Goal: Task Accomplishment & Management: Manage account settings

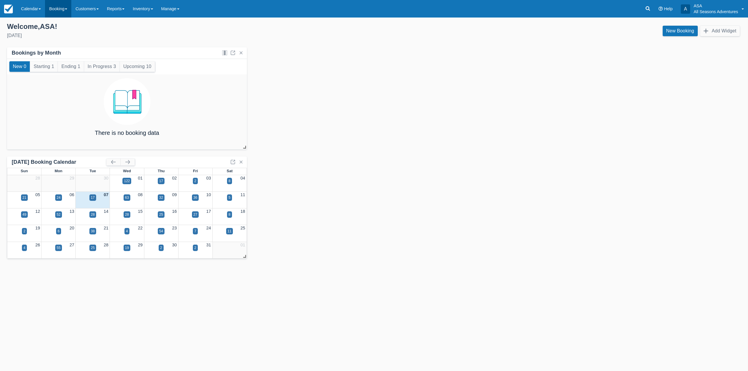
click at [67, 8] on link "Booking" at bounding box center [58, 9] width 26 height 18
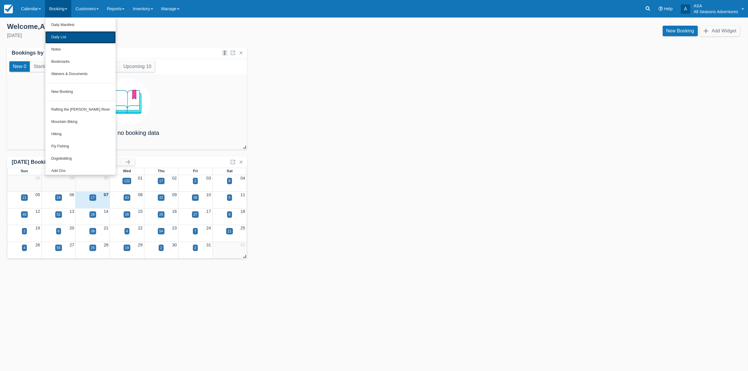
click at [67, 37] on link "Daily List" at bounding box center [80, 37] width 70 height 12
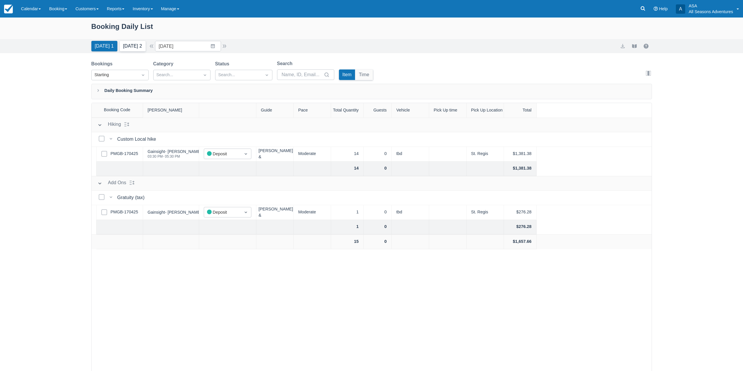
click at [133, 45] on button "Tomorrow 2" at bounding box center [133, 46] width 26 height 11
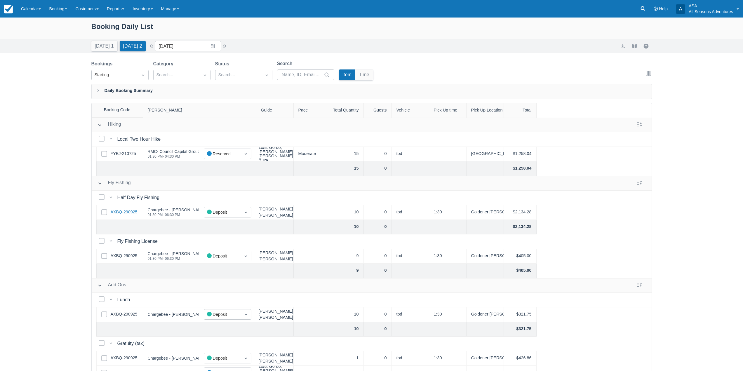
click at [128, 211] on link "AXBQ-290925" at bounding box center [124, 212] width 27 height 6
click at [206, 49] on input "10/08/25" at bounding box center [188, 46] width 66 height 11
click at [241, 100] on td "11" at bounding box center [235, 102] width 11 height 11
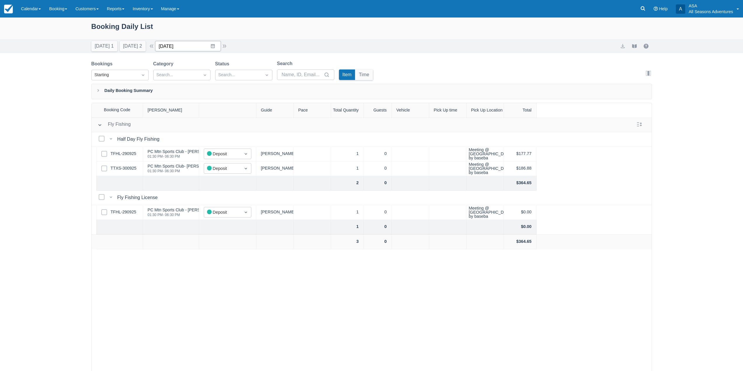
click at [209, 43] on input "10/11/25" at bounding box center [188, 46] width 66 height 11
click at [184, 133] on td "27" at bounding box center [178, 135] width 11 height 11
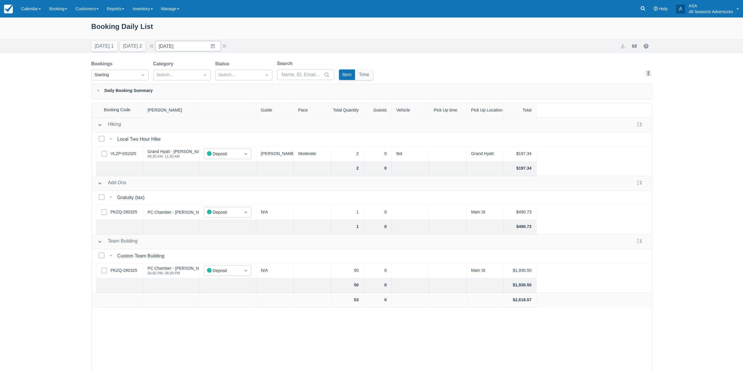
drag, startPoint x: 181, startPoint y: 40, endPoint x: 186, endPoint y: 43, distance: 6.6
click at [181, 40] on div "Today 1 Tomorrow 2 Date 10/27/25 Navigate forward to interact with the calendar…" at bounding box center [371, 46] width 743 height 14
click at [188, 44] on input "10/27/25" at bounding box center [188, 46] width 66 height 11
click at [241, 72] on div "Move forward to switch to the next month." at bounding box center [235, 70] width 11 height 10
click at [204, 103] on td "5" at bounding box center [201, 102] width 11 height 11
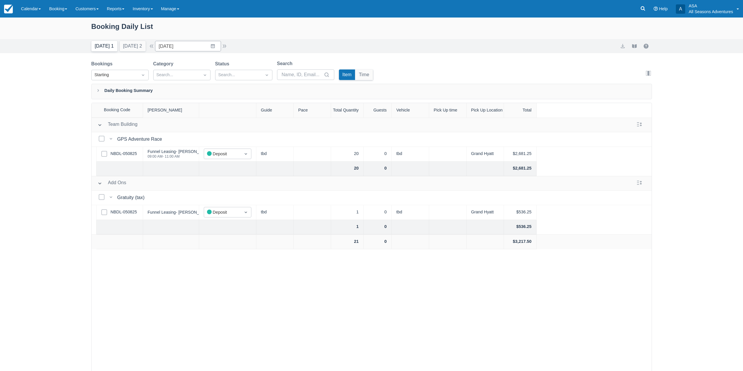
click at [93, 44] on button "Today 1" at bounding box center [104, 46] width 26 height 11
type input "10/07/25"
click at [47, 10] on link "Booking" at bounding box center [58, 9] width 26 height 18
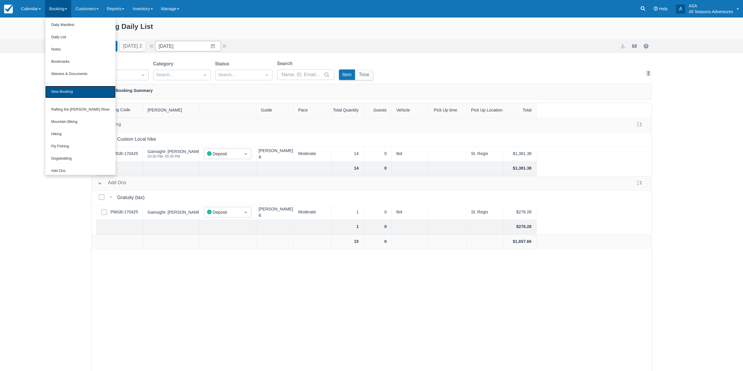
click at [87, 93] on link "New Booking" at bounding box center [80, 92] width 70 height 12
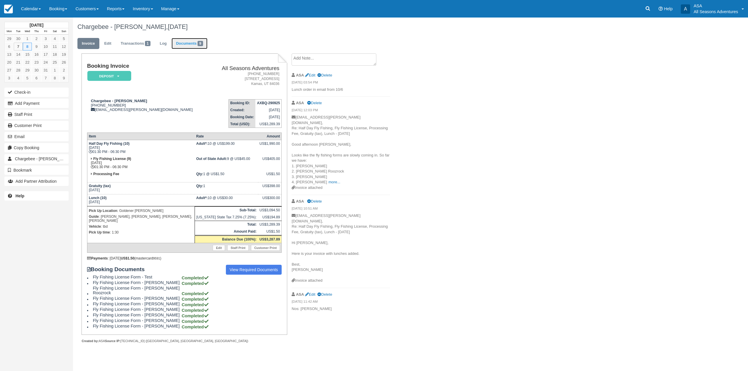
click at [185, 44] on link "Documents 9" at bounding box center [189, 43] width 36 height 11
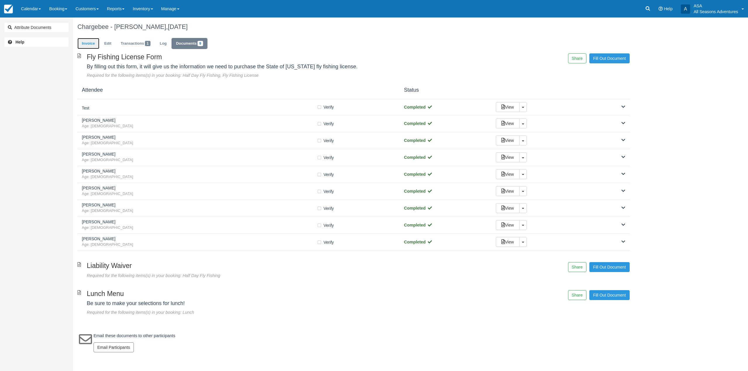
click at [94, 44] on link "Invoice" at bounding box center [88, 43] width 22 height 11
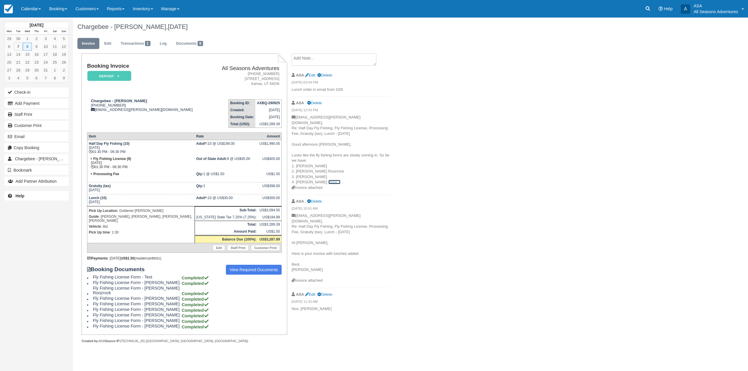
click at [328, 180] on link "more..." at bounding box center [334, 182] width 12 height 4
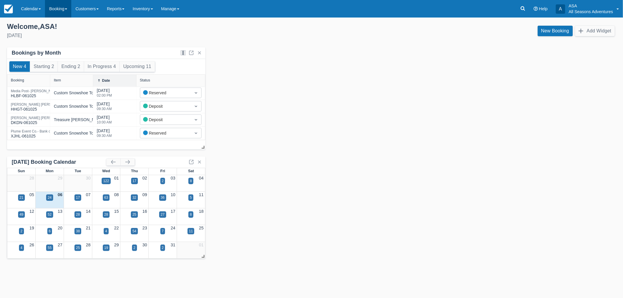
click at [56, 3] on link "Booking" at bounding box center [58, 9] width 26 height 18
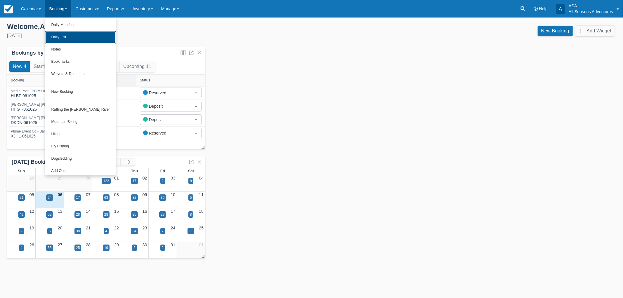
click at [64, 39] on link "Daily List" at bounding box center [80, 37] width 70 height 12
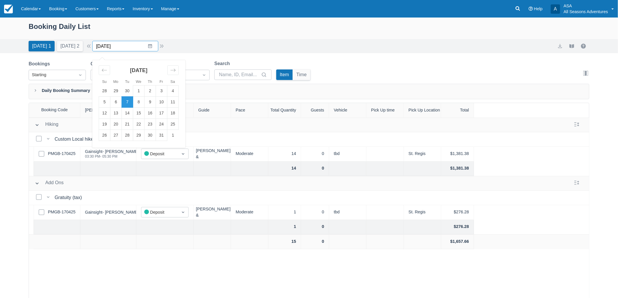
click at [136, 47] on input "10/07/25" at bounding box center [125, 46] width 66 height 11
click at [178, 102] on td "11" at bounding box center [172, 102] width 11 height 11
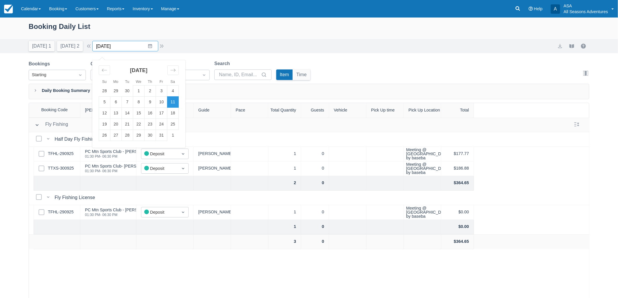
click at [156, 48] on input "10/11/25" at bounding box center [125, 46] width 66 height 11
click at [121, 136] on td "27" at bounding box center [115, 135] width 11 height 11
type input "10/27/25"
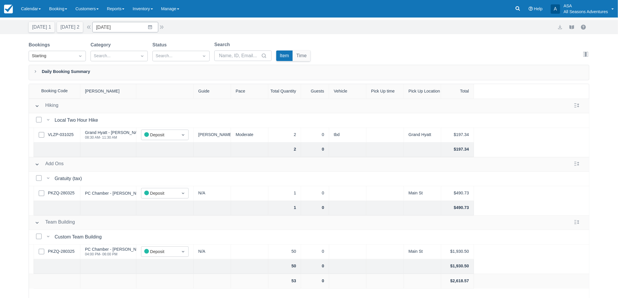
scroll to position [29, 0]
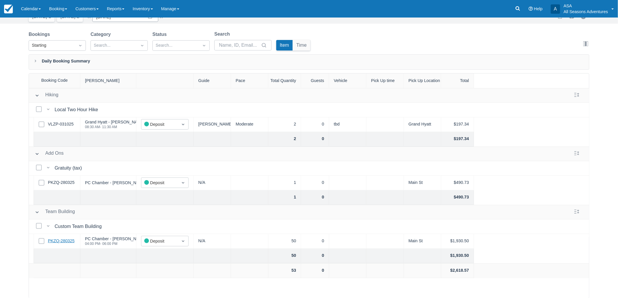
click at [60, 241] on link "PKZQ-280325" at bounding box center [61, 241] width 27 height 6
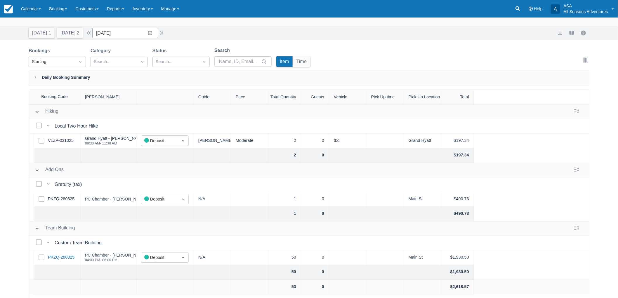
scroll to position [0, 0]
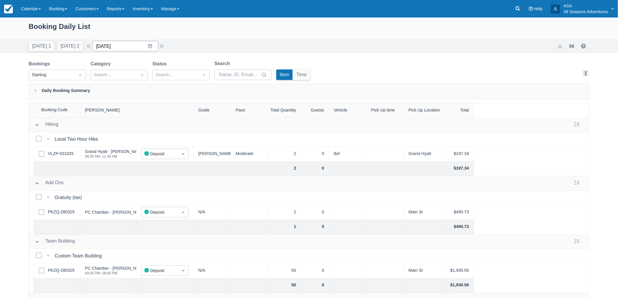
click at [131, 44] on input "10/27/25" at bounding box center [125, 46] width 66 height 11
click at [65, 14] on link "Booking" at bounding box center [58, 9] width 26 height 18
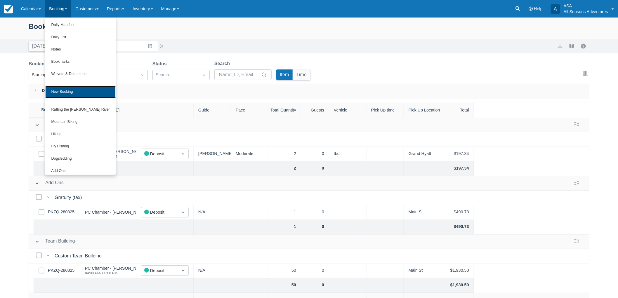
click at [69, 89] on link "New Booking" at bounding box center [80, 92] width 70 height 12
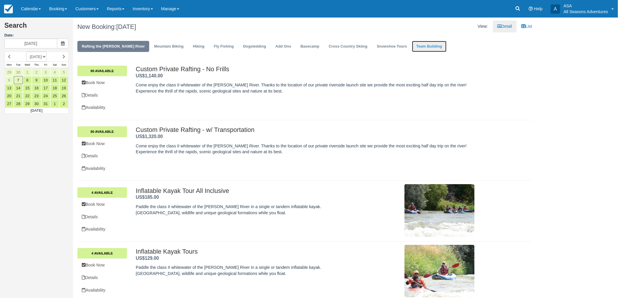
click at [418, 45] on link "Team Building" at bounding box center [429, 46] width 34 height 11
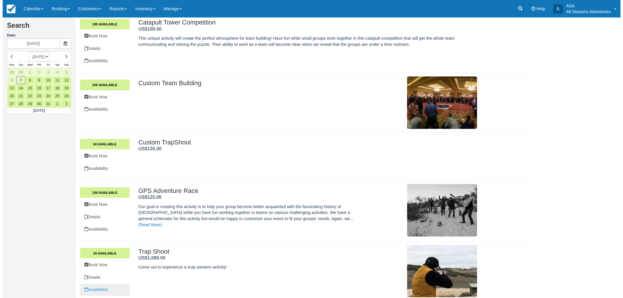
scroll to position [209, 0]
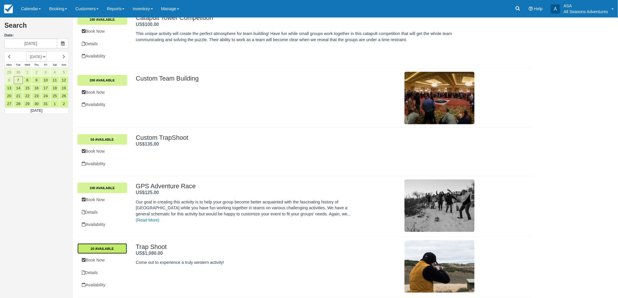
click at [118, 252] on link "20 Available" at bounding box center [102, 249] width 50 height 11
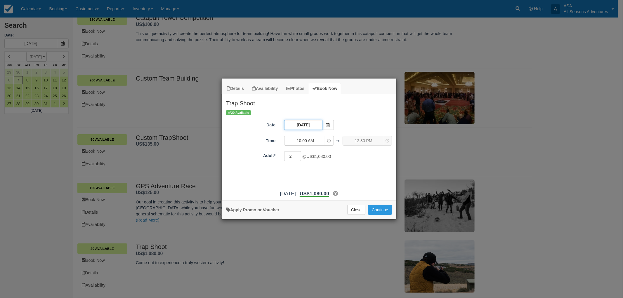
click at [301, 128] on input "10/07/25" at bounding box center [303, 125] width 38 height 10
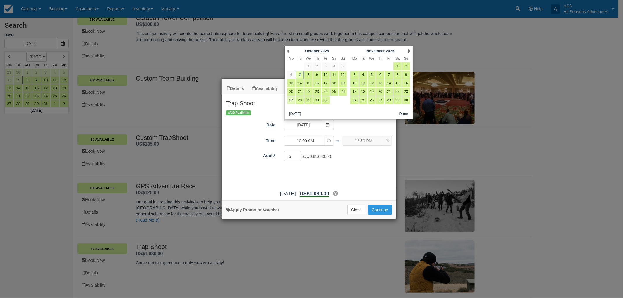
click at [292, 100] on link "27" at bounding box center [291, 100] width 8 height 8
type input "10/27/25"
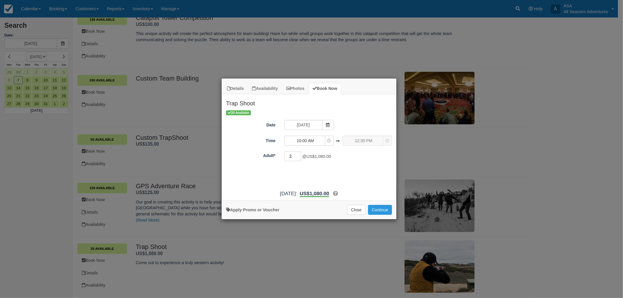
click at [293, 157] on input "2" at bounding box center [292, 156] width 17 height 10
type input "8"
click at [353, 165] on div "20 Available Date 10/27/25 Time 10:00 AM 06:00 AM 06:15 AM 06:30 AM 06:45 AM 07…" at bounding box center [309, 149] width 175 height 78
click at [316, 136] on button "10:00 AM" at bounding box center [308, 141] width 49 height 10
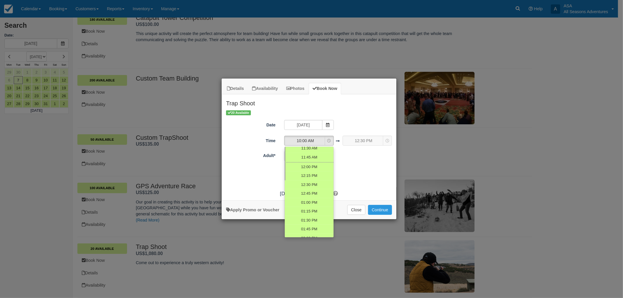
scroll to position [232, 0]
click at [312, 201] on link "02:00 PM" at bounding box center [309, 205] width 49 height 9
select select "14:00"
select select "16:30"
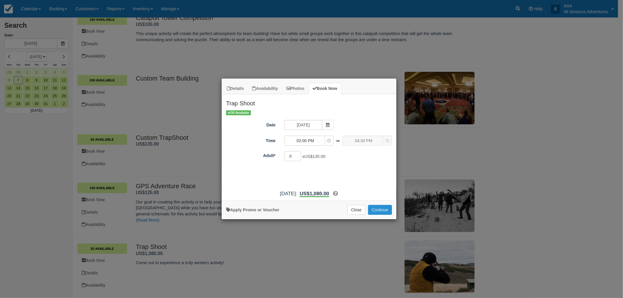
click at [387, 211] on button "Continue" at bounding box center [380, 210] width 24 height 10
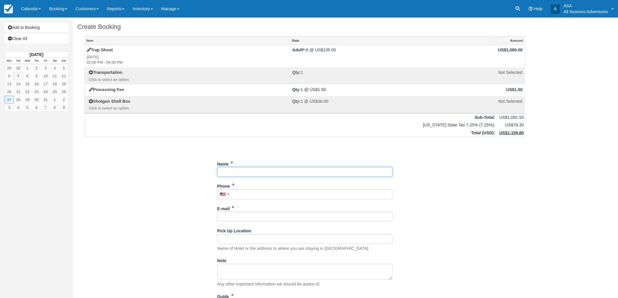
click at [289, 174] on input "Name" at bounding box center [304, 172] width 175 height 10
type input "[PERSON_NAME]"
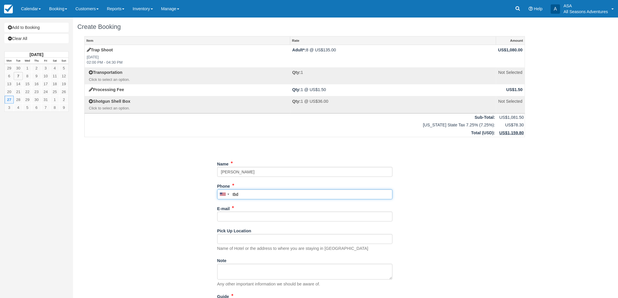
type input "tbd"
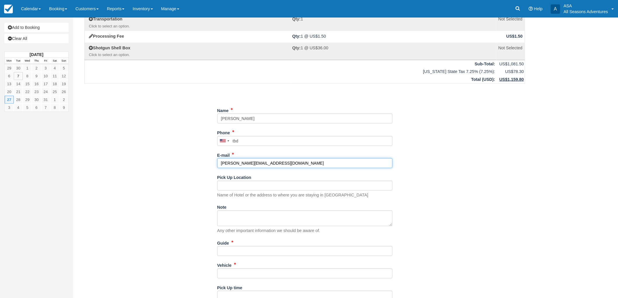
scroll to position [65, 0]
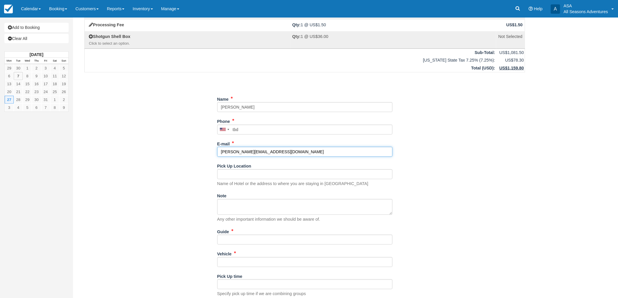
type input "yuriko.takeda@withclutch.com"
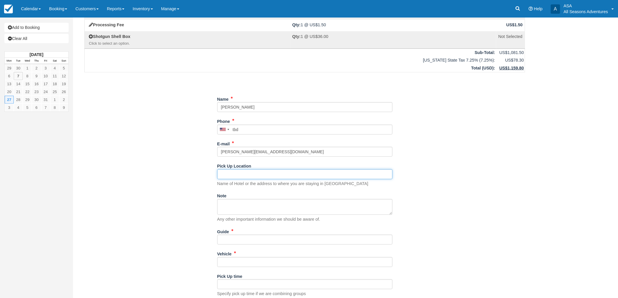
click at [246, 171] on input "Pick Up Location" at bounding box center [304, 174] width 175 height 10
type input "tbd"
click at [239, 243] on input "Guide" at bounding box center [304, 240] width 175 height 10
type input "A"
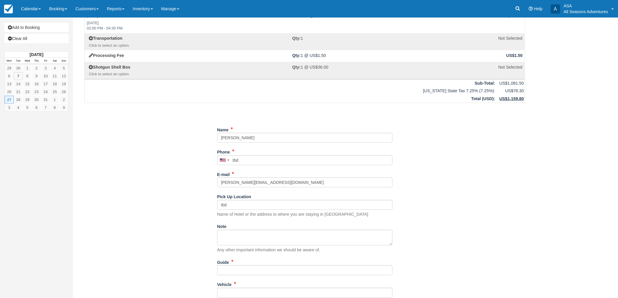
scroll to position [0, 0]
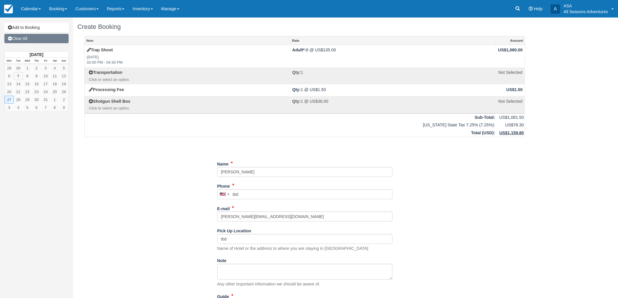
click at [37, 42] on link "Clear All" at bounding box center [36, 38] width 64 height 9
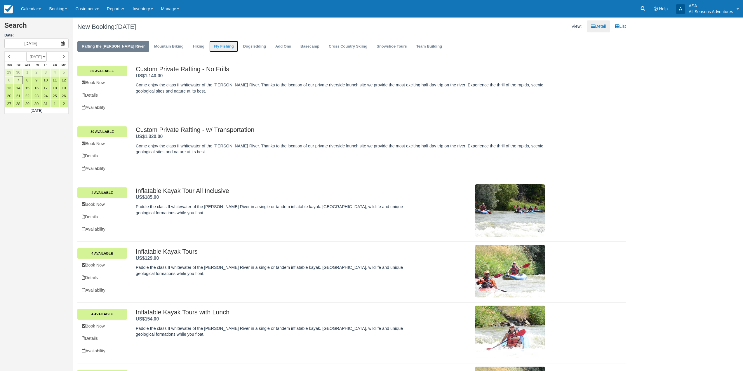
click at [209, 47] on link "Fly Fishing" at bounding box center [223, 46] width 29 height 11
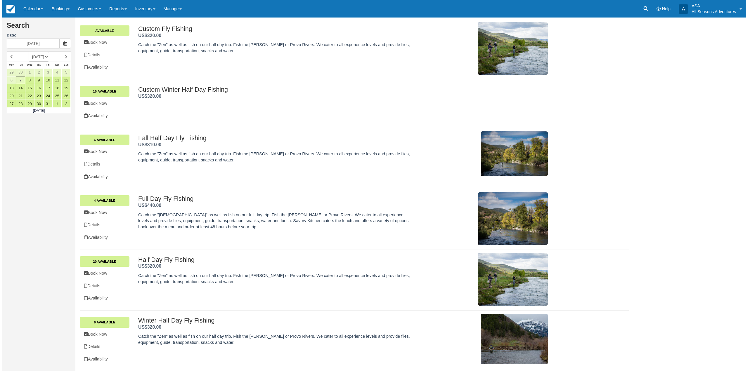
scroll to position [41, 0]
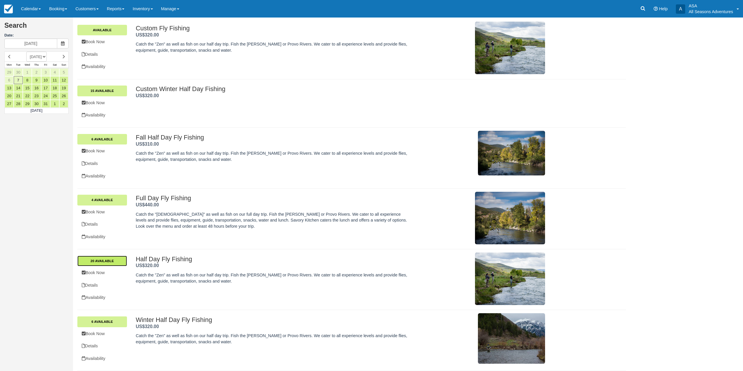
click at [109, 256] on link "20 Available" at bounding box center [102, 261] width 50 height 11
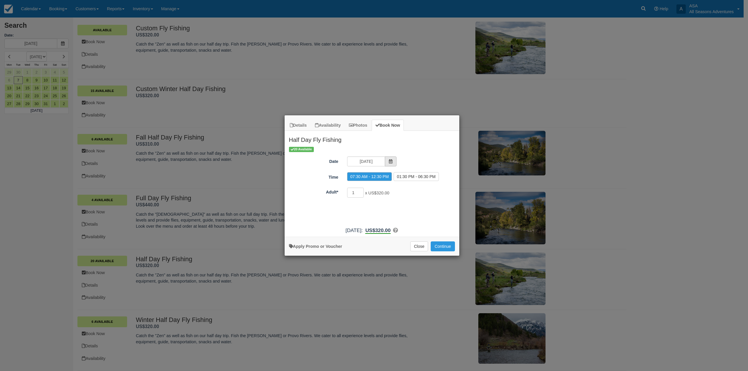
click at [386, 163] on span "Item Modal" at bounding box center [391, 162] width 12 height 10
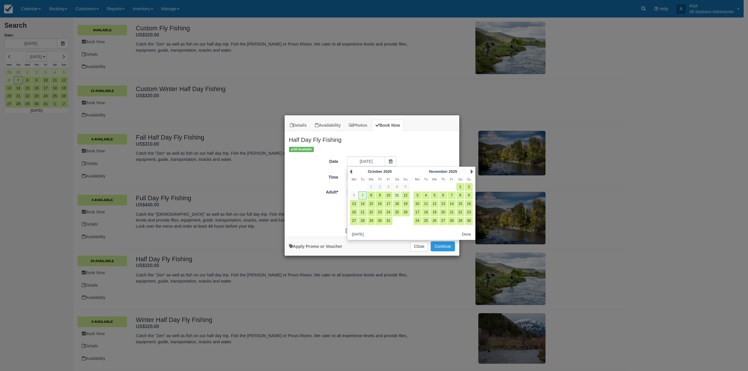
click at [397, 196] on link "11" at bounding box center [397, 196] width 8 height 8
type input "10/11/25"
radio input "false"
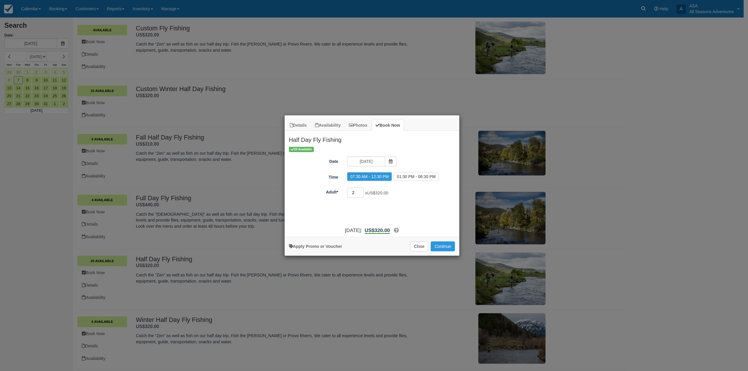
type input "2"
click at [360, 191] on input "2" at bounding box center [355, 193] width 17 height 10
click at [440, 248] on button "Continue" at bounding box center [442, 246] width 24 height 10
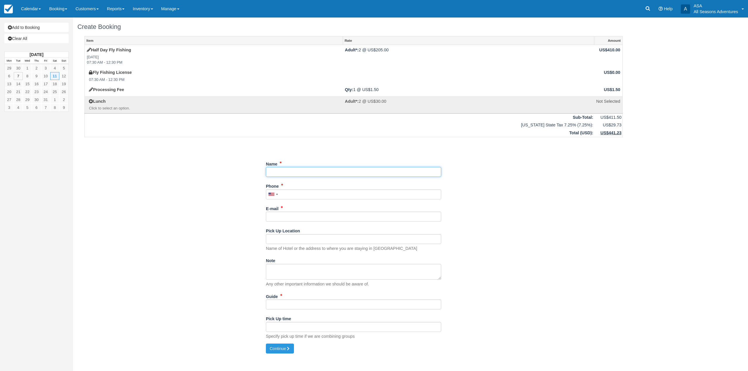
click at [285, 173] on input "Name" at bounding box center [353, 172] width 175 height 10
type input "Spontigo - [PERSON_NAME]"
click at [321, 196] on input "Phone" at bounding box center [351, 195] width 175 height 10
type input "[PHONE_NUMBER]"
click at [302, 214] on input "E-mail" at bounding box center [351, 217] width 175 height 10
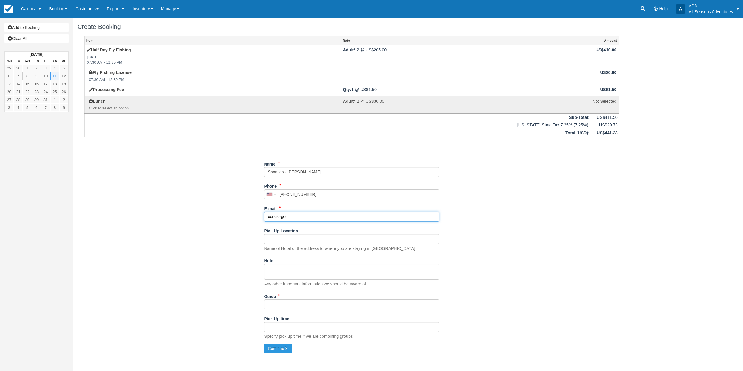
type input "[EMAIL_ADDRESS][DOMAIN_NAME]"
click at [294, 236] on input "Pick Up Location" at bounding box center [351, 239] width 175 height 10
type input "Hotel PC"
click at [293, 305] on input "Guide" at bounding box center [351, 305] width 175 height 10
type input "TBD"
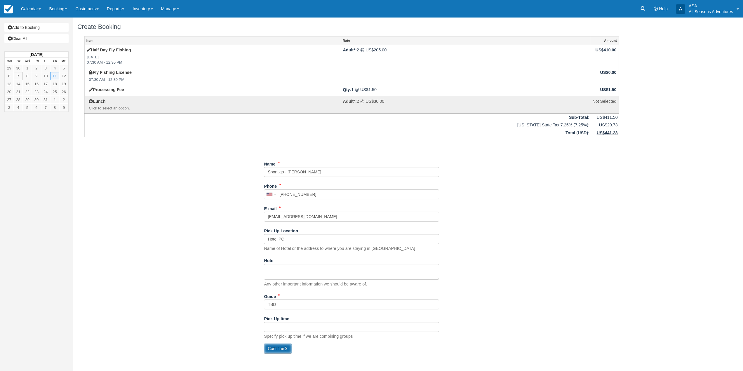
click at [286, 354] on button "Continue" at bounding box center [278, 349] width 28 height 10
type input "+12035076507"
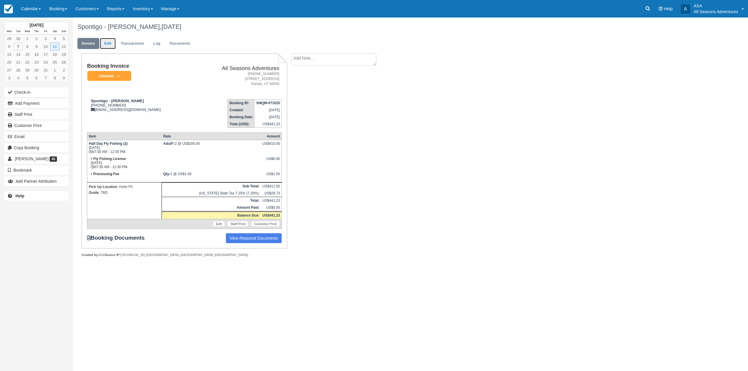
click at [113, 43] on link "Edit" at bounding box center [108, 43] width 16 height 11
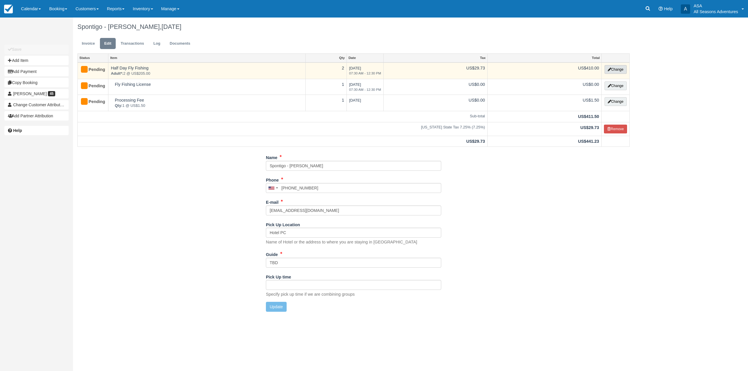
click at [610, 71] on button "Change" at bounding box center [615, 69] width 22 height 9
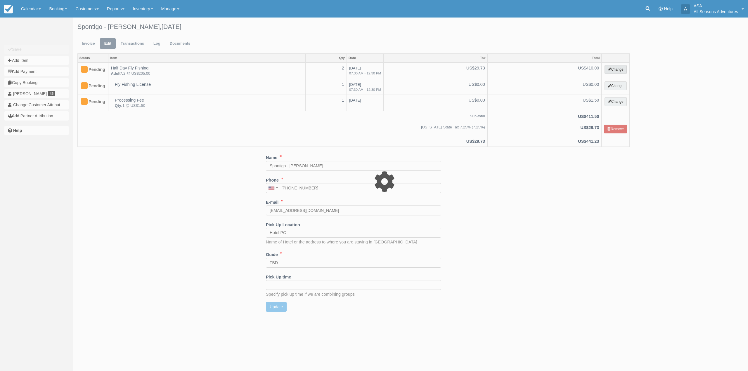
select select "8"
type input "410.00"
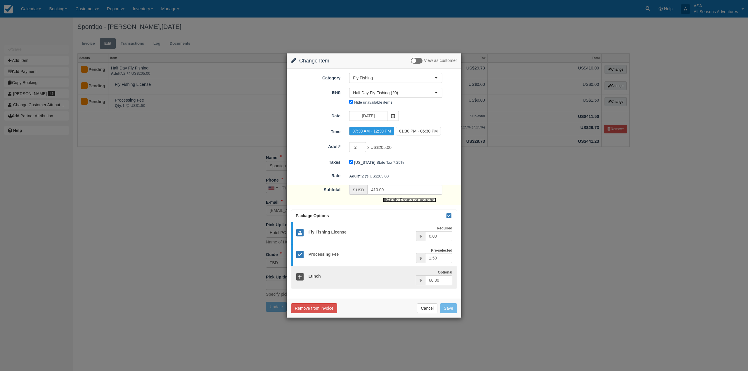
click at [402, 199] on link "Apply Promo or Voucher" at bounding box center [409, 200] width 53 height 5
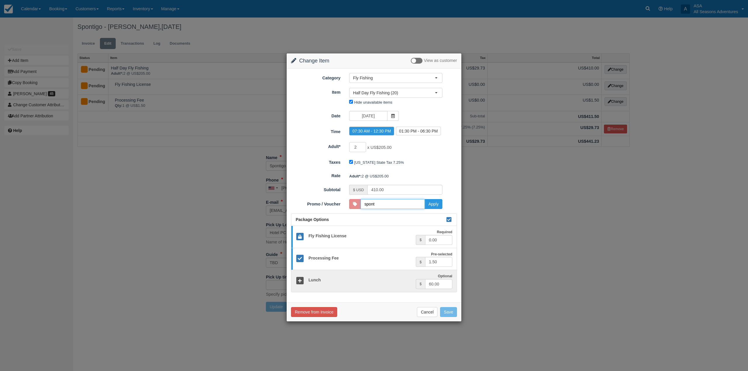
type input "SPONTIGO10"
click at [433, 205] on button "Apply" at bounding box center [433, 204] width 18 height 10
type input "369.00"
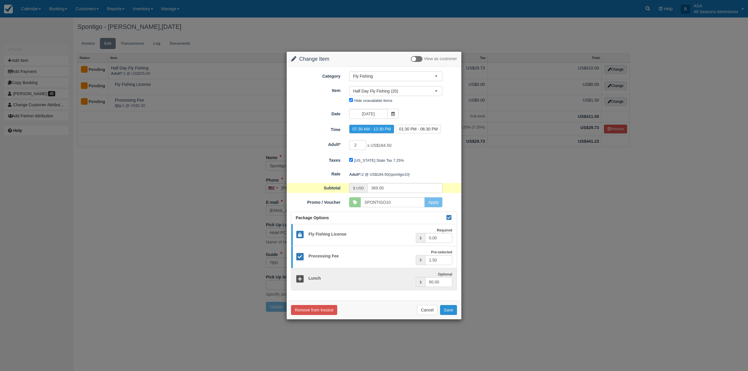
click at [451, 311] on button "Save" at bounding box center [448, 310] width 17 height 10
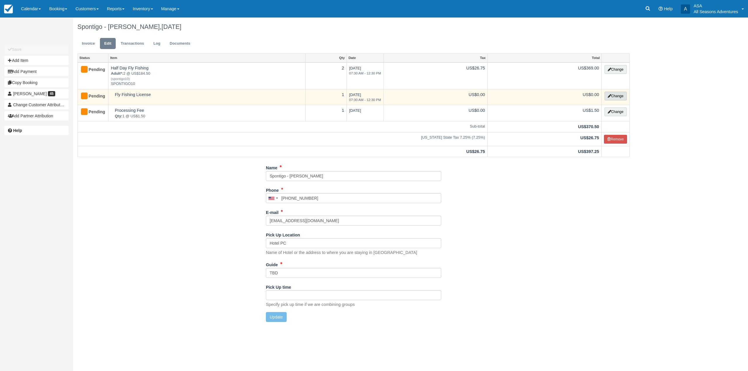
click at [615, 95] on button "Change" at bounding box center [615, 96] width 22 height 9
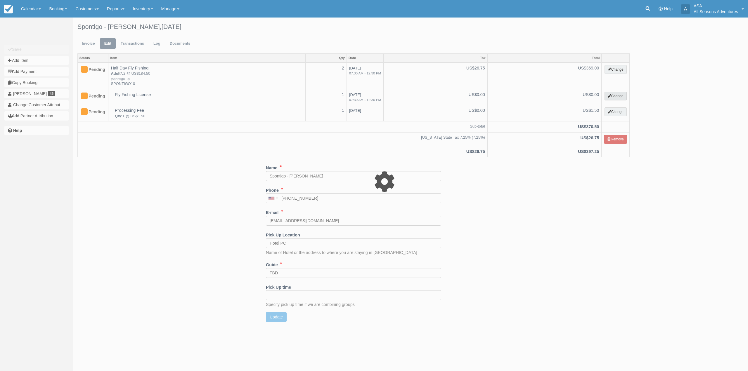
select select "8"
type input "0.00"
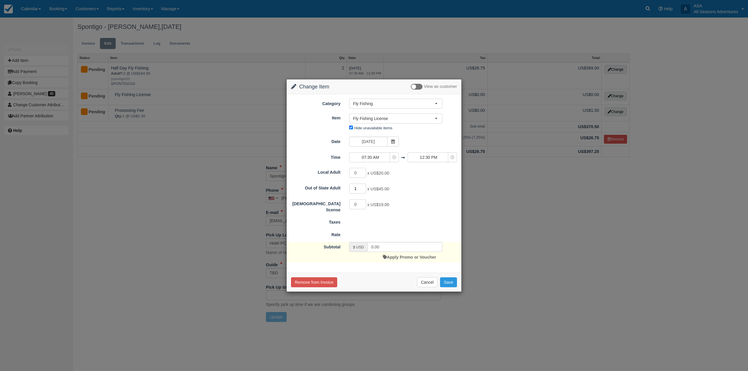
click at [364, 188] on input "1" at bounding box center [357, 189] width 17 height 10
type input "2"
click at [364, 188] on input "2" at bounding box center [357, 189] width 17 height 10
type input "90.00"
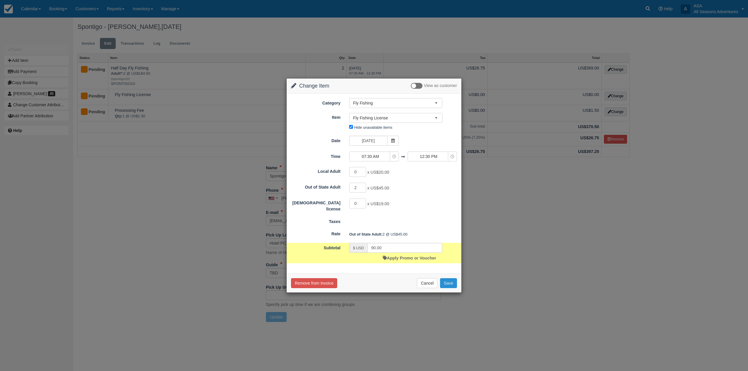
click at [453, 284] on button "Save" at bounding box center [448, 283] width 17 height 10
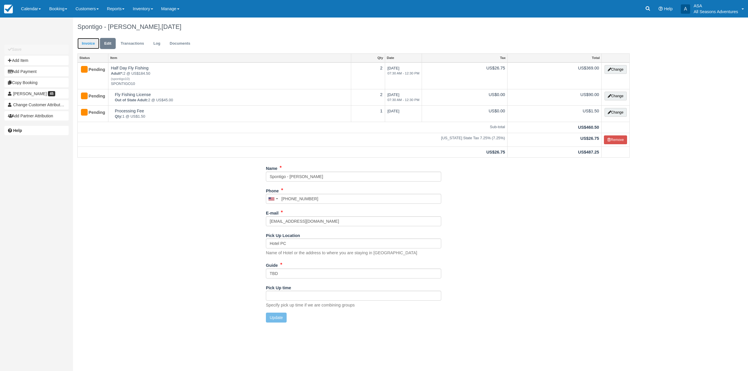
click at [92, 46] on link "Invoice" at bounding box center [88, 43] width 22 height 11
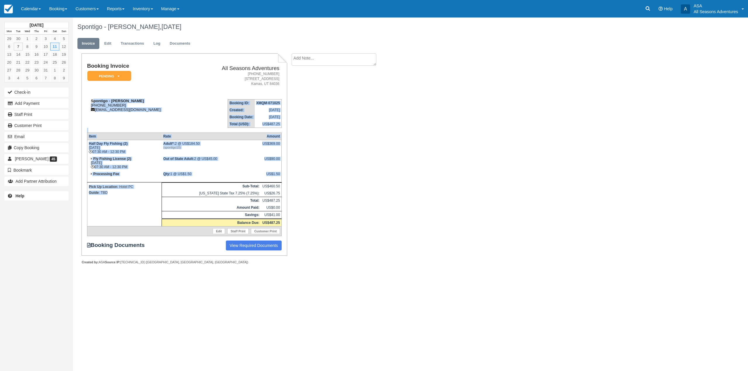
drag, startPoint x: 117, startPoint y: 192, endPoint x: 93, endPoint y: 102, distance: 93.5
click at [93, 102] on div "Booking Invoice Pending   Reserved Deposit Paid Waiting Cancelled Void All Seas…" at bounding box center [184, 156] width 194 height 187
click at [91, 112] on td "Spontigo - [PERSON_NAME] [PHONE_NUMBER] [EMAIL_ADDRESS][DOMAIN_NAME]" at bounding box center [139, 111] width 105 height 33
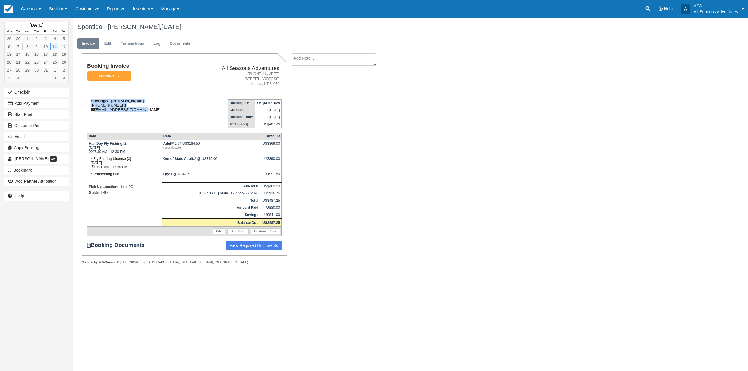
drag, startPoint x: 141, startPoint y: 111, endPoint x: 92, endPoint y: 102, distance: 49.5
click at [92, 102] on div "Spontigo - [PERSON_NAME] [PHONE_NUMBER] [EMAIL_ADDRESS][DOMAIN_NAME]" at bounding box center [139, 105] width 105 height 13
click at [97, 127] on td "Spontigo - [PERSON_NAME] [PHONE_NUMBER] [EMAIL_ADDRESS][DOMAIN_NAME]" at bounding box center [139, 111] width 105 height 33
click at [53, 103] on button "Add Payment" at bounding box center [36, 103] width 64 height 9
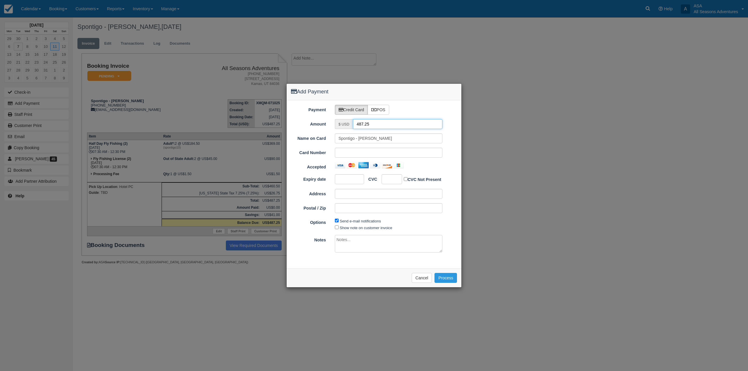
click at [365, 124] on input "487.25" at bounding box center [398, 124] width 90 height 10
type input "1.50"
click at [432, 172] on div "Name on Card Spontigo - Kirby Smith Card Number Accepted Expiry date CVC CVC No…" at bounding box center [374, 175] width 166 height 84
click at [428, 161] on div "Name on Card Spontigo - Kirby Smith Card Number Accepted Expiry date CVC CVC No…" at bounding box center [374, 175] width 166 height 84
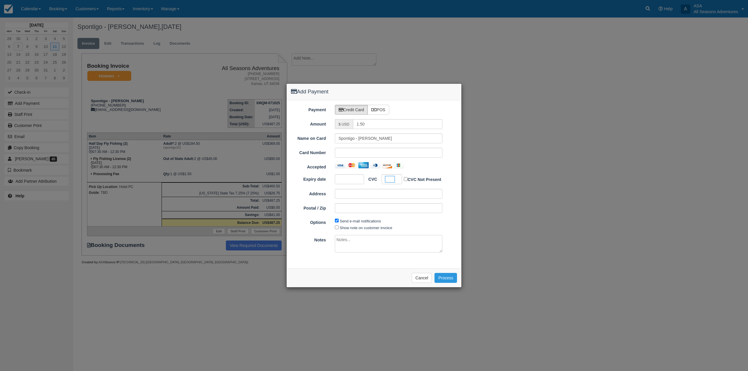
click at [413, 170] on div "Accepted" at bounding box center [373, 166] width 175 height 8
click at [442, 276] on button "Process" at bounding box center [445, 278] width 22 height 10
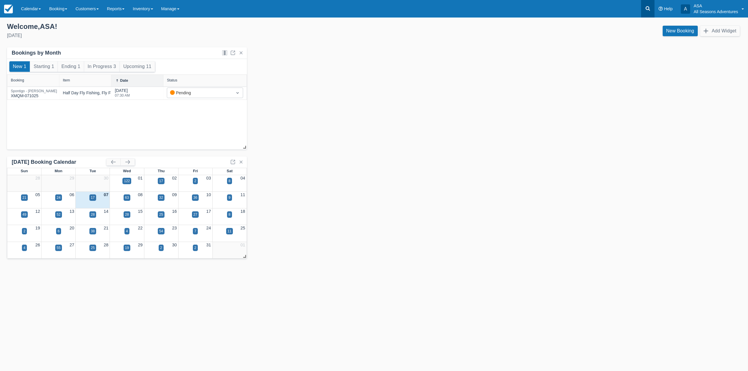
click at [642, 8] on link at bounding box center [647, 9] width 13 height 18
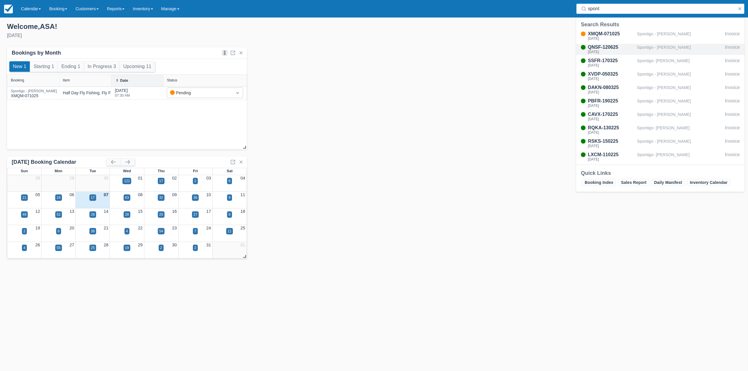
type input "spont"
click at [649, 50] on div "Spontigo - [PERSON_NAME]" at bounding box center [680, 49] width 86 height 11
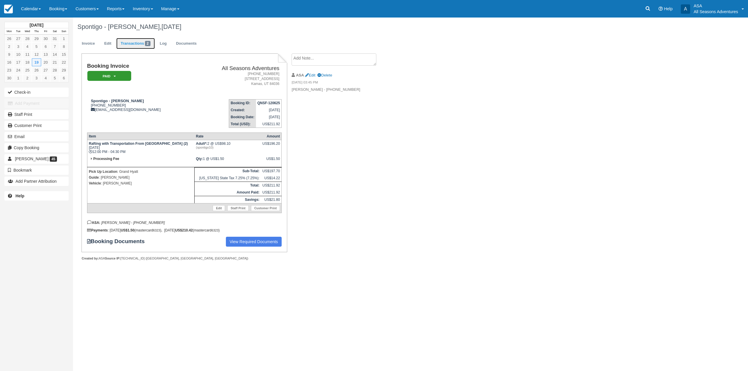
click at [139, 42] on link "Transactions 2" at bounding box center [135, 43] width 39 height 11
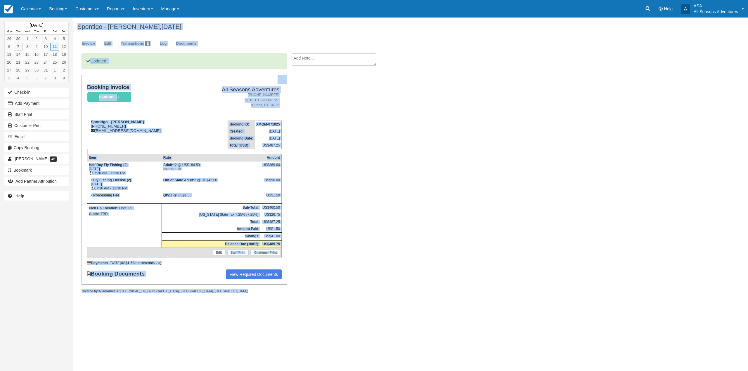
drag, startPoint x: 79, startPoint y: 26, endPoint x: 177, endPoint y: 302, distance: 292.7
click at [177, 302] on div "Spontigo - Kirby Smith, October 11 2025 Invoice Edit Transactions 1 Log Documen…" at bounding box center [353, 162] width 561 height 288
drag, startPoint x: 180, startPoint y: 302, endPoint x: 188, endPoint y: 308, distance: 9.6
click at [181, 302] on div "Updated! Booking Invoice Deposit   Pending Reserved Paid Waiting Cancelled All …" at bounding box center [183, 179] width 205 height 253
click at [186, 305] on div "Updated! Booking Invoice Deposit   Pending Reserved Paid Waiting Cancelled All …" at bounding box center [183, 179] width 205 height 253
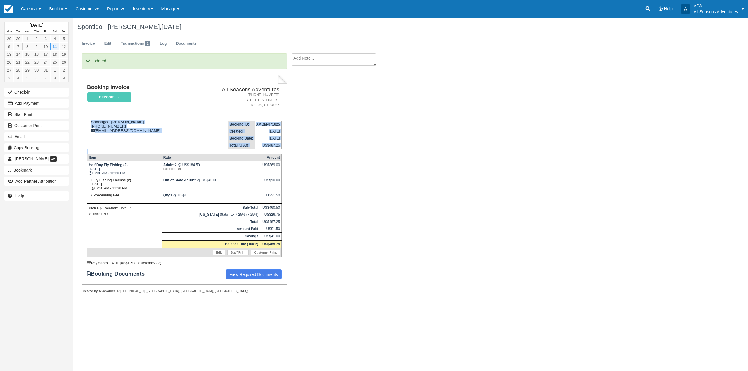
drag, startPoint x: 89, startPoint y: 120, endPoint x: 282, endPoint y: 245, distance: 229.8
click at [282, 245] on div "Booking Invoice Deposit   Pending Reserved Paid Waiting Cancelled All Seasons A…" at bounding box center [183, 180] width 205 height 210
click at [305, 241] on div "Updated! Booking Invoice Deposit   Pending Reserved Paid Waiting Cancelled All …" at bounding box center [233, 179] width 321 height 253
click at [101, 44] on link "Edit" at bounding box center [108, 43] width 16 height 11
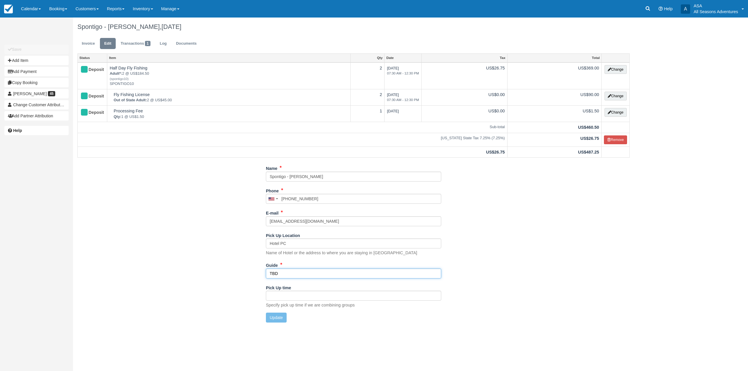
click at [294, 270] on input "TBD" at bounding box center [353, 274] width 175 height 10
type input "Chris"
click at [281, 315] on button "Update" at bounding box center [276, 318] width 21 height 10
type input "+12035076507"
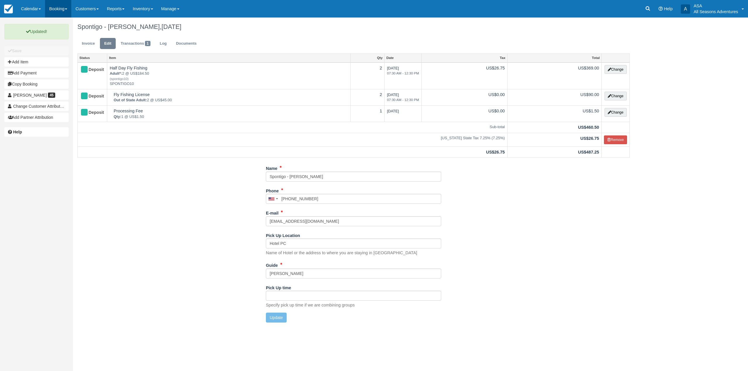
click at [64, 4] on link "Booking" at bounding box center [58, 9] width 26 height 18
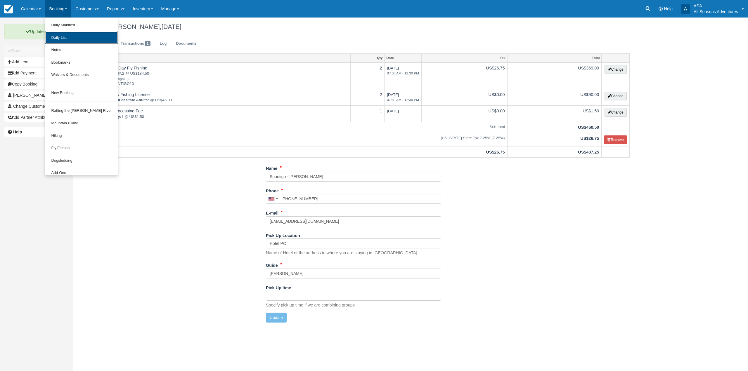
click at [74, 34] on link "Daily List" at bounding box center [81, 38] width 72 height 13
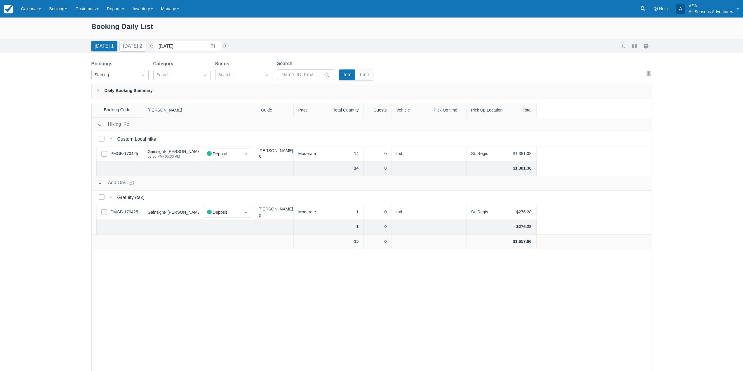
click at [140, 40] on div "Today 1 Tomorrow 2" at bounding box center [118, 45] width 59 height 13
click at [140, 44] on button "Tomorrow 2" at bounding box center [133, 46] width 26 height 11
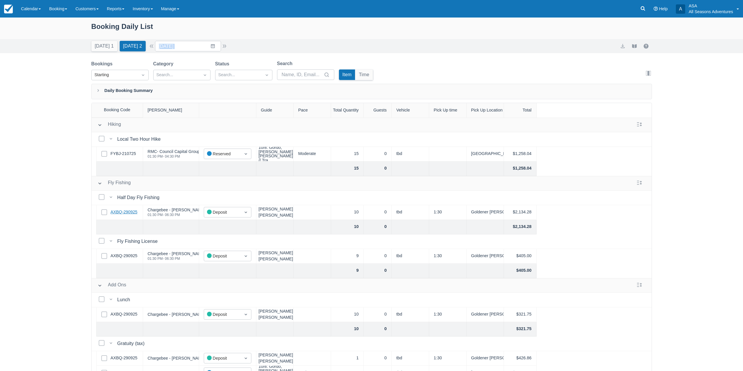
click at [125, 212] on link "AXBQ-290925" at bounding box center [124, 212] width 27 height 6
click at [40, 131] on div "Booking Daily List Today 1 Tomorrow 2 Date 10/08/25 Navigate forward to interac…" at bounding box center [371, 209] width 743 height 383
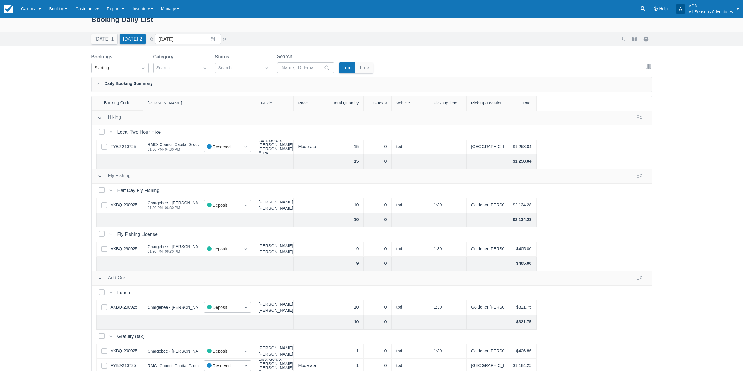
scroll to position [1, 0]
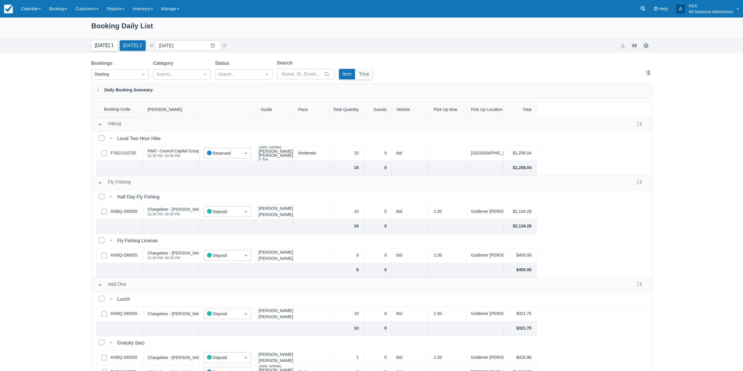
click at [102, 45] on button "Today 1" at bounding box center [104, 45] width 26 height 11
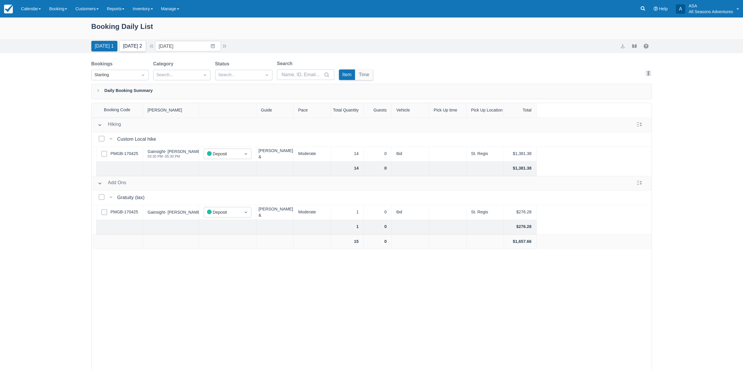
click at [129, 44] on button "Tomorrow 2" at bounding box center [133, 46] width 26 height 11
type input "10/08/25"
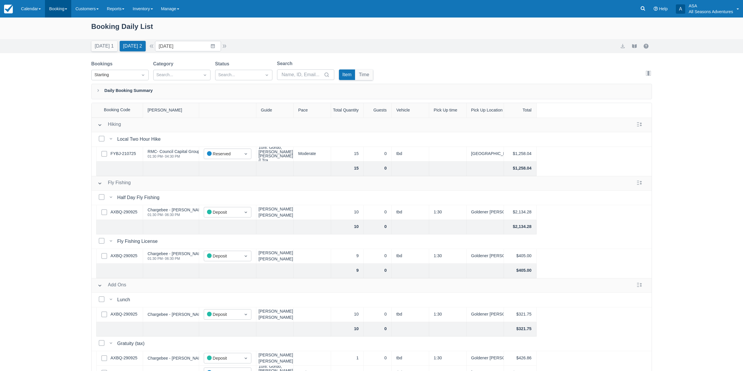
click at [63, 9] on link "Booking" at bounding box center [58, 9] width 26 height 18
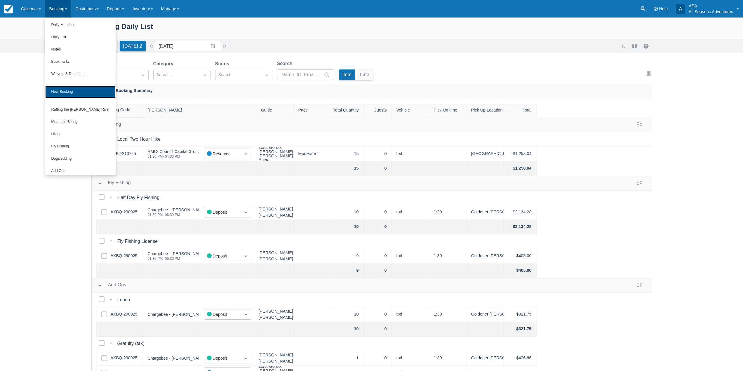
click at [76, 90] on link "New Booking" at bounding box center [80, 92] width 70 height 12
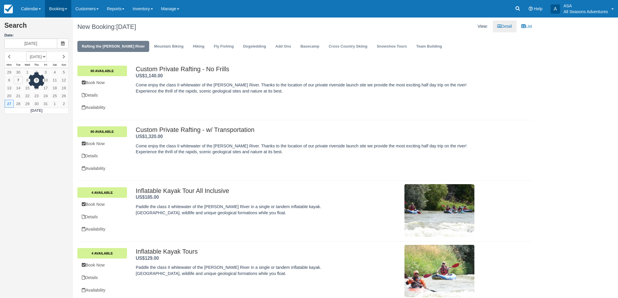
click at [65, 10] on link "Booking" at bounding box center [58, 9] width 26 height 18
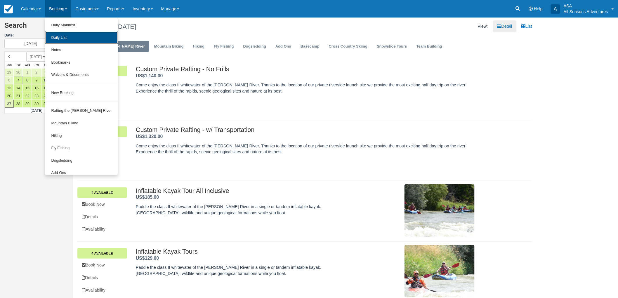
click at [71, 36] on link "Daily List" at bounding box center [81, 38] width 72 height 13
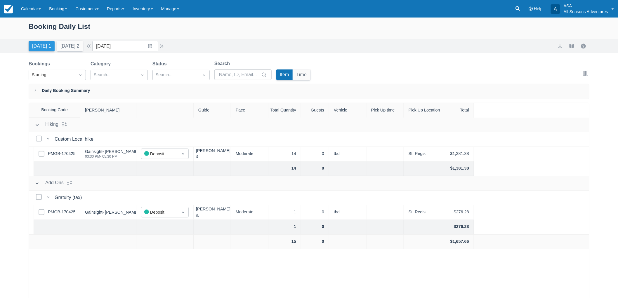
click at [40, 47] on button "[DATE] 1" at bounding box center [42, 46] width 26 height 11
click at [76, 53] on div "[DATE] 1 [DATE] 2 Date [DATE] Navigate forward to interact with the calendar an…" at bounding box center [309, 46] width 618 height 14
click at [74, 47] on button "[DATE] 2" at bounding box center [70, 46] width 26 height 11
type input "10/08/25"
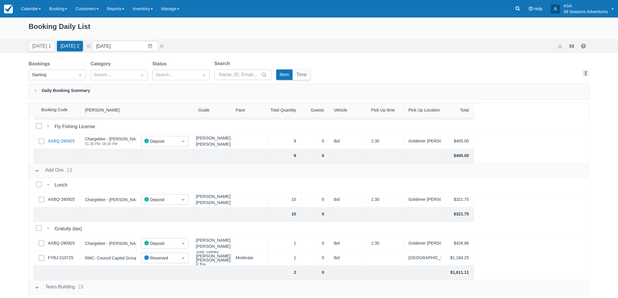
scroll to position [130, 0]
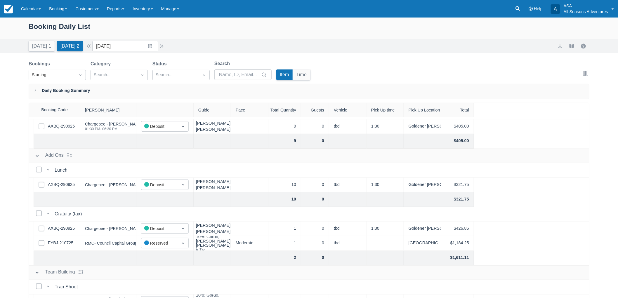
drag, startPoint x: 70, startPoint y: 185, endPoint x: 12, endPoint y: 188, distance: 57.9
click at [12, 188] on div "Booking Daily List Today 1 Tomorrow 2 Date 10/08/25 Navigate forward to interac…" at bounding box center [309, 173] width 618 height 310
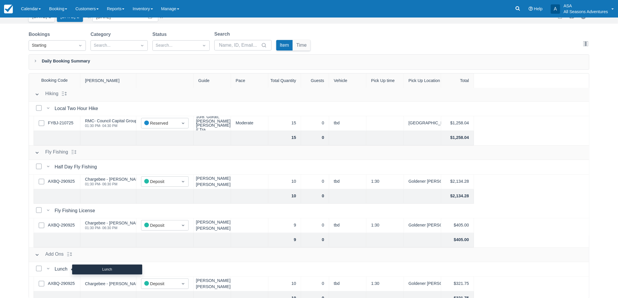
scroll to position [0, 0]
click at [68, 182] on link "AXBQ-290925" at bounding box center [61, 183] width 27 height 6
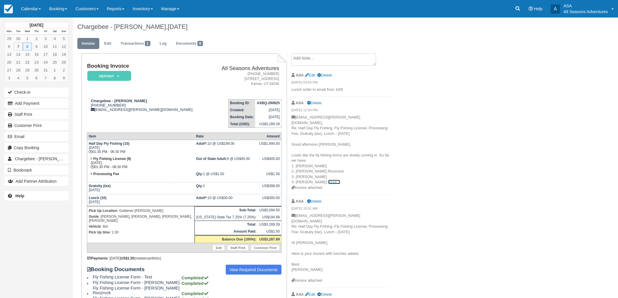
click at [328, 180] on link "more..." at bounding box center [334, 182] width 12 height 4
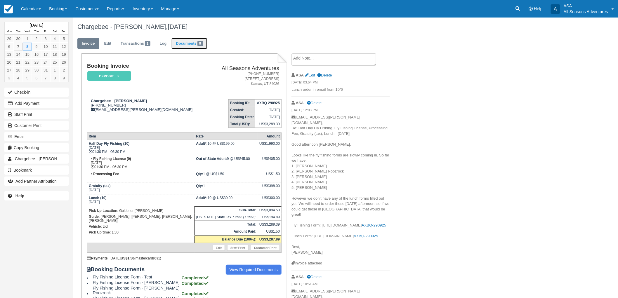
click at [200, 46] on span "9" at bounding box center [200, 43] width 6 height 5
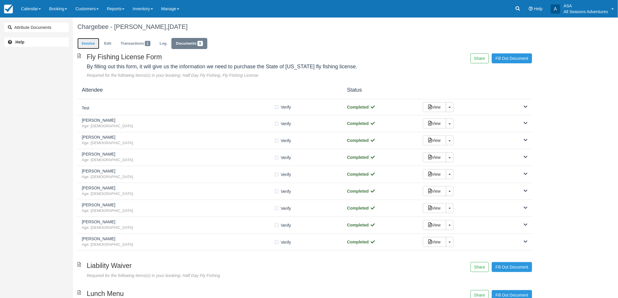
click at [88, 40] on link "Invoice" at bounding box center [88, 43] width 22 height 11
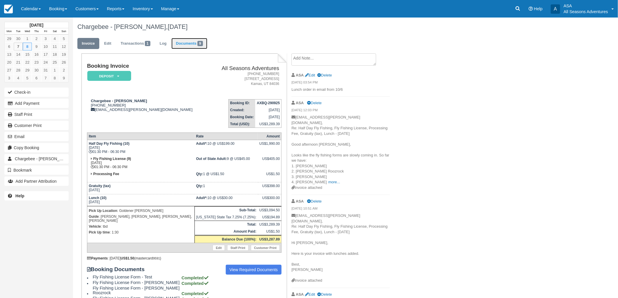
click at [181, 47] on link "Documents 9" at bounding box center [189, 43] width 36 height 11
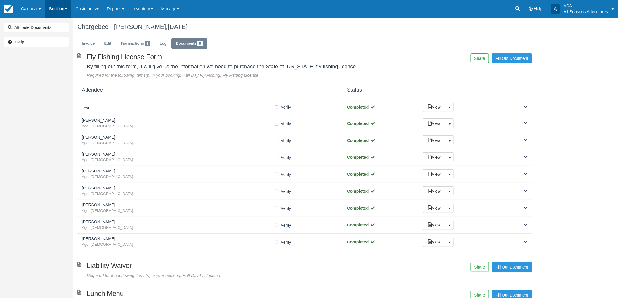
click at [70, 10] on link "Booking" at bounding box center [58, 9] width 26 height 18
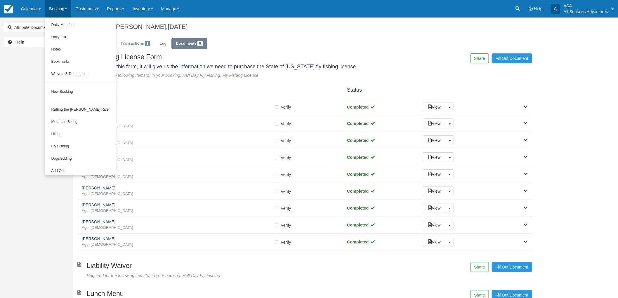
click at [315, 29] on h1 "Chargebee - [PERSON_NAME], [DATE]" at bounding box center [304, 26] width 455 height 7
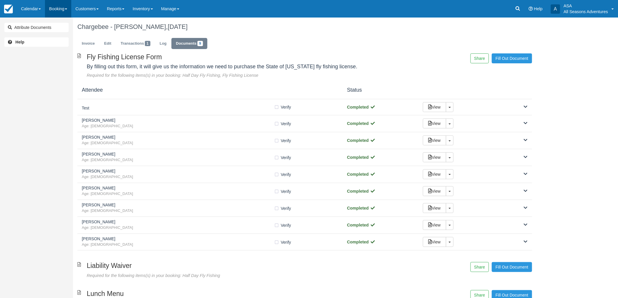
click at [56, 12] on link "Booking" at bounding box center [58, 9] width 26 height 18
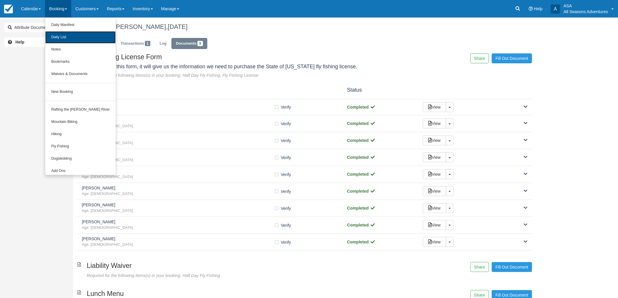
click at [69, 36] on link "Daily List" at bounding box center [80, 37] width 70 height 12
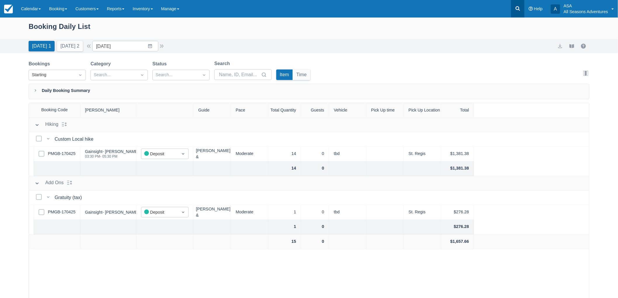
click at [517, 11] on icon at bounding box center [518, 9] width 6 height 6
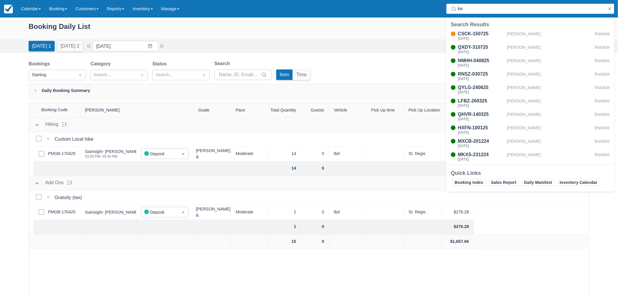
type input "k"
click at [127, 46] on input "[DATE]" at bounding box center [125, 46] width 66 height 11
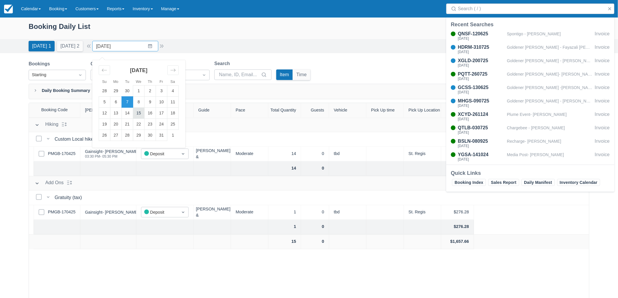
click at [138, 113] on td "15" at bounding box center [138, 113] width 11 height 11
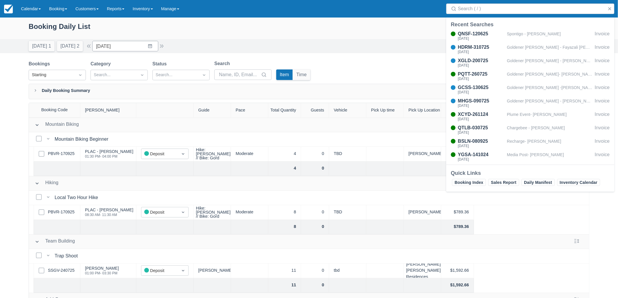
click at [30, 164] on div at bounding box center [54, 168] width 51 height 15
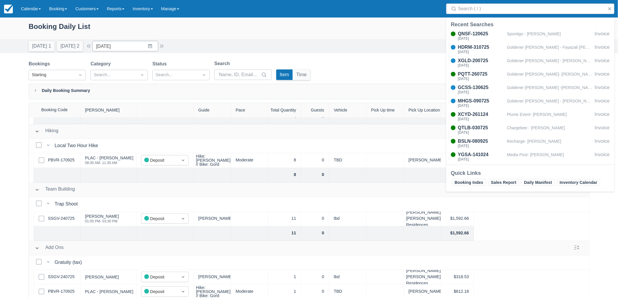
scroll to position [65, 0]
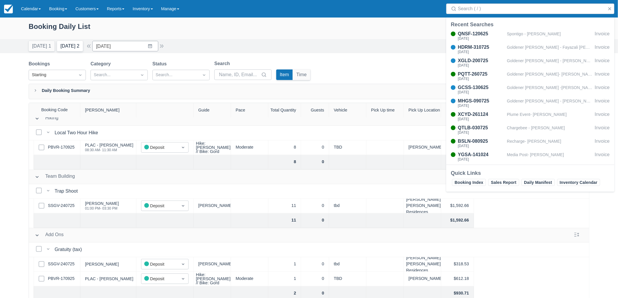
click at [78, 44] on button "Tomorrow 2" at bounding box center [70, 46] width 26 height 11
type input "10/08/25"
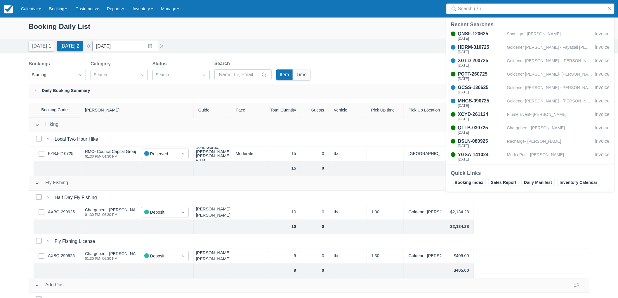
click at [19, 188] on div "Booking Daily List Today 1 Tomorrow 2 Date 10/08/25 Navigate forward to interac…" at bounding box center [309, 173] width 618 height 310
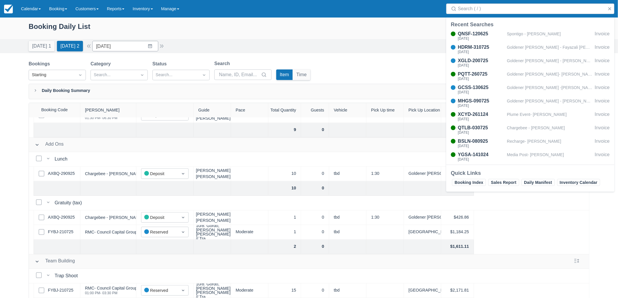
scroll to position [113, 0]
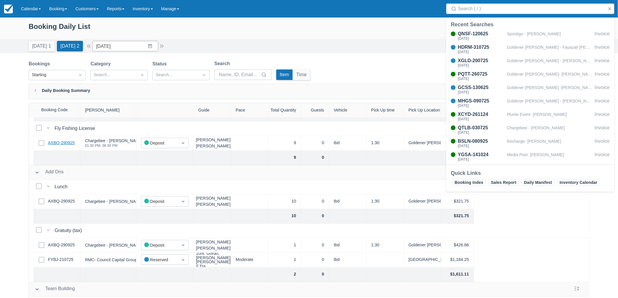
click at [63, 143] on link "AXBQ-290925" at bounding box center [61, 143] width 27 height 6
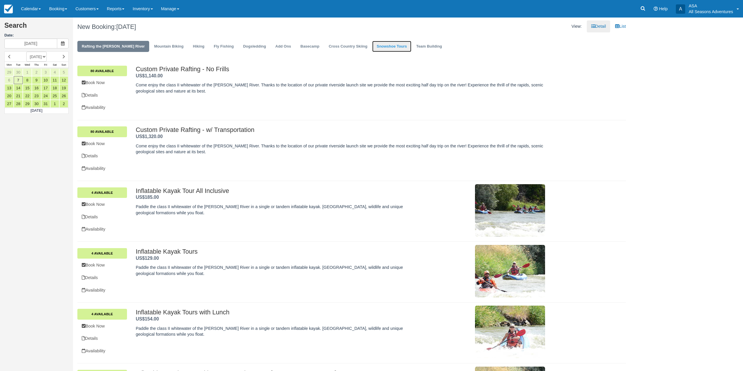
click at [372, 44] on link "Snowshoe Tours" at bounding box center [391, 46] width 39 height 11
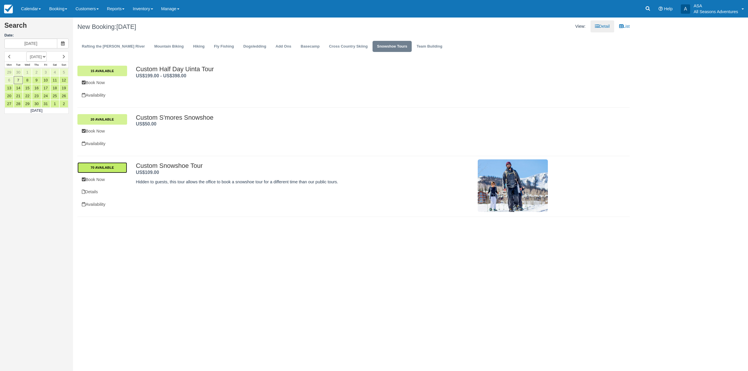
click at [112, 168] on link "70 Available" at bounding box center [102, 167] width 50 height 11
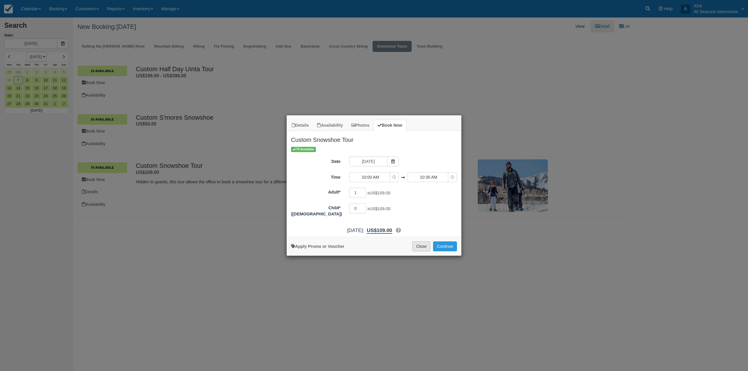
click at [423, 246] on button "Close" at bounding box center [421, 246] width 18 height 10
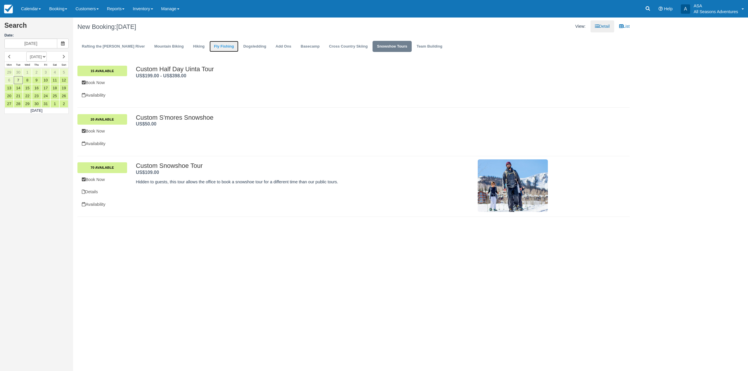
click at [209, 47] on link "Fly Fishing" at bounding box center [223, 46] width 29 height 11
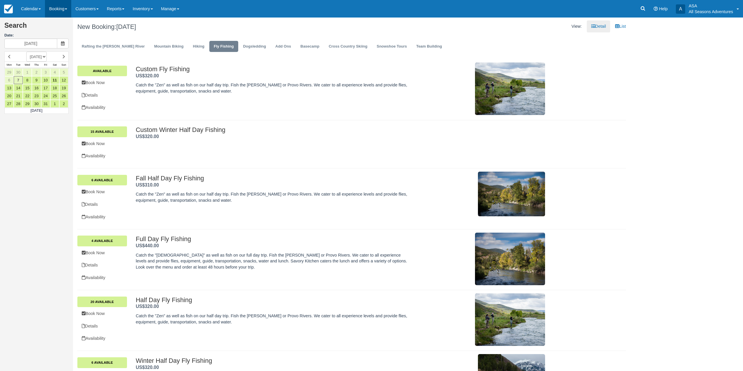
click at [67, 11] on link "Booking" at bounding box center [58, 9] width 26 height 18
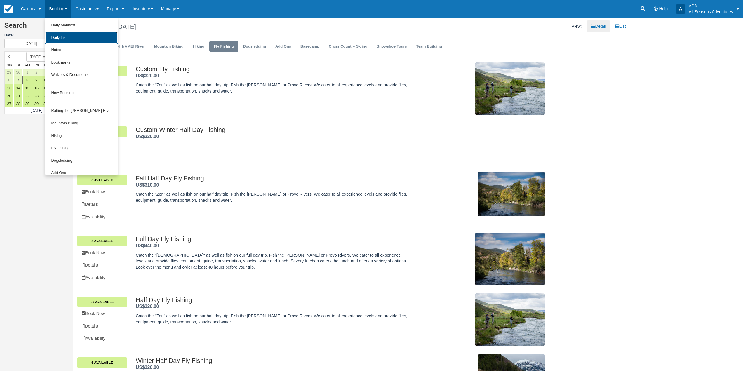
click at [73, 38] on link "Daily List" at bounding box center [81, 38] width 72 height 13
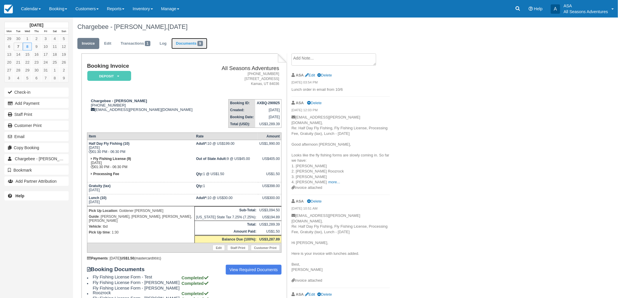
click at [198, 38] on link "Documents 9" at bounding box center [189, 43] width 36 height 11
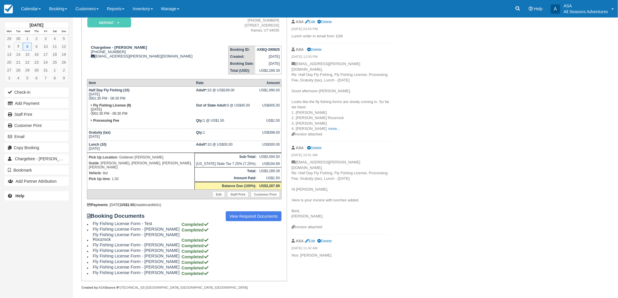
scroll to position [21, 0]
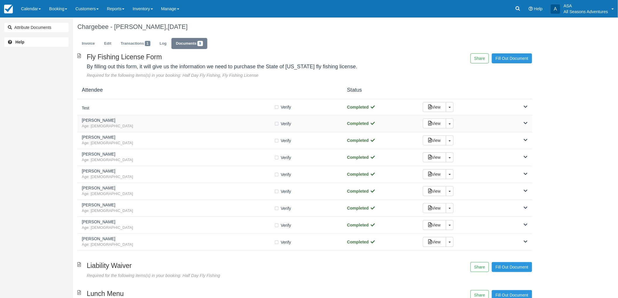
click at [150, 124] on span "Age: 43" at bounding box center [178, 127] width 192 height 6
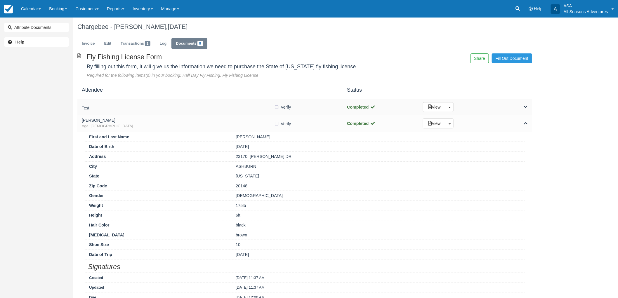
click at [150, 111] on div "Test" at bounding box center [178, 107] width 192 height 8
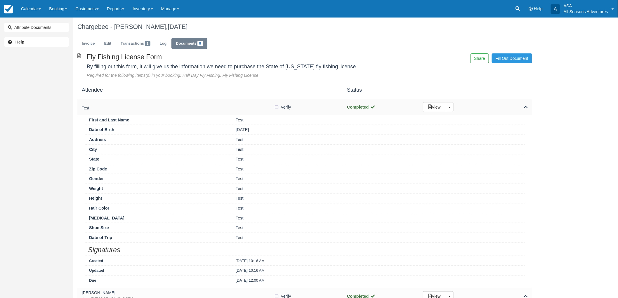
click at [150, 111] on div "Test" at bounding box center [178, 107] width 192 height 8
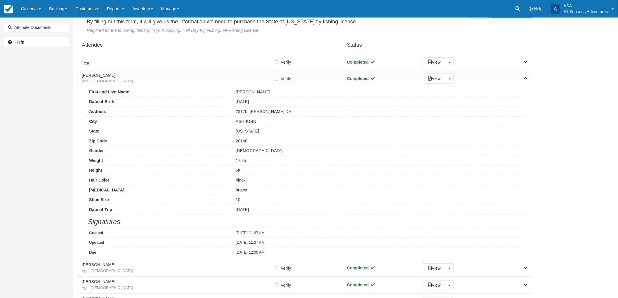
scroll to position [65, 0]
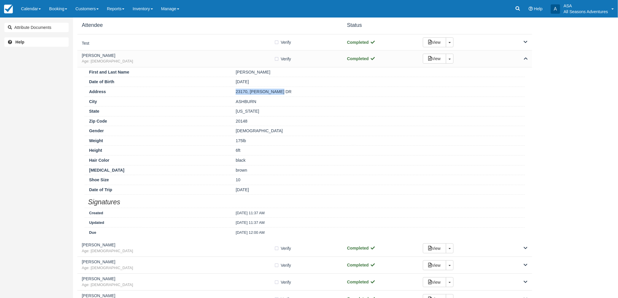
drag, startPoint x: 233, startPoint y: 91, endPoint x: 288, endPoint y: 90, distance: 55.2
click at [288, 90] on div "23170, FLORA MURE DR" at bounding box center [377, 92] width 293 height 6
copy div "23170, FLORA MURE DR"
click at [277, 62] on label "Verify Verified" at bounding box center [284, 59] width 21 height 9
checkbox input "true"
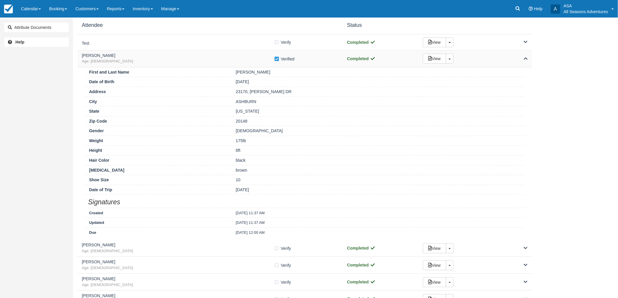
click at [257, 58] on div "PRITTAM BAGANI Age: 43" at bounding box center [178, 58] width 192 height 11
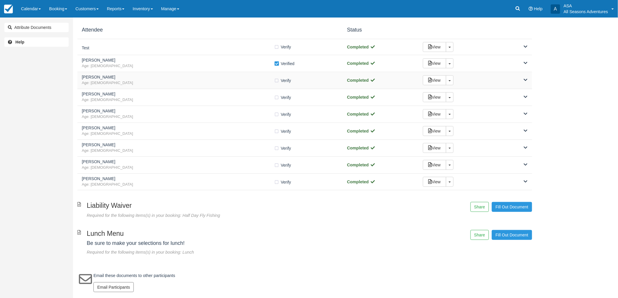
click at [238, 75] on h5 "Anoosh Roozrock" at bounding box center [178, 77] width 192 height 4
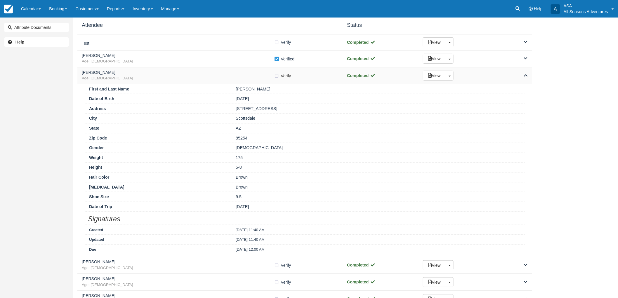
click at [276, 75] on label "Verify Verified" at bounding box center [284, 76] width 21 height 9
checkbox input "true"
click at [243, 81] on span "Age: 37" at bounding box center [178, 79] width 192 height 6
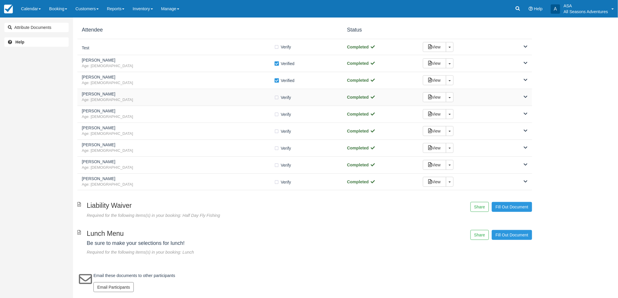
click at [241, 95] on h5 "Robert Zibell" at bounding box center [178, 94] width 192 height 4
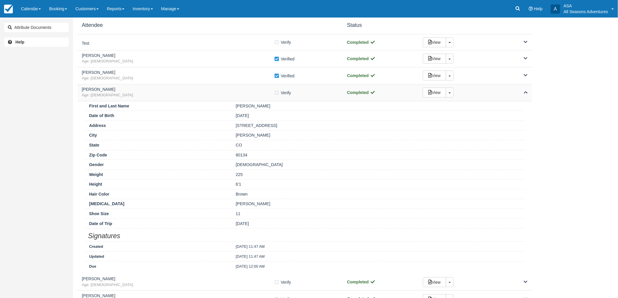
scroll to position [97, 0]
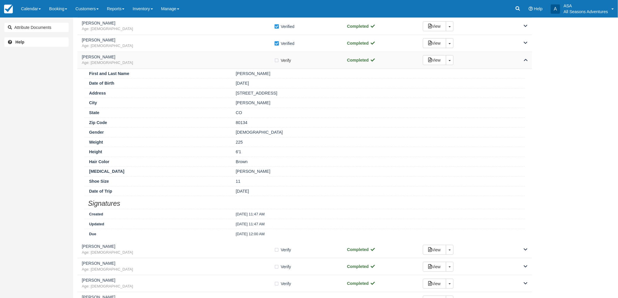
click at [277, 60] on label "Verify Verified" at bounding box center [284, 60] width 21 height 9
checkbox input "true"
click at [248, 62] on span "Age: 37" at bounding box center [178, 63] width 192 height 6
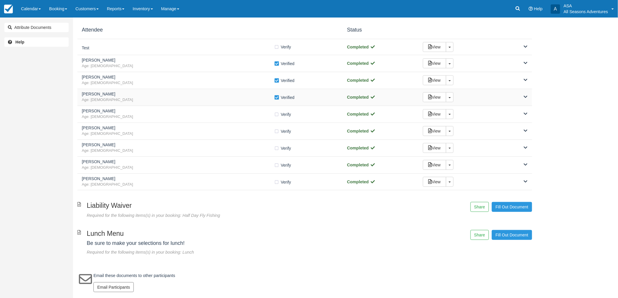
scroll to position [60, 0]
click at [142, 112] on h5 "Jeff Sant" at bounding box center [178, 111] width 192 height 4
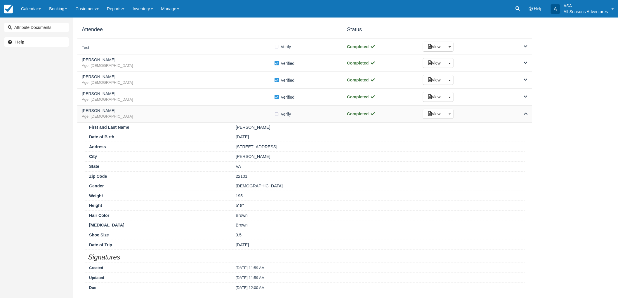
scroll to position [97, 0]
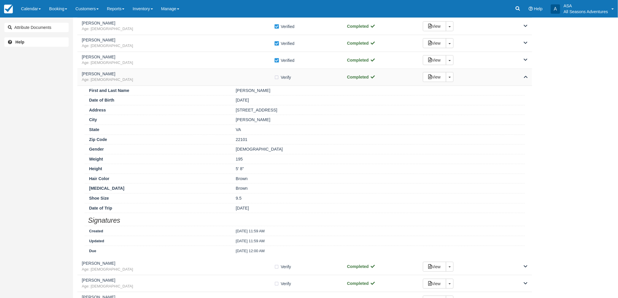
drag, startPoint x: 276, startPoint y: 77, endPoint x: 258, endPoint y: 78, distance: 17.9
click at [276, 77] on label "Verify Verified" at bounding box center [284, 77] width 21 height 9
checkbox input "true"
click at [240, 80] on span "Age: 51" at bounding box center [178, 80] width 192 height 6
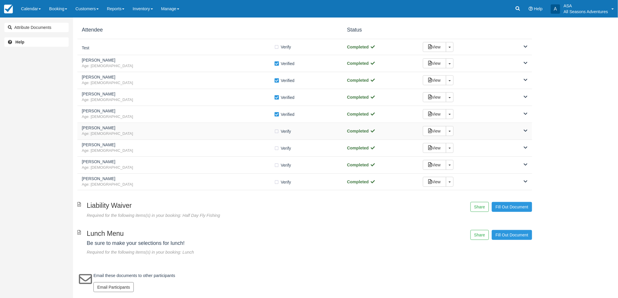
click at [237, 131] on span "Age: 39" at bounding box center [178, 134] width 192 height 6
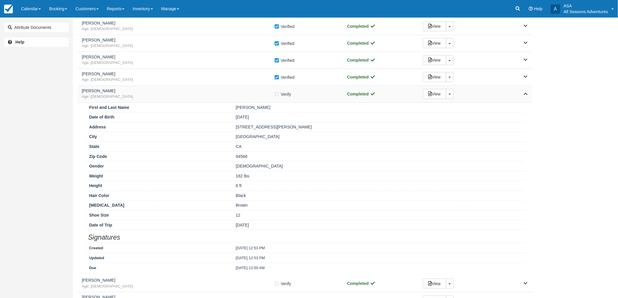
scroll to position [130, 0]
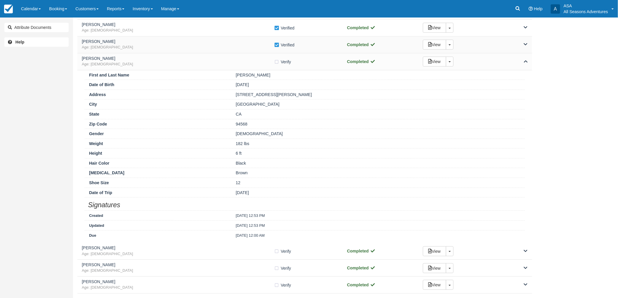
drag, startPoint x: 278, startPoint y: 57, endPoint x: 272, endPoint y: 59, distance: 6.6
click at [278, 57] on div "Vinay Seshadri Age: 39 Verify Verified" at bounding box center [210, 61] width 256 height 11
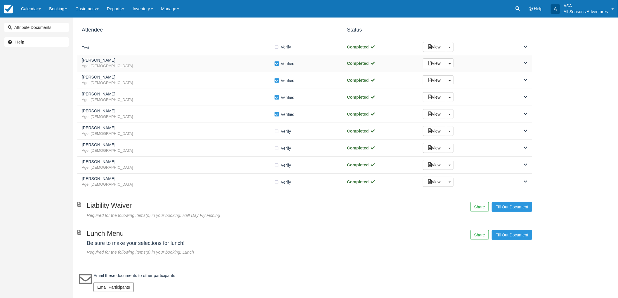
scroll to position [60, 0]
click at [277, 130] on label "Verify Verified" at bounding box center [284, 131] width 21 height 9
checkbox input "true"
click at [251, 149] on span "Age: 47" at bounding box center [178, 151] width 192 height 6
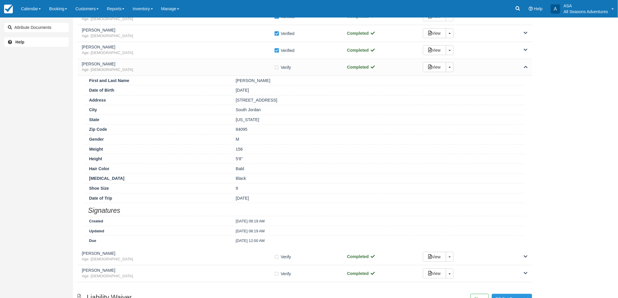
scroll to position [130, 0]
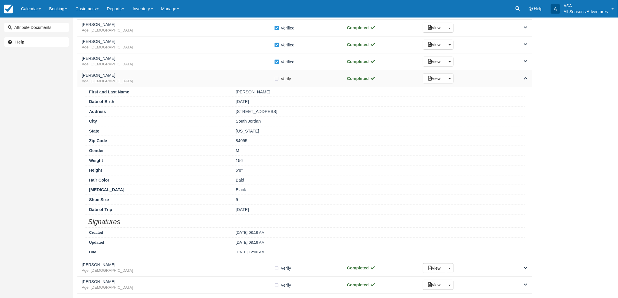
click at [278, 77] on label "Verify Verified" at bounding box center [284, 78] width 21 height 9
checkbox input "true"
click at [265, 84] on div "Amit Goyal Age: 47 Verify Verified Completed View Toggle Dropdown Detach" at bounding box center [304, 78] width 455 height 17
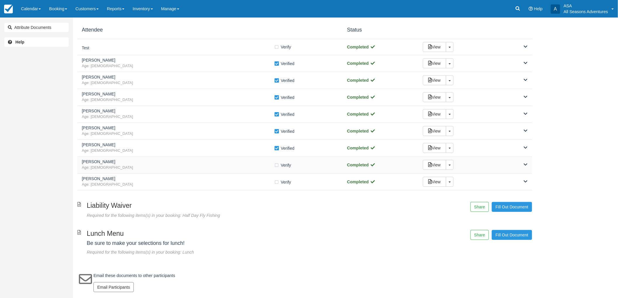
click at [255, 164] on div "Alexandra Gibson Age: 43" at bounding box center [178, 165] width 192 height 11
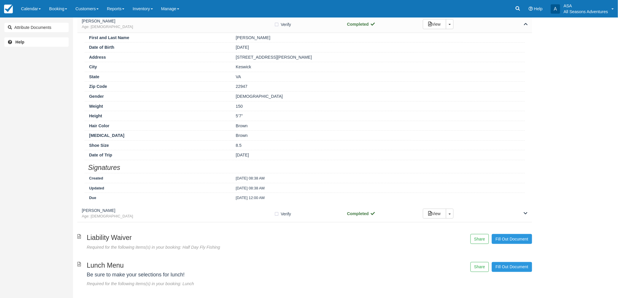
scroll to position [168, 0]
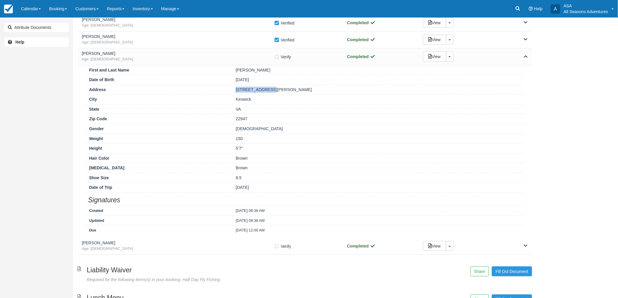
drag, startPoint x: 232, startPoint y: 89, endPoint x: 272, endPoint y: 89, distance: 40.3
click at [272, 89] on div "Address 3167 Darby Road" at bounding box center [305, 90] width 440 height 10
copy div "3167 Darby Road"
click at [275, 58] on div "Alexandra Gibson Age: 43 Verify Verified" at bounding box center [210, 56] width 256 height 11
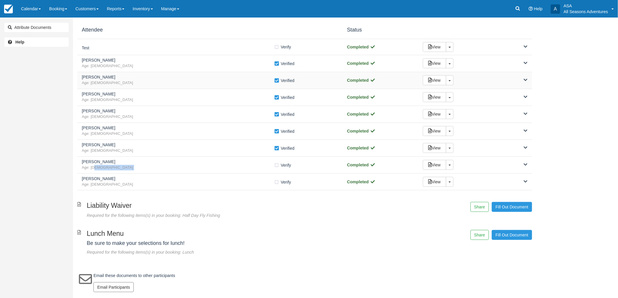
scroll to position [60, 0]
click at [276, 166] on label "Verify Verified" at bounding box center [284, 165] width 21 height 9
checkbox input "true"
click at [242, 180] on h5 "Julian Garsdean" at bounding box center [178, 179] width 192 height 4
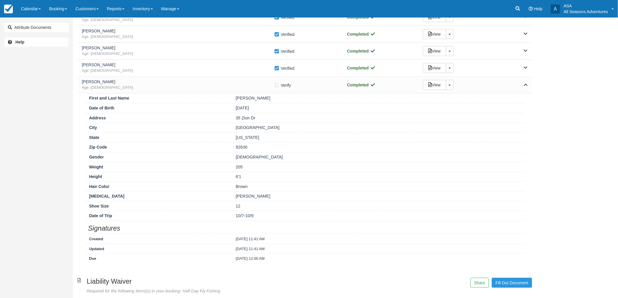
scroll to position [168, 0]
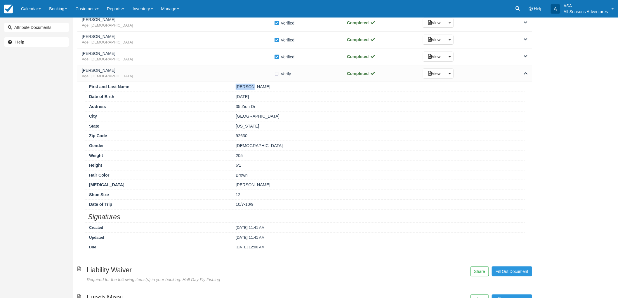
drag, startPoint x: 232, startPoint y: 88, endPoint x: 243, endPoint y: 86, distance: 10.9
click at [247, 86] on div "Julian Garsdean" at bounding box center [377, 87] width 293 height 6
copy div "Julian"
drag, startPoint x: 267, startPoint y: 89, endPoint x: 249, endPoint y: 88, distance: 17.9
click at [249, 88] on div "Julian Garsdean" at bounding box center [377, 87] width 293 height 6
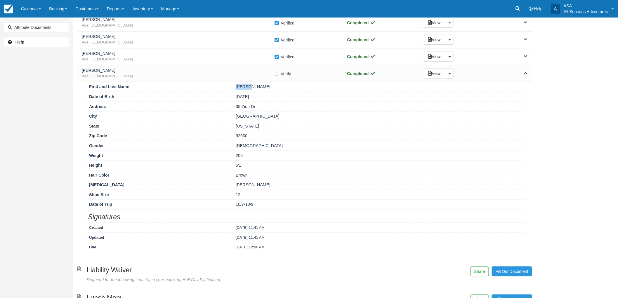
copy div "Garsdean"
click at [278, 71] on label "Verify Verified" at bounding box center [284, 73] width 21 height 9
checkbox input "true"
click at [249, 70] on h5 "Julian Garsdean" at bounding box center [178, 70] width 192 height 4
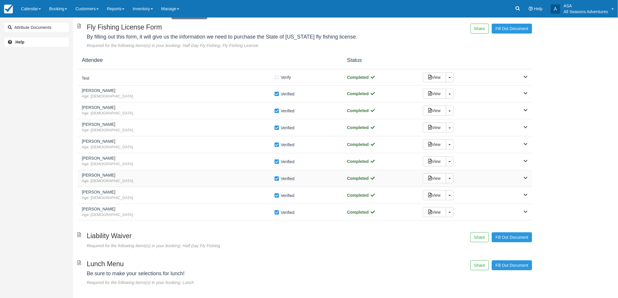
scroll to position [0, 0]
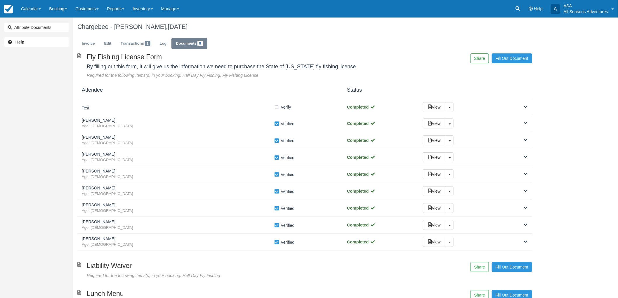
click at [374, 46] on ul "Invoice Edit Transactions 1 Log Documents 9" at bounding box center [304, 45] width 455 height 18
click at [170, 123] on h5 "PRITTAM BAGANI" at bounding box center [178, 120] width 192 height 4
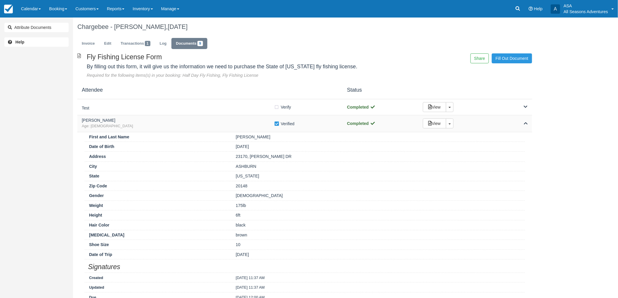
click at [170, 123] on h5 "PRITTAM BAGANI" at bounding box center [178, 120] width 192 height 4
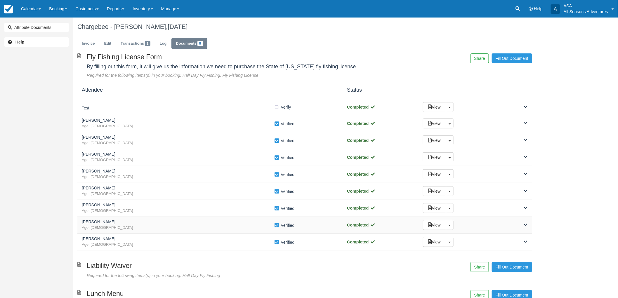
click at [157, 227] on span "Age: 43" at bounding box center [178, 228] width 192 height 6
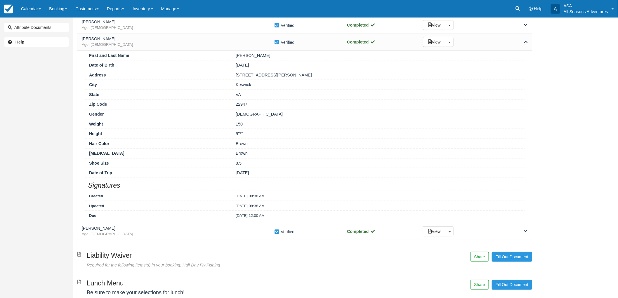
scroll to position [194, 0]
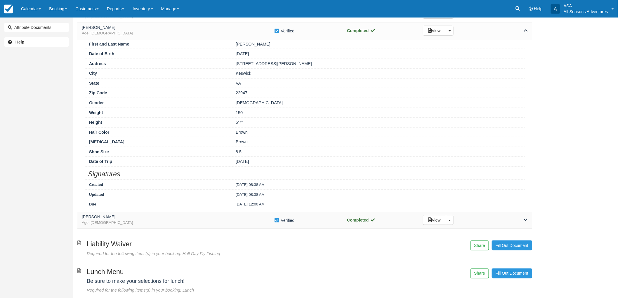
click at [148, 222] on span "Age: 40" at bounding box center [178, 223] width 192 height 6
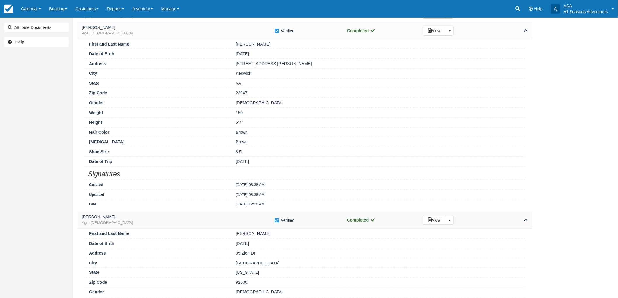
click at [195, 225] on span "Age: 40" at bounding box center [178, 223] width 192 height 6
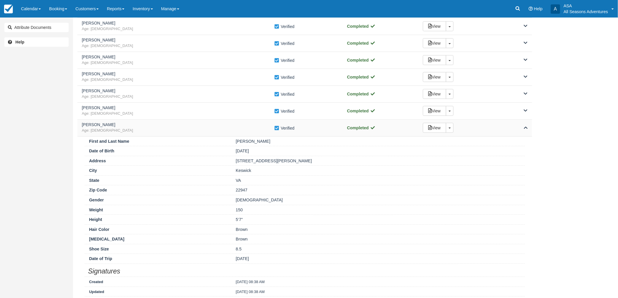
click at [195, 125] on h5 "Alexandra Gibson" at bounding box center [178, 125] width 192 height 4
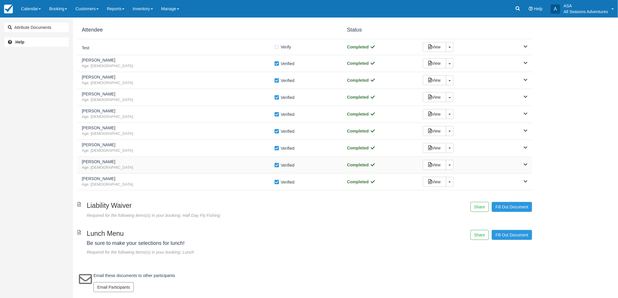
scroll to position [60, 0]
click at [180, 146] on h5 "Amit Goyal" at bounding box center [178, 145] width 192 height 4
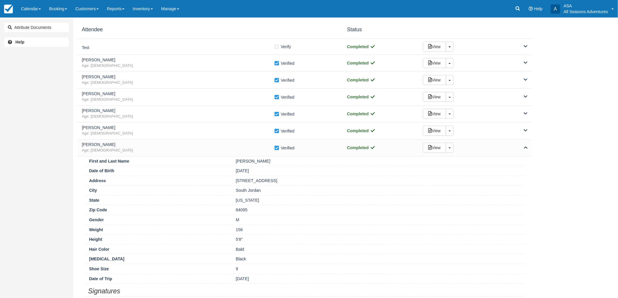
scroll to position [97, 0]
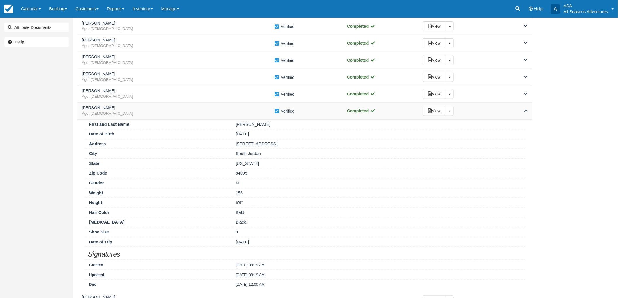
click at [187, 114] on span "Age: 47" at bounding box center [178, 114] width 192 height 6
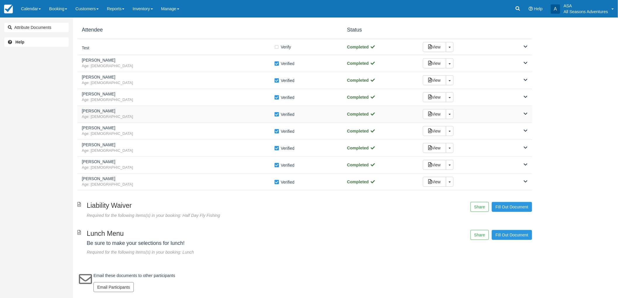
scroll to position [60, 0]
click at [174, 72] on div "Anoosh Roozrock Age: 37 Verify Verified Completed View Toggle Dropdown Detach" at bounding box center [304, 80] width 455 height 17
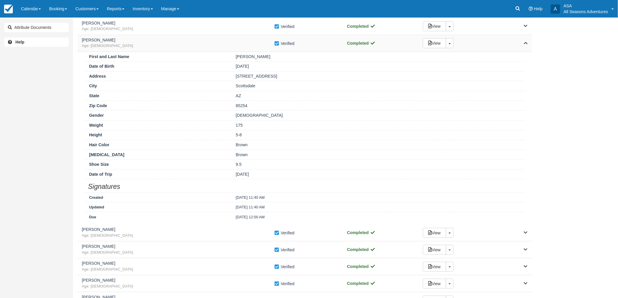
click at [172, 39] on h5 "Anoosh Roozrock" at bounding box center [178, 40] width 192 height 4
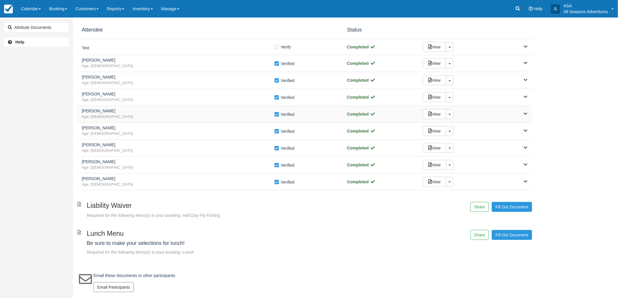
click at [133, 116] on span "Age: 51" at bounding box center [178, 117] width 192 height 6
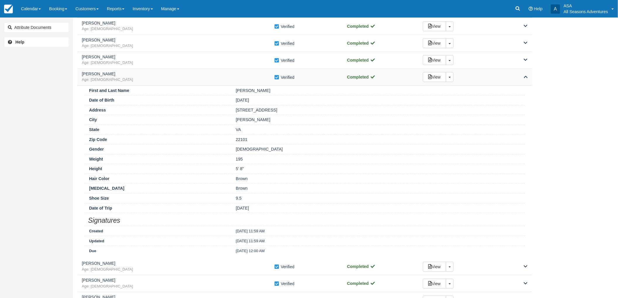
click at [138, 85] on div "Jeff Sant Age: 51 Verify Verified Completed View Toggle Dropdown Detach" at bounding box center [304, 77] width 455 height 17
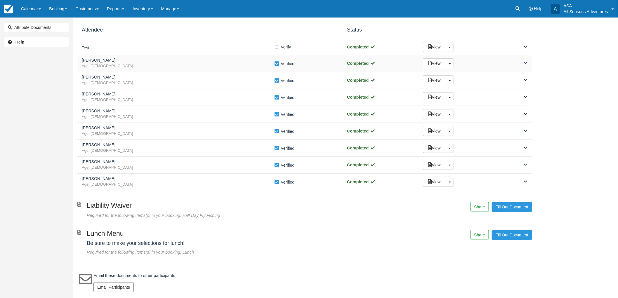
scroll to position [60, 0]
click at [155, 54] on div "Fly Fishing License Form By filling out this form, it will give us the informat…" at bounding box center [304, 91] width 455 height 197
click at [160, 60] on h5 "PRITTAM BAGANI" at bounding box center [178, 60] width 192 height 4
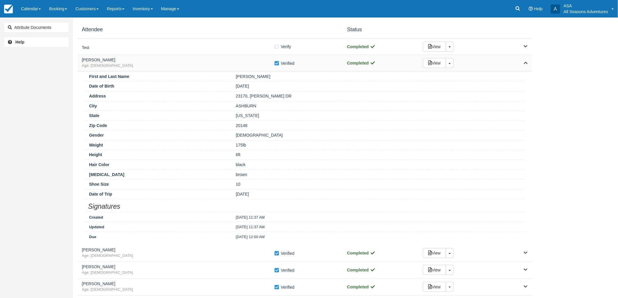
scroll to position [97, 0]
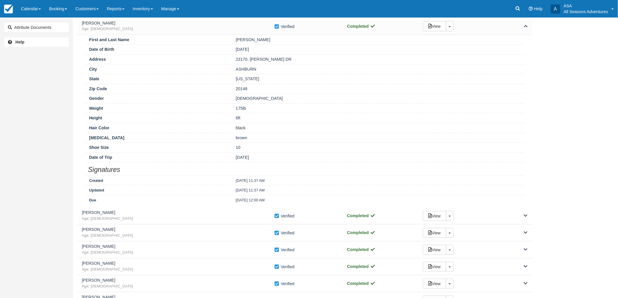
click at [150, 36] on div "First and Last Name PRITTAM BAGANI" at bounding box center [305, 40] width 440 height 10
click at [150, 29] on span "Age: 43" at bounding box center [178, 29] width 192 height 6
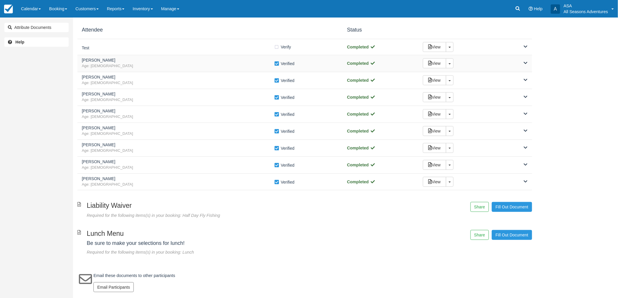
scroll to position [60, 0]
click at [144, 93] on h5 "Robert Zibell" at bounding box center [178, 94] width 192 height 4
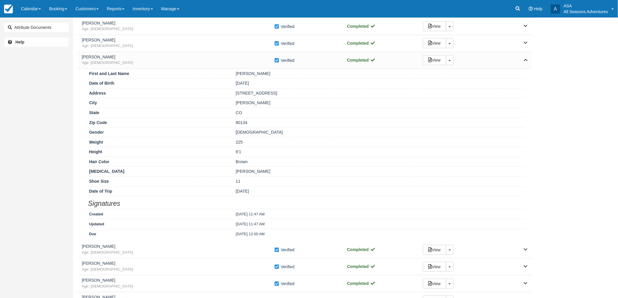
click at [164, 77] on div "First and Last Name Robert Zibell" at bounding box center [305, 74] width 440 height 10
click at [172, 67] on div "Robert Zibell Age: 37 Verify Verified Completed View Toggle Dropdown Detach" at bounding box center [304, 60] width 455 height 17
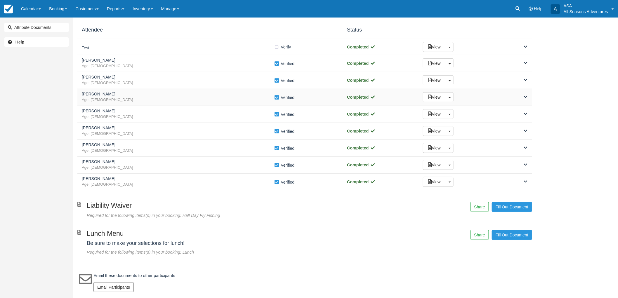
scroll to position [60, 0]
click at [139, 132] on span "Age: 39" at bounding box center [178, 134] width 192 height 6
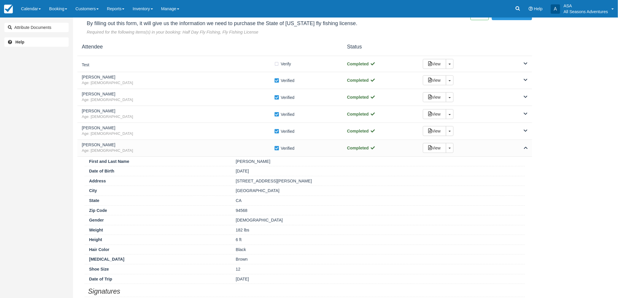
scroll to position [0, 0]
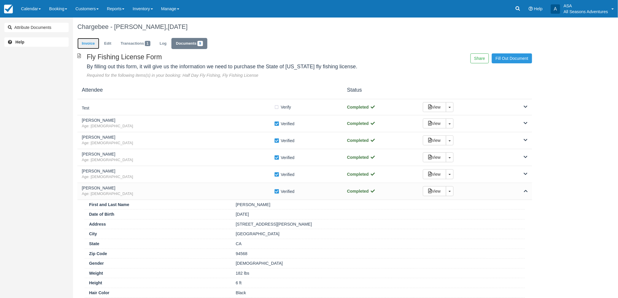
click at [88, 43] on link "Invoice" at bounding box center [88, 43] width 22 height 11
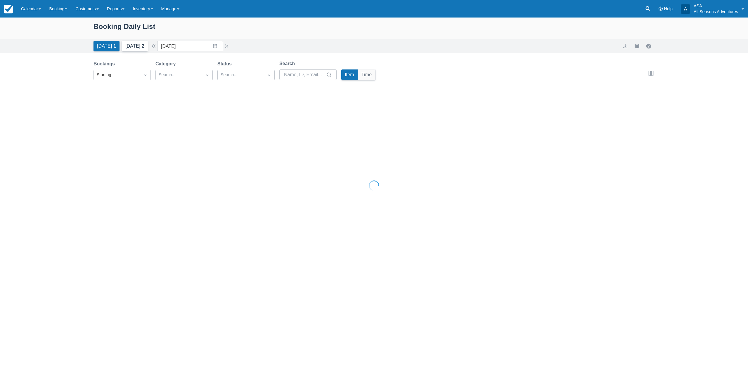
click at [128, 48] on button "[DATE] 2" at bounding box center [135, 46] width 26 height 11
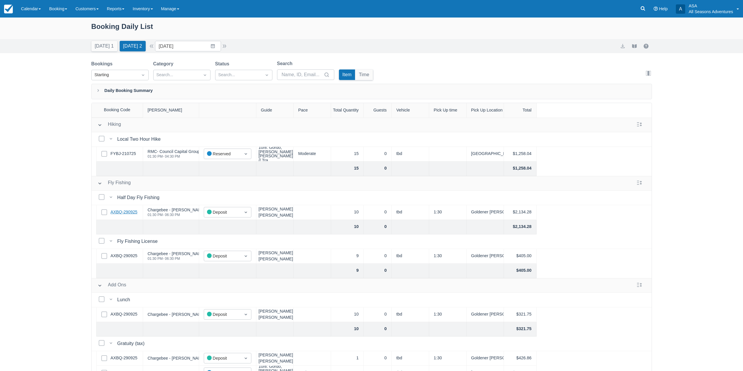
click at [131, 213] on link "AXBQ-290925" at bounding box center [124, 212] width 27 height 6
click at [129, 255] on link "AXBQ-290925" at bounding box center [124, 256] width 27 height 6
click at [102, 47] on button "[DATE] 1" at bounding box center [104, 46] width 26 height 11
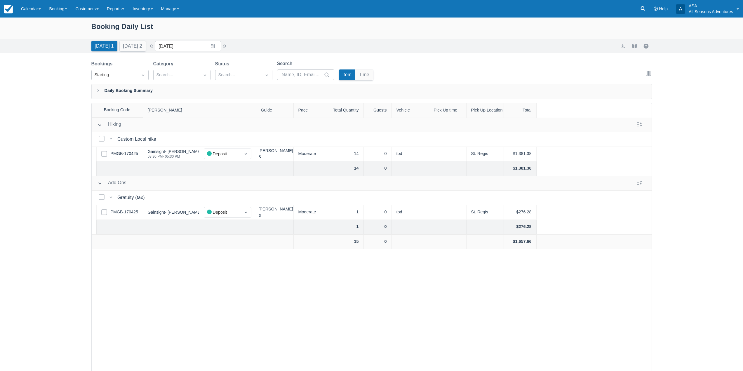
click at [133, 45] on button "Tomorrow 2" at bounding box center [133, 46] width 26 height 11
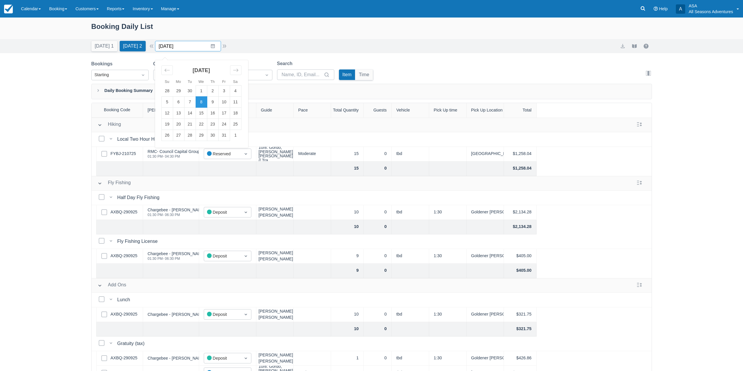
click at [217, 48] on input "[DATE]" at bounding box center [188, 46] width 66 height 11
click at [216, 103] on td "9" at bounding box center [212, 102] width 11 height 11
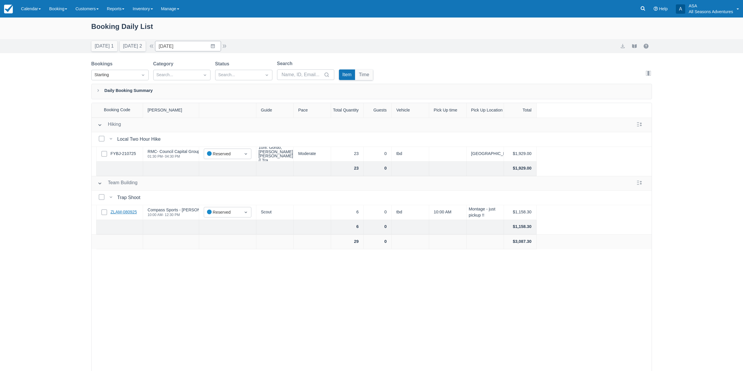
click at [132, 212] on link "ZLAM-080925" at bounding box center [124, 212] width 26 height 6
click at [122, 210] on link "ZLAM-080925" at bounding box center [124, 212] width 26 height 6
click at [145, 43] on button "Tomorrow 2" at bounding box center [133, 46] width 26 height 11
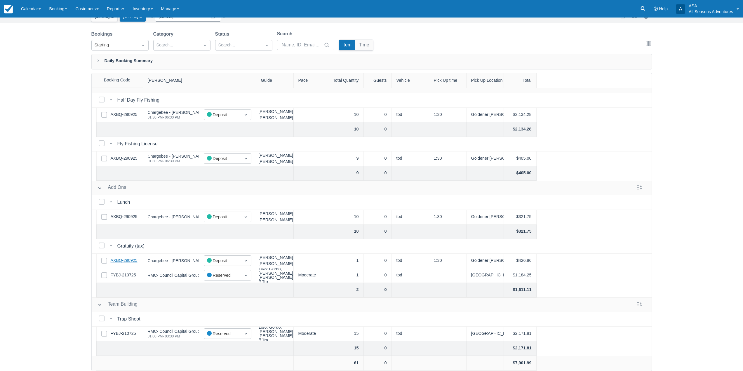
scroll to position [72, 0]
click at [123, 331] on link "FYBJ-210725" at bounding box center [123, 334] width 25 height 6
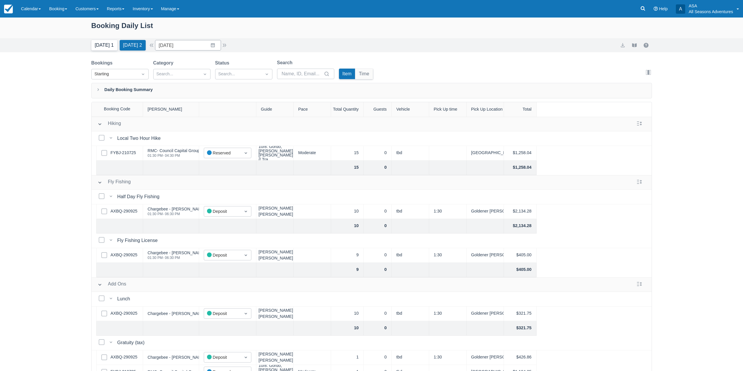
scroll to position [0, 0]
click at [104, 49] on button "Today 1" at bounding box center [104, 46] width 26 height 11
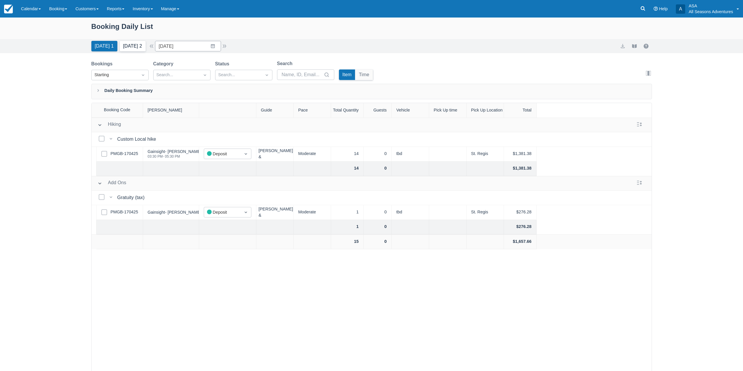
click at [128, 41] on button "Tomorrow 2" at bounding box center [133, 46] width 26 height 11
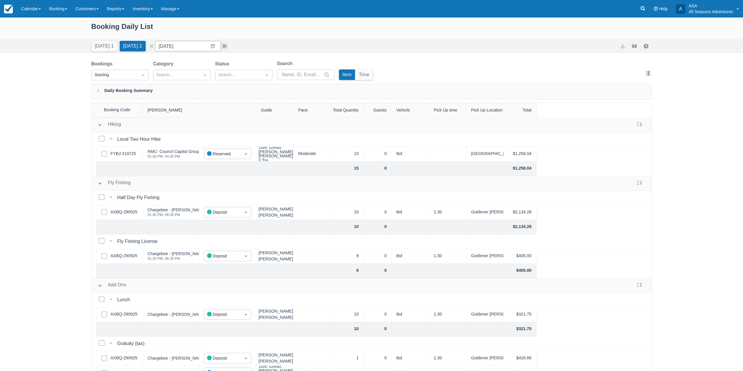
click at [224, 45] on button "button" at bounding box center [224, 46] width 7 height 7
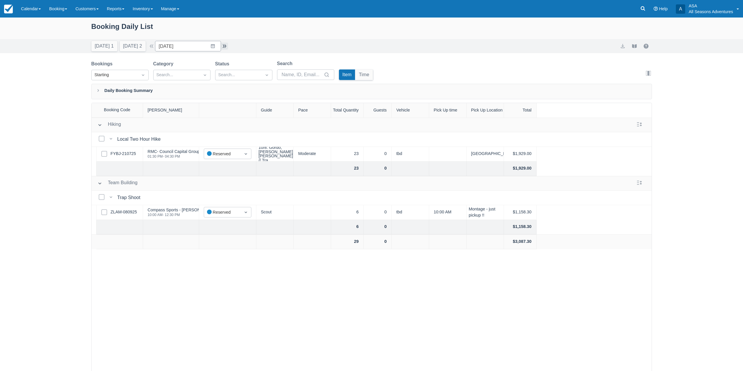
click at [226, 45] on button "button" at bounding box center [224, 46] width 7 height 7
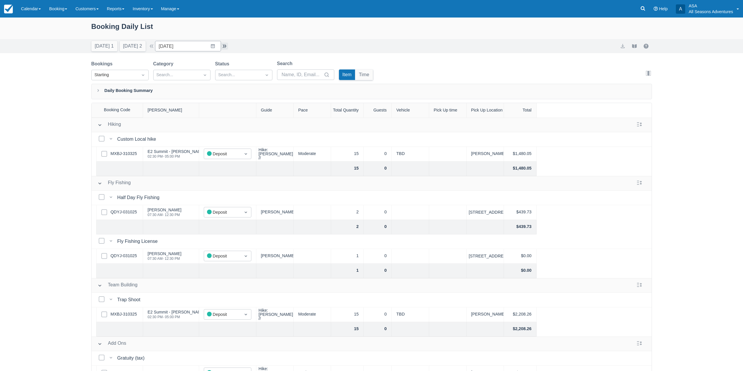
click at [228, 46] on button "button" at bounding box center [224, 46] width 7 height 7
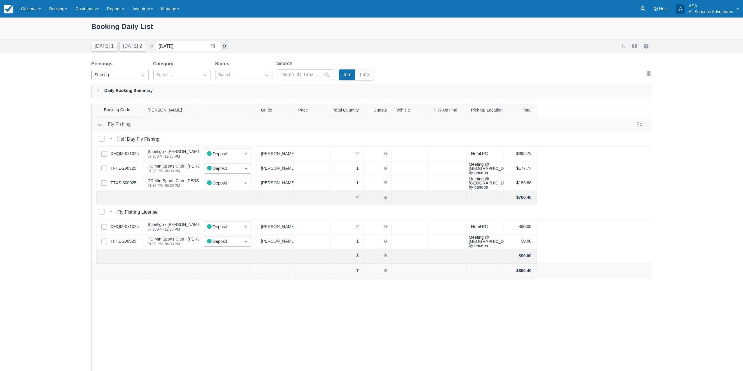
click at [228, 46] on button "button" at bounding box center [224, 46] width 7 height 7
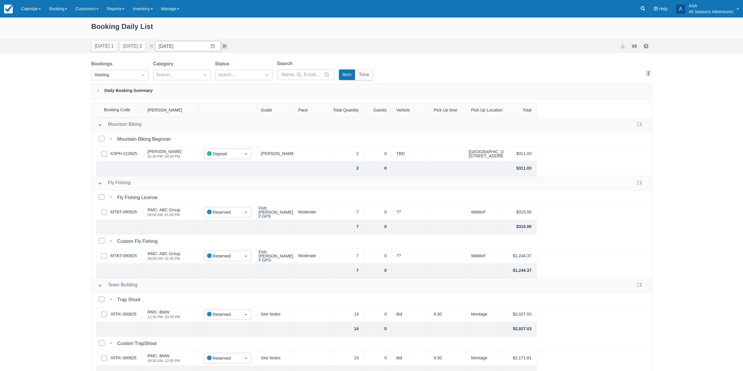
click at [227, 45] on button "button" at bounding box center [224, 46] width 7 height 7
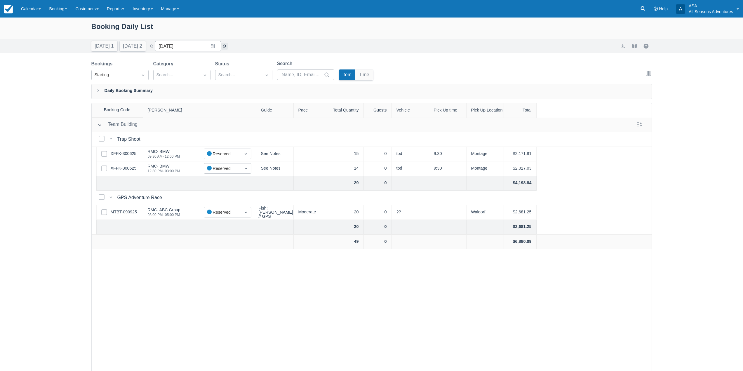
click at [227, 46] on button "button" at bounding box center [224, 46] width 7 height 7
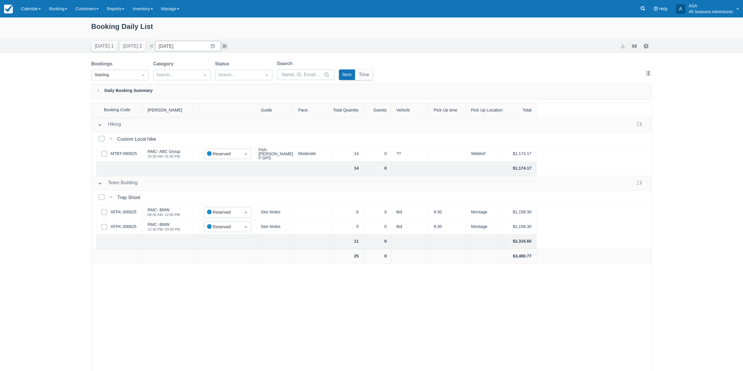
click at [227, 46] on button "button" at bounding box center [224, 46] width 7 height 7
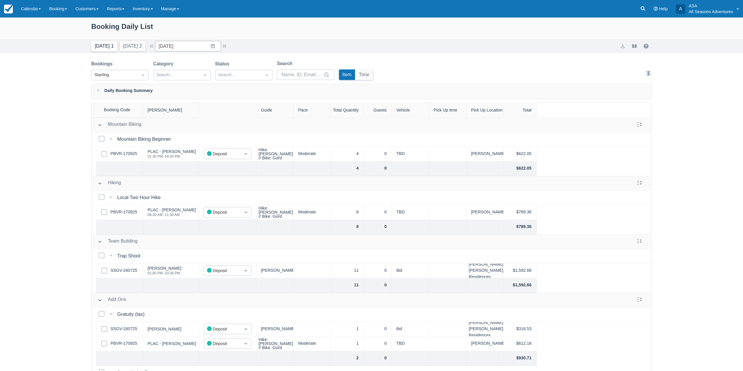
click at [111, 47] on button "Today 1" at bounding box center [104, 46] width 26 height 11
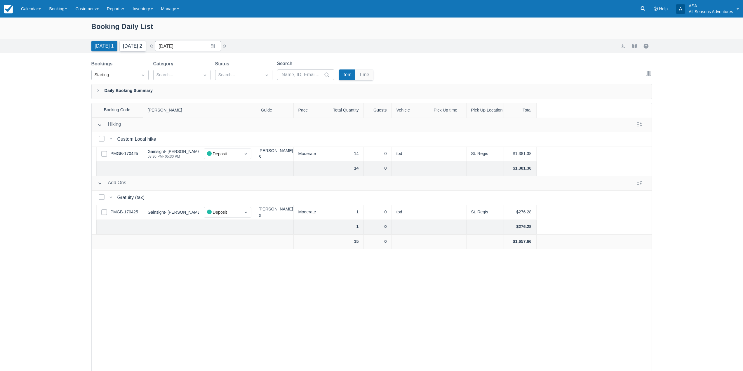
click at [131, 49] on button "[DATE] 2" at bounding box center [133, 46] width 26 height 11
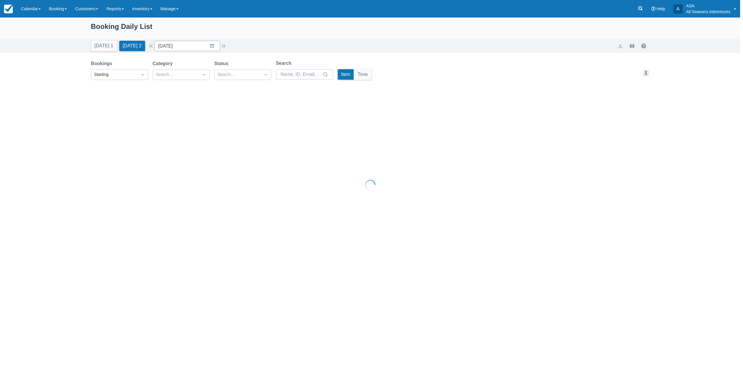
click at [101, 51] on button "[DATE] 1" at bounding box center [104, 46] width 26 height 11
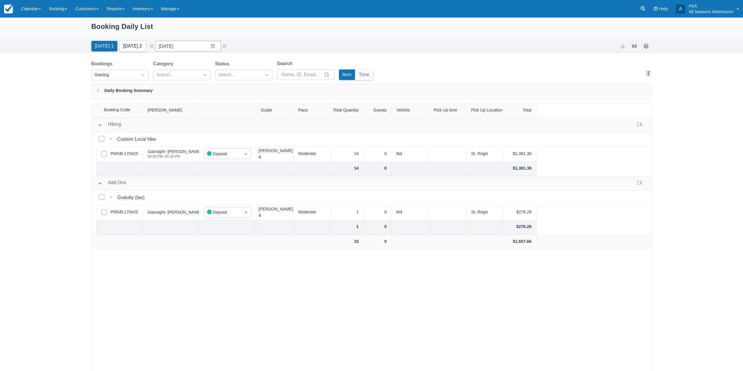
click at [137, 45] on button "Tomorrow 2" at bounding box center [133, 46] width 26 height 11
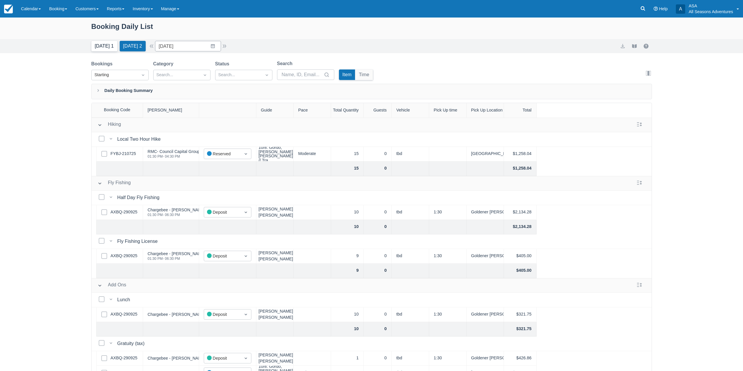
click at [100, 46] on button "Today 1" at bounding box center [104, 46] width 26 height 11
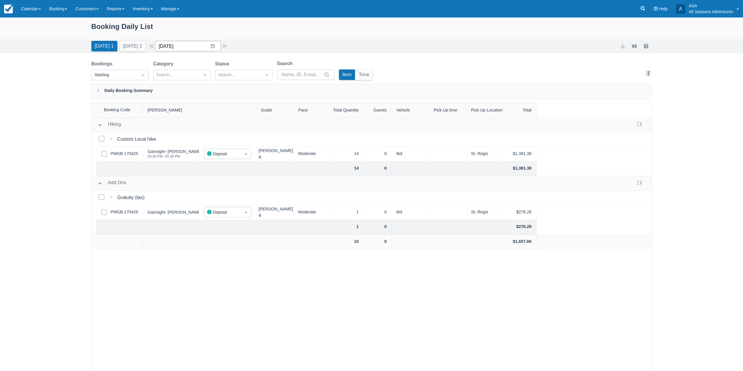
click at [193, 47] on input "[DATE]" at bounding box center [188, 46] width 66 height 11
click at [239, 104] on td "11" at bounding box center [235, 102] width 11 height 11
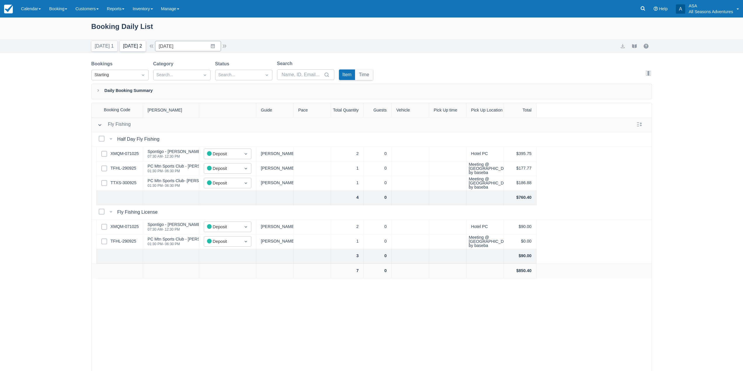
click at [140, 48] on button "Tomorrow 2" at bounding box center [133, 46] width 26 height 11
type input "[DATE]"
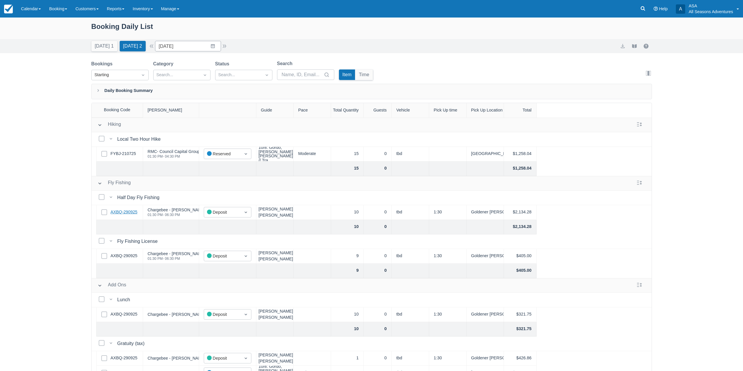
click at [126, 212] on link "AXBQ-290925" at bounding box center [124, 212] width 27 height 6
click at [639, 10] on link at bounding box center [642, 9] width 13 height 18
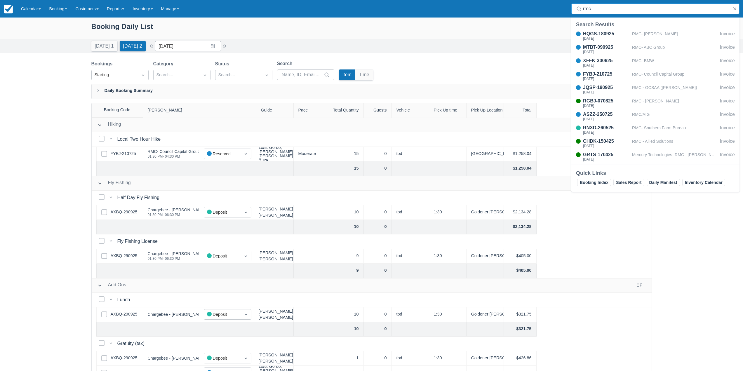
click at [592, 4] on input "rmc" at bounding box center [656, 9] width 147 height 11
type input "rmc"
click at [62, 11] on link "Booking" at bounding box center [58, 9] width 26 height 18
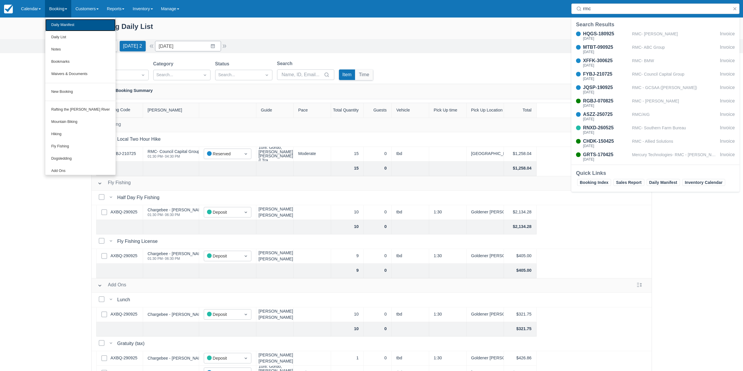
click at [69, 25] on link "Daily Manifest" at bounding box center [80, 25] width 70 height 12
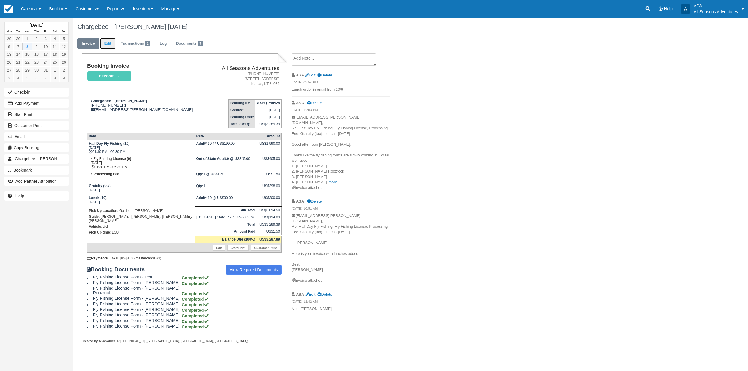
click at [102, 46] on link "Edit" at bounding box center [108, 43] width 16 height 11
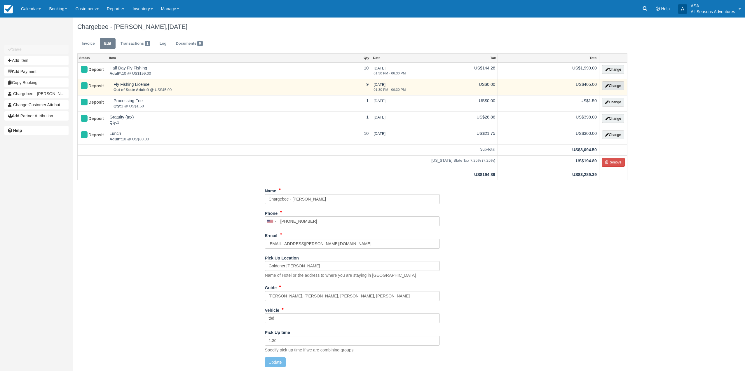
click at [609, 88] on button "Change" at bounding box center [613, 85] width 22 height 9
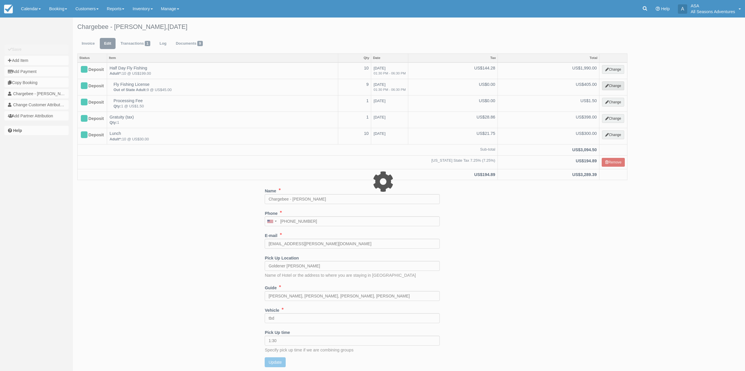
select select "8"
type input "405.00"
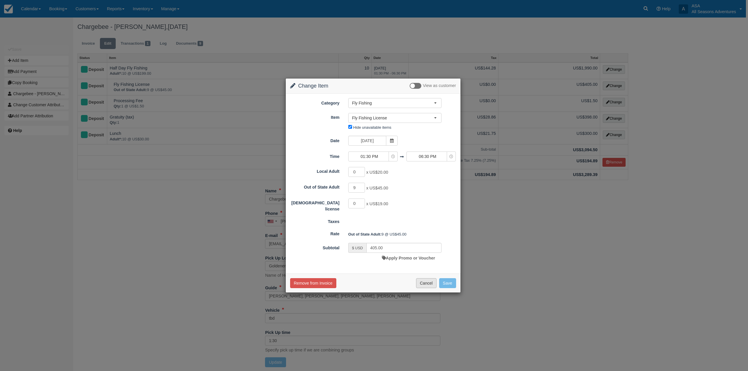
click at [426, 282] on button "Cancel" at bounding box center [426, 283] width 20 height 10
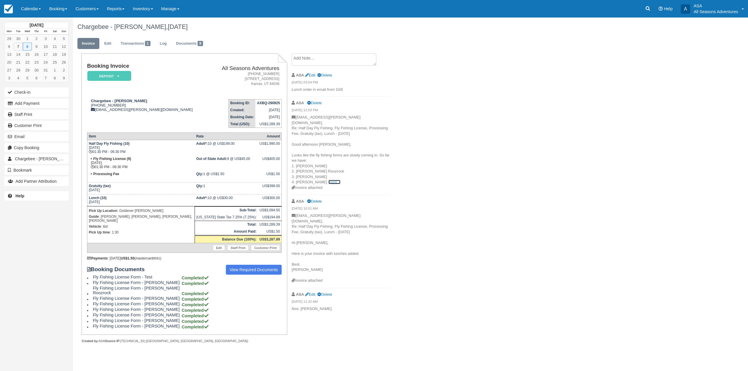
click at [328, 180] on link "more..." at bounding box center [334, 182] width 12 height 4
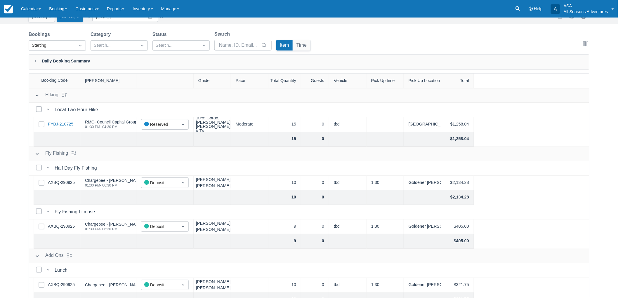
click at [60, 124] on link "FYBJ-210725" at bounding box center [60, 124] width 25 height 6
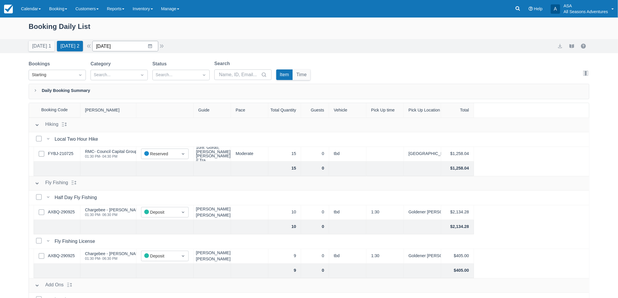
click at [138, 43] on input "10/08/25" at bounding box center [125, 46] width 66 height 11
click at [156, 103] on td "9" at bounding box center [150, 102] width 11 height 11
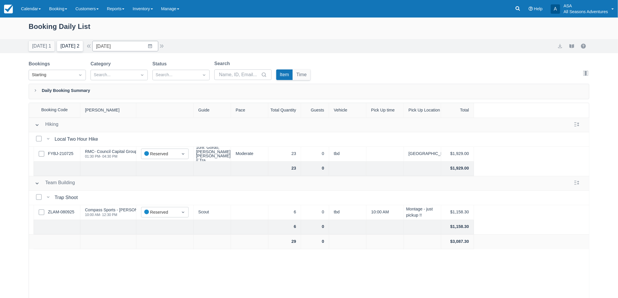
click at [67, 47] on button "Tomorrow 2" at bounding box center [70, 46] width 26 height 11
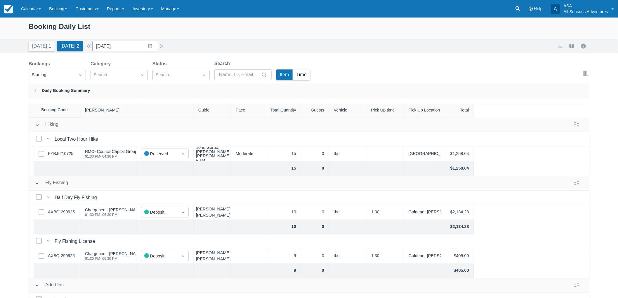
click at [297, 75] on button "Time" at bounding box center [302, 74] width 18 height 11
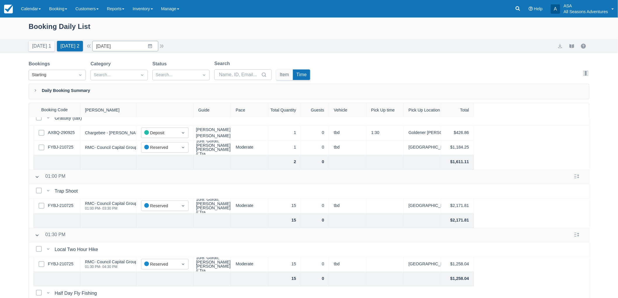
scroll to position [97, 0]
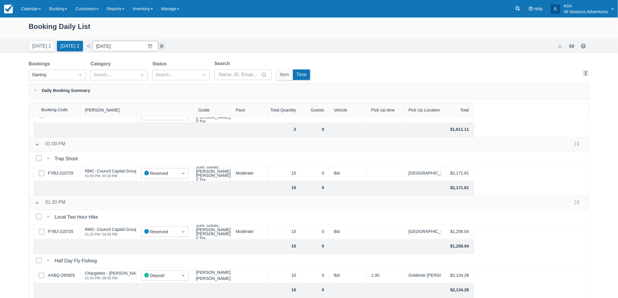
click at [165, 47] on button "button" at bounding box center [161, 46] width 7 height 7
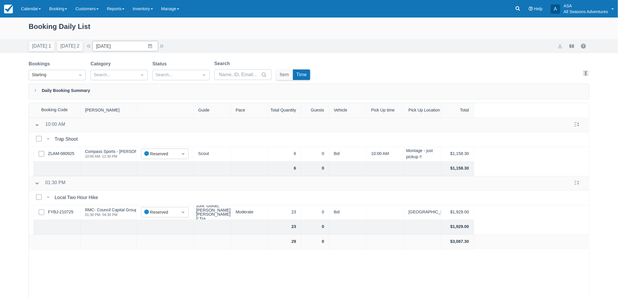
scroll to position [29, 0]
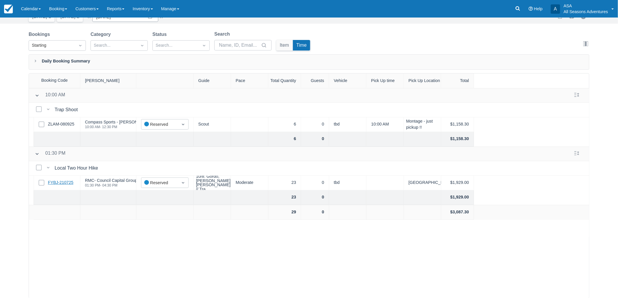
click at [64, 181] on link "FYBJ-210725" at bounding box center [60, 183] width 25 height 6
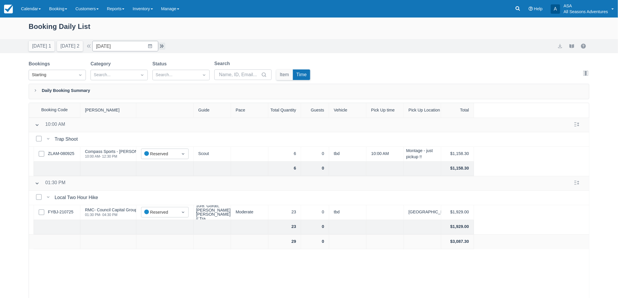
click at [165, 46] on button "button" at bounding box center [161, 46] width 7 height 7
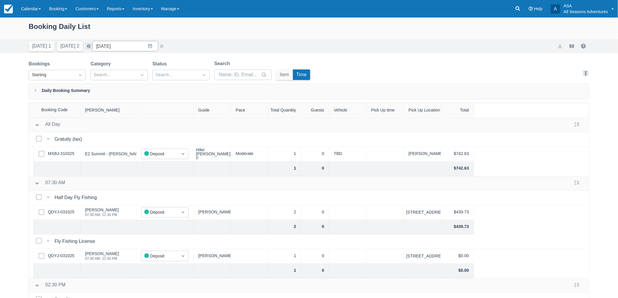
click at [92, 46] on button "button" at bounding box center [88, 46] width 7 height 7
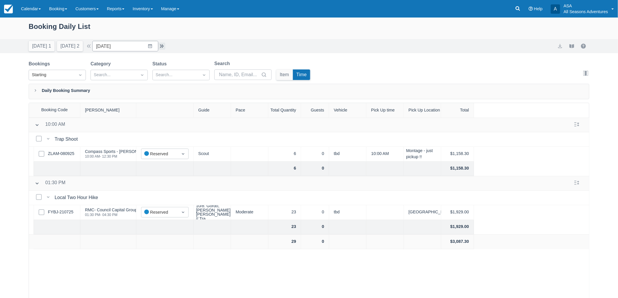
click at [165, 48] on button "button" at bounding box center [161, 46] width 7 height 7
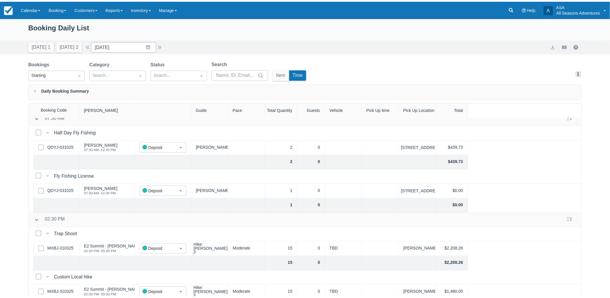
scroll to position [72, 0]
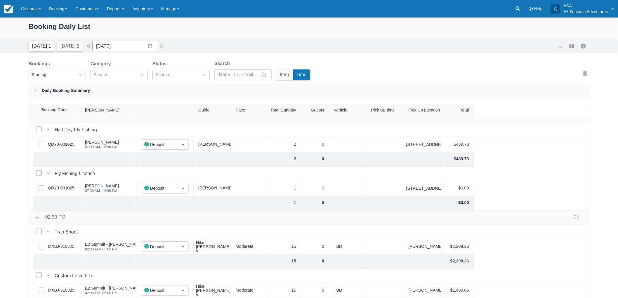
click at [46, 47] on button "[DATE] 1" at bounding box center [42, 46] width 26 height 11
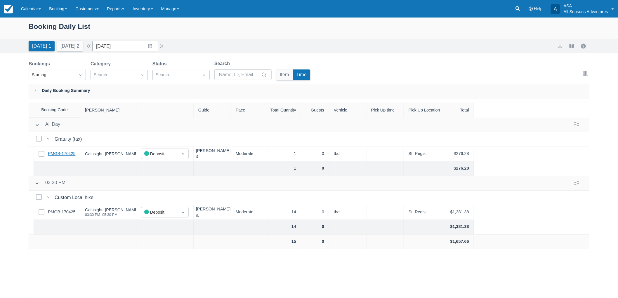
click at [55, 153] on link "PMGB-170425" at bounding box center [61, 154] width 27 height 6
click at [123, 45] on input "[DATE]" at bounding box center [125, 46] width 66 height 11
click at [178, 101] on td "11" at bounding box center [172, 102] width 11 height 11
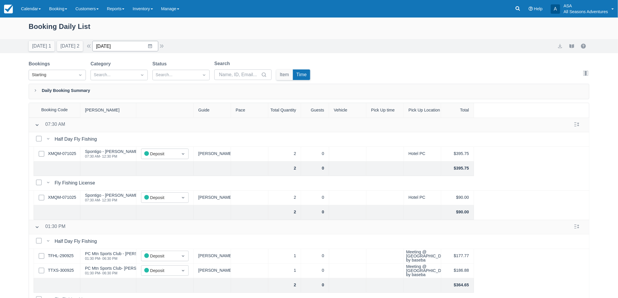
click at [132, 49] on input "10/11/25" at bounding box center [125, 46] width 66 height 11
click at [11, 127] on div "Booking Daily List Today 1 Tomorrow 2 Date 10/11/25 Navigate forward to interac…" at bounding box center [309, 173] width 618 height 310
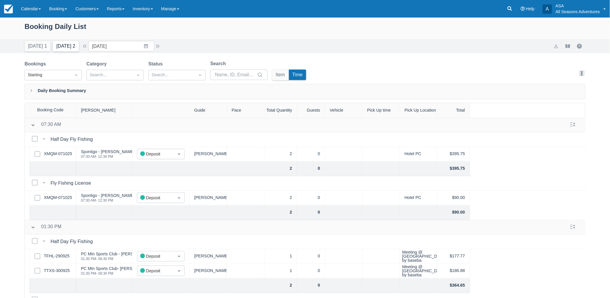
click at [53, 51] on button "[DATE] 2" at bounding box center [66, 46] width 26 height 11
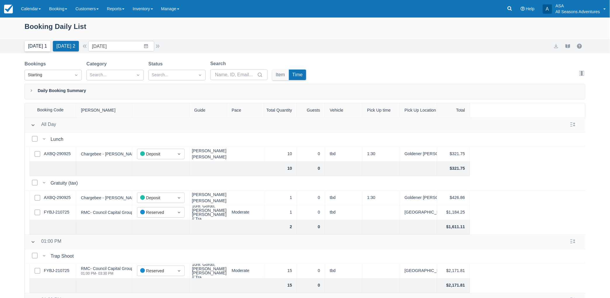
click at [39, 46] on button "[DATE] 1" at bounding box center [38, 46] width 26 height 11
type input "[DATE]"
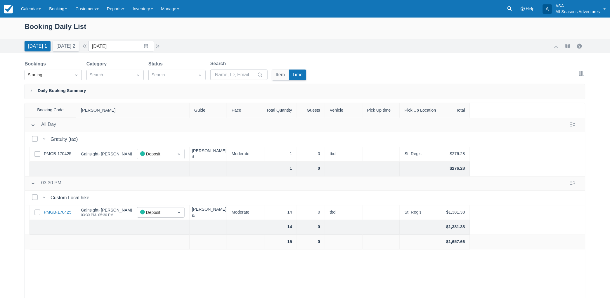
click at [60, 212] on link "PMGB-170425" at bounding box center [57, 212] width 27 height 6
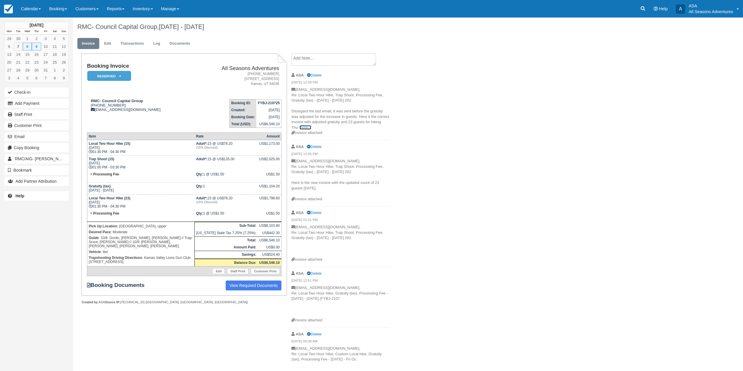
click at [307, 128] on link "more..." at bounding box center [306, 127] width 12 height 4
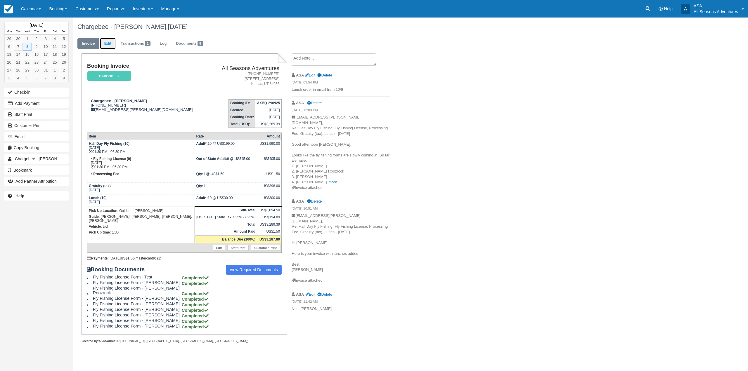
click at [107, 44] on link "Edit" at bounding box center [108, 43] width 16 height 11
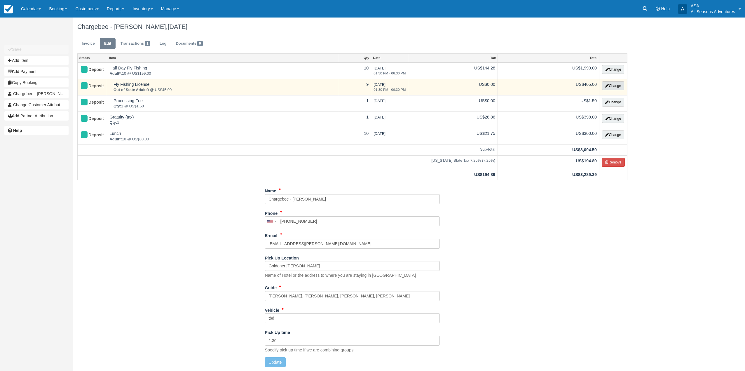
click at [616, 87] on button "Change" at bounding box center [613, 85] width 22 height 9
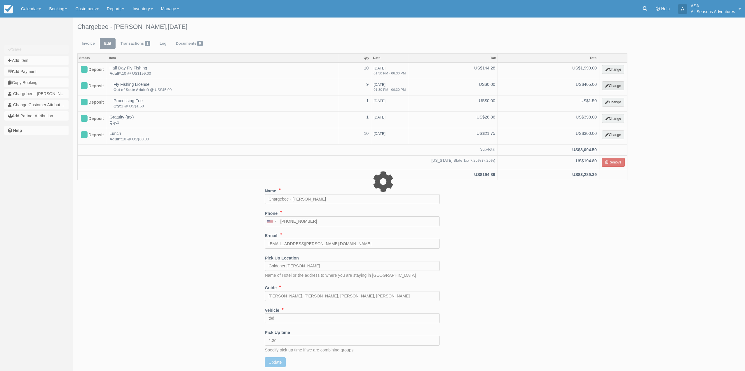
select select "8"
type input "405.00"
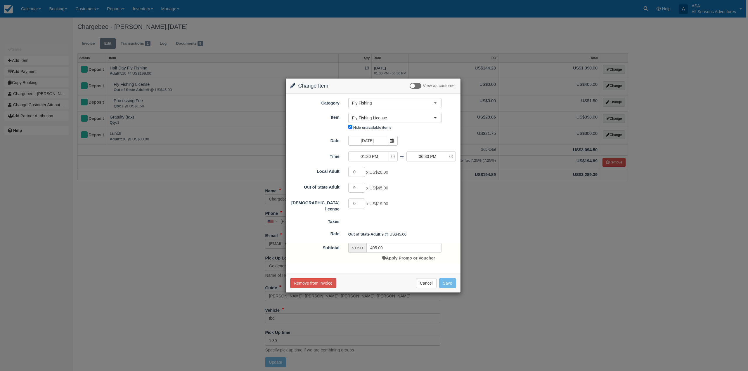
click at [668, 119] on div "Change Item Add Item View as customer Category Fly Fishing Rafting the [PERSON_…" at bounding box center [374, 185] width 748 height 371
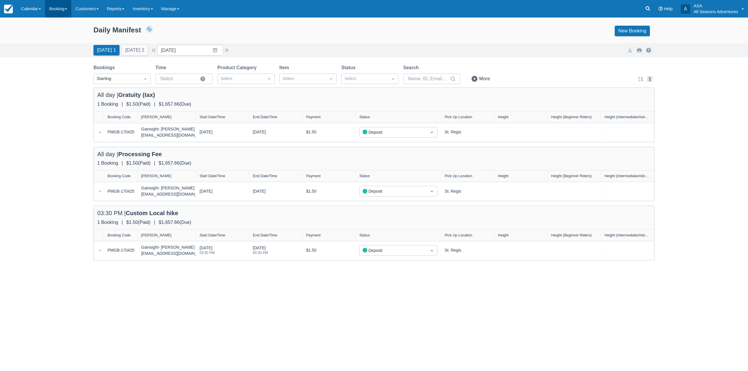
click at [67, 10] on link "Booking" at bounding box center [58, 9] width 26 height 18
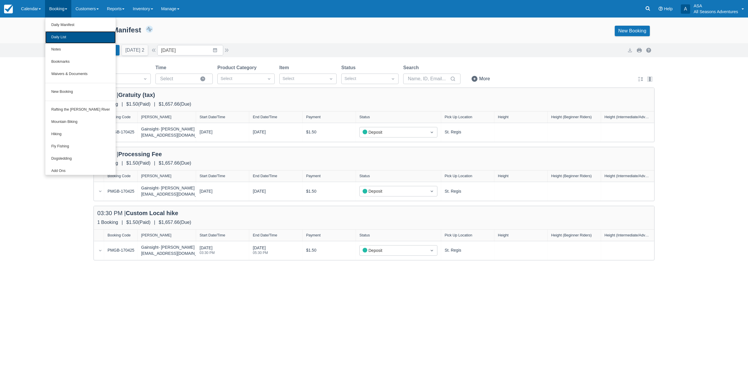
click at [61, 38] on link "Daily List" at bounding box center [80, 37] width 70 height 12
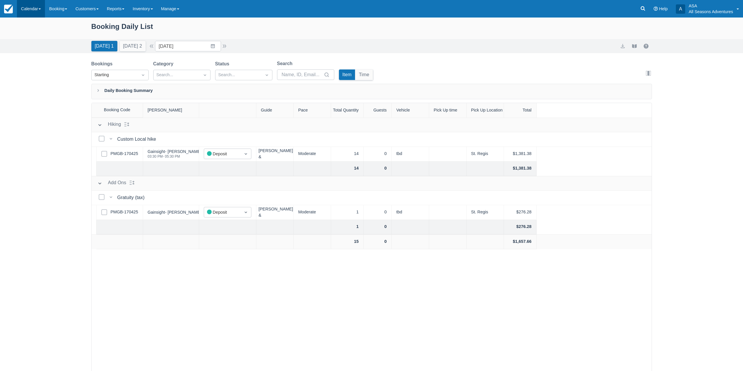
click at [33, 8] on link "Calendar" at bounding box center [31, 9] width 28 height 18
click at [56, 9] on link "Booking" at bounding box center [58, 9] width 26 height 18
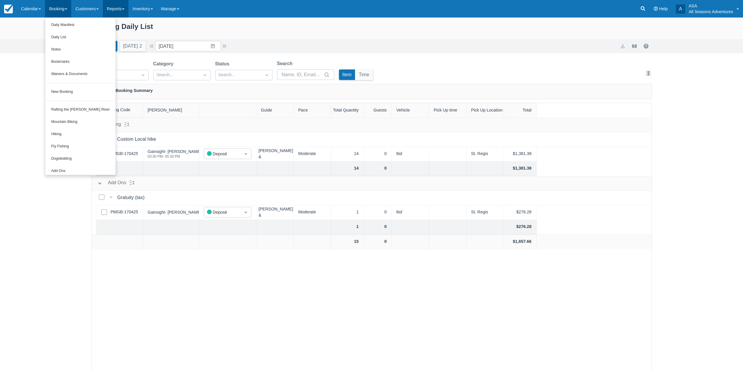
click at [121, 11] on link "Reports" at bounding box center [116, 9] width 26 height 18
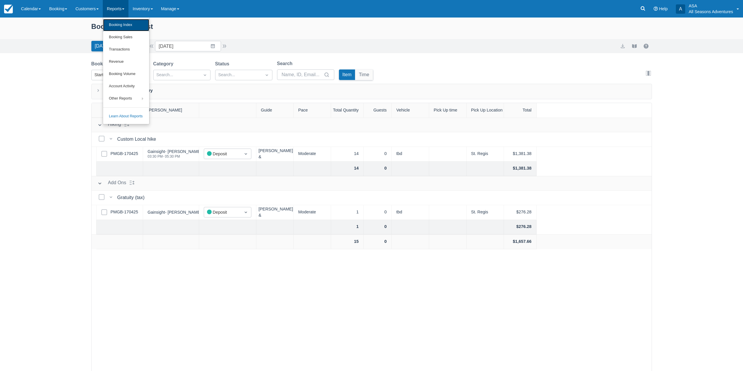
click at [130, 28] on link "Booking Index" at bounding box center [126, 25] width 46 height 12
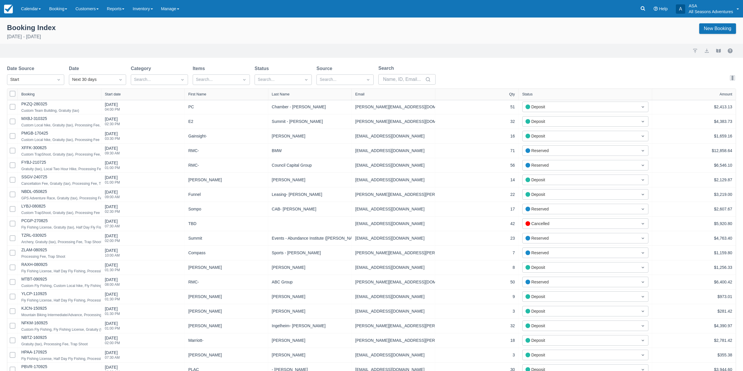
select select "25"
click at [159, 83] on div at bounding box center [154, 80] width 40 height 8
click at [156, 161] on div at bounding box center [159, 165] width 50 height 8
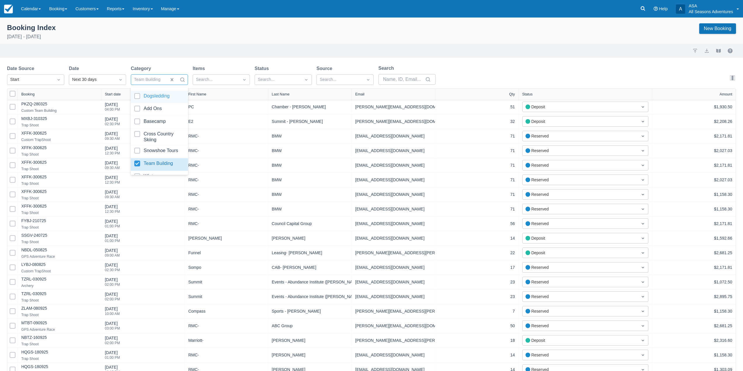
click at [134, 47] on div "Import Export View booklet" at bounding box center [371, 50] width 729 height 7
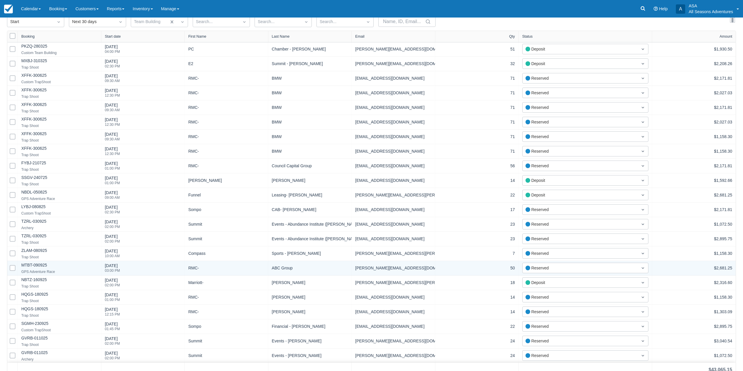
scroll to position [58, 0]
click at [34, 263] on link "MTBT-090925" at bounding box center [34, 264] width 26 height 5
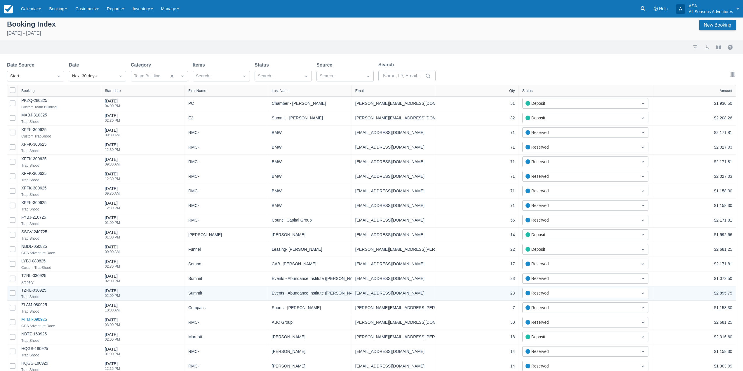
scroll to position [0, 0]
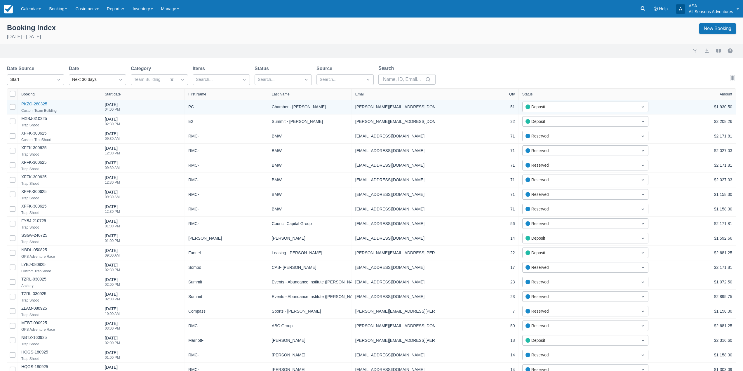
click at [32, 103] on link "PKZQ-280325" at bounding box center [34, 104] width 26 height 5
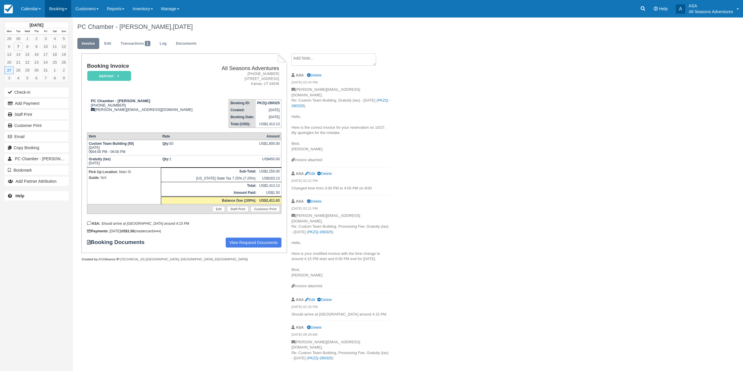
click at [59, 11] on link "Booking" at bounding box center [58, 9] width 26 height 18
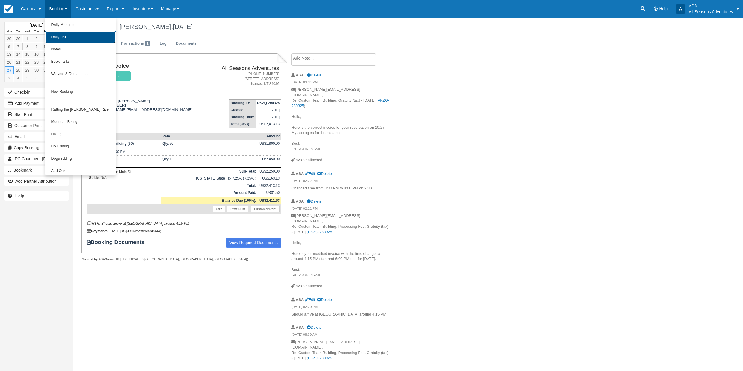
click at [67, 34] on link "Daily List" at bounding box center [80, 37] width 70 height 12
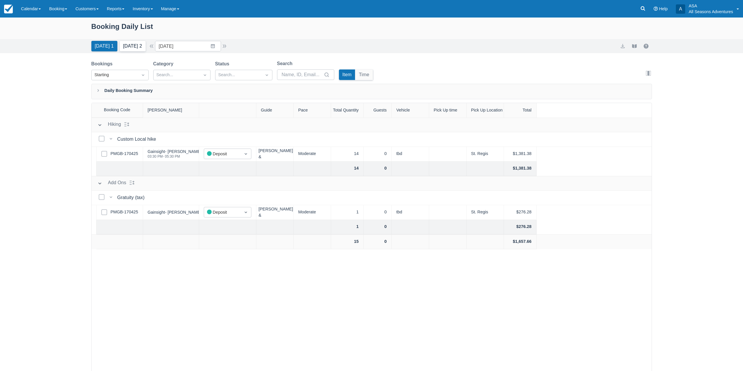
click at [131, 48] on button "Tomorrow 2" at bounding box center [133, 46] width 26 height 11
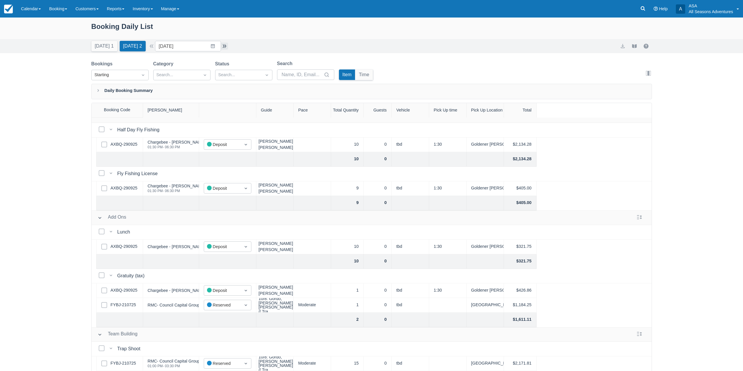
click at [225, 48] on button "button" at bounding box center [224, 46] width 7 height 7
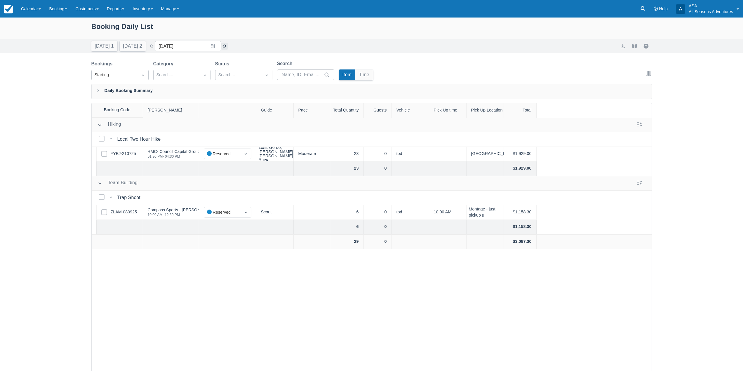
click at [228, 48] on button "button" at bounding box center [224, 46] width 7 height 7
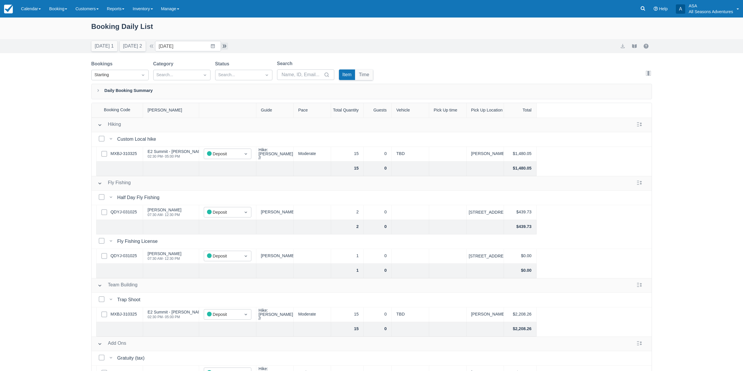
click at [225, 45] on button "button" at bounding box center [224, 46] width 7 height 7
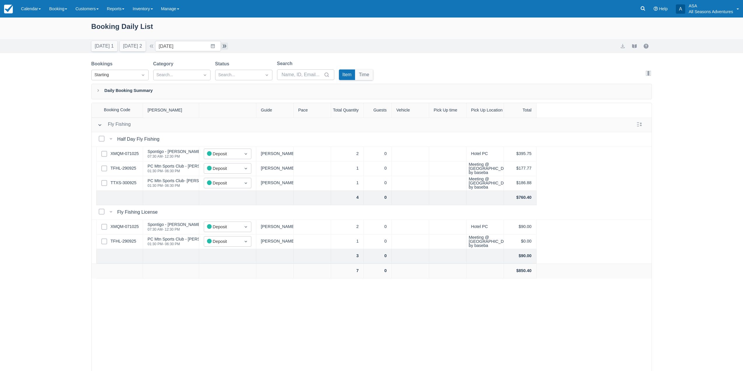
click at [225, 45] on button "button" at bounding box center [224, 46] width 7 height 7
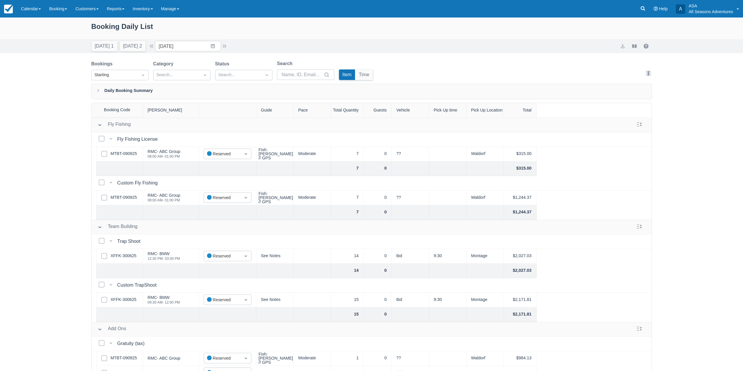
scroll to position [72, 0]
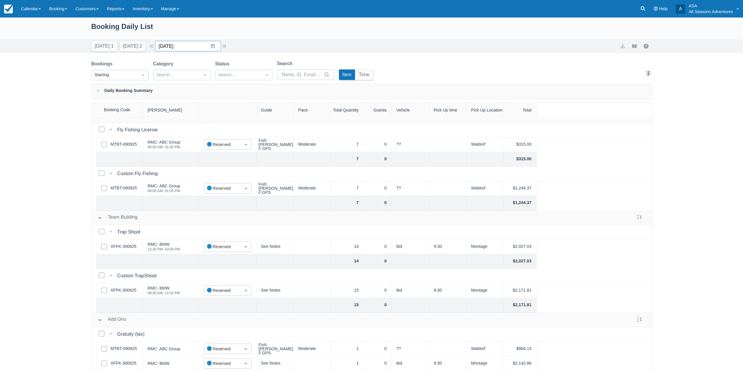
click at [217, 49] on input "10/12/25" at bounding box center [188, 46] width 66 height 11
click at [213, 26] on div "Booking Daily List" at bounding box center [371, 29] width 561 height 17
click at [121, 244] on link "XFFK-300625" at bounding box center [124, 247] width 26 height 6
click at [225, 46] on button "button" at bounding box center [224, 46] width 7 height 7
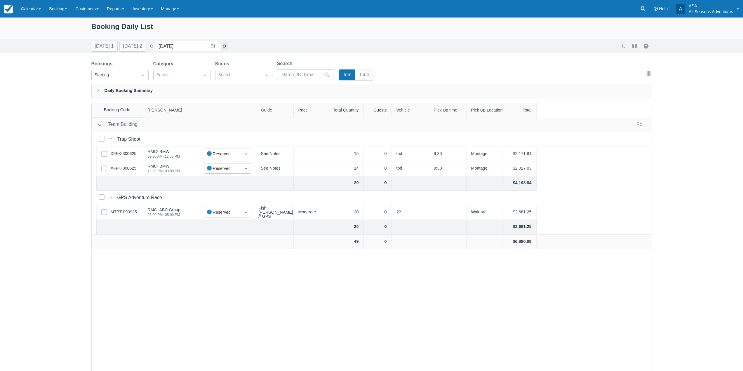
click at [225, 46] on button "button" at bounding box center [224, 46] width 7 height 7
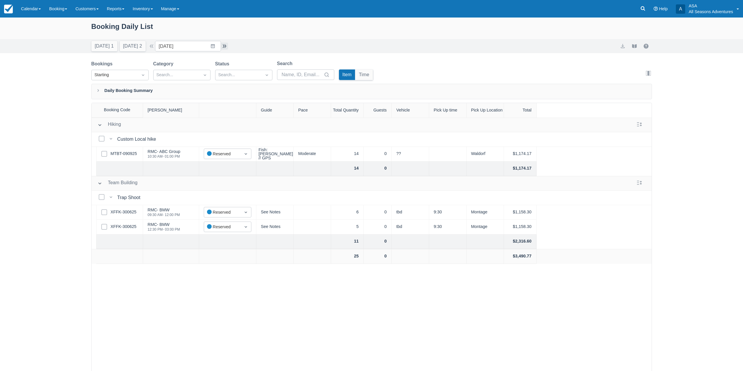
click at [225, 46] on button "button" at bounding box center [224, 46] width 7 height 7
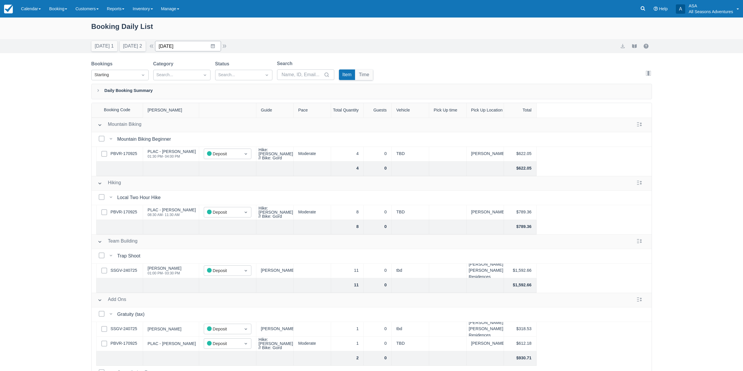
click at [208, 47] on input "10/15/25" at bounding box center [188, 46] width 66 height 11
click at [266, 36] on div "Booking Daily List" at bounding box center [371, 29] width 561 height 17
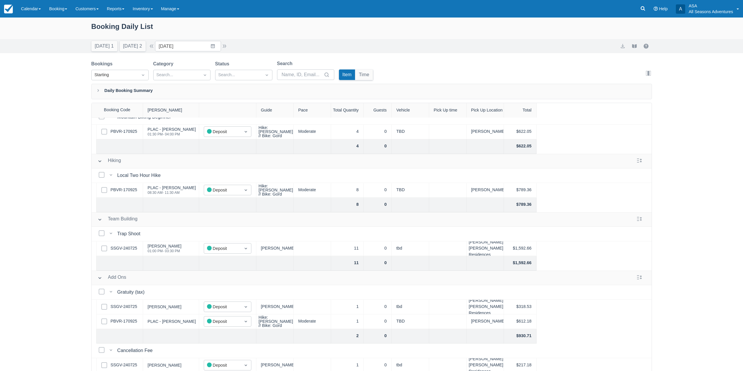
scroll to position [28, 0]
click at [108, 46] on button "Today 1" at bounding box center [104, 46] width 26 height 11
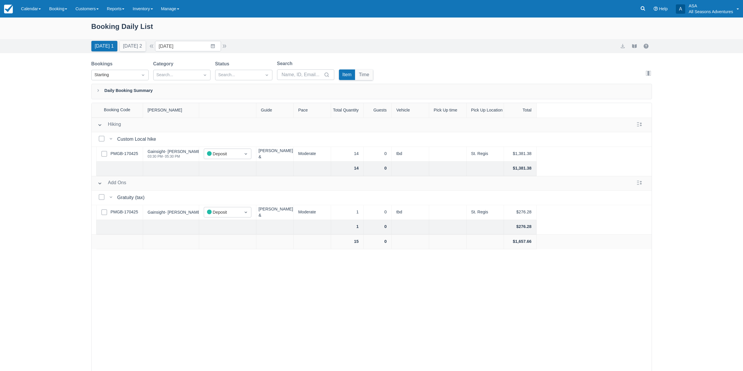
click at [228, 50] on div "Today 1 Tomorrow 2 Date 10/07/25 Navigate forward to interact with the calendar…" at bounding box center [159, 46] width 137 height 11
click at [228, 48] on button "button" at bounding box center [224, 46] width 7 height 7
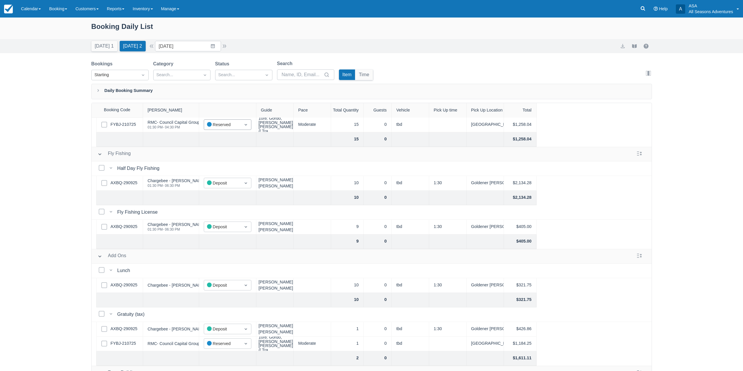
scroll to position [72, 0]
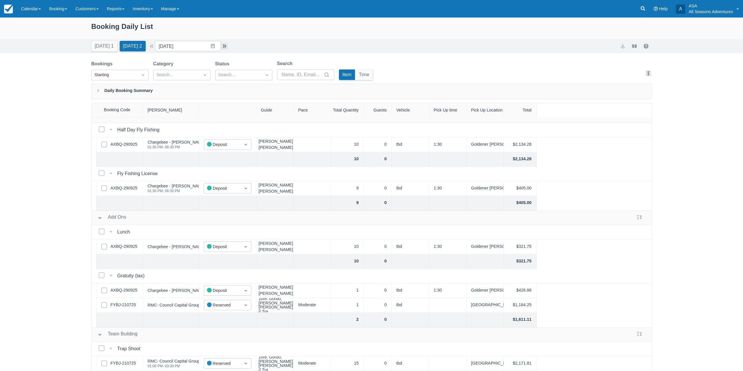
click at [228, 48] on button "button" at bounding box center [224, 46] width 7 height 7
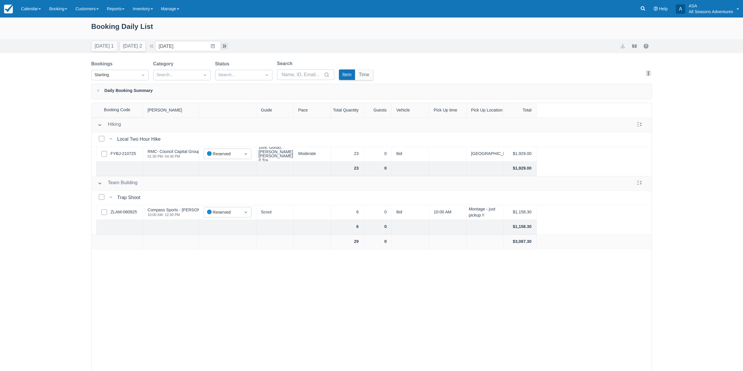
click at [228, 48] on button "button" at bounding box center [224, 46] width 7 height 7
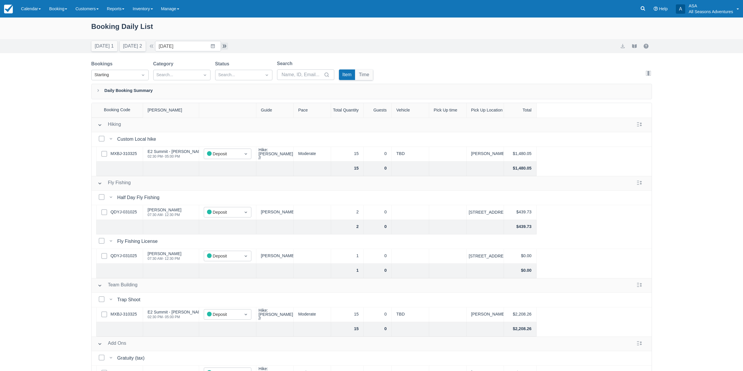
click at [227, 47] on button "button" at bounding box center [224, 46] width 7 height 7
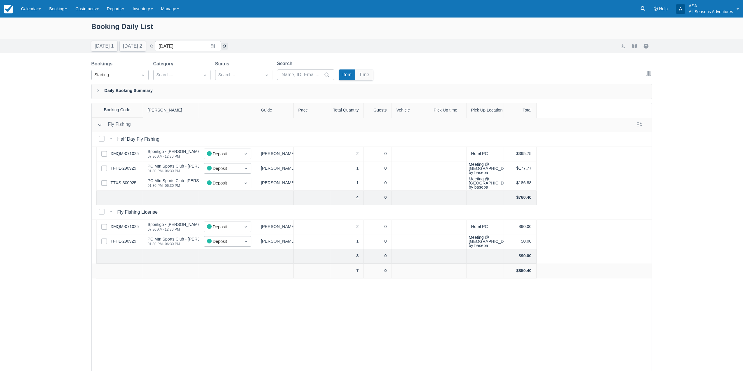
click at [227, 47] on button "button" at bounding box center [224, 46] width 7 height 7
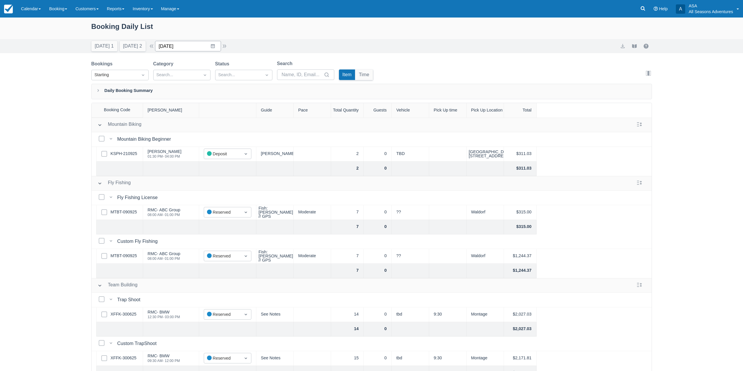
click at [215, 44] on input "10/12/25" at bounding box center [188, 46] width 66 height 11
click at [206, 26] on div "Booking Daily List" at bounding box center [371, 29] width 561 height 17
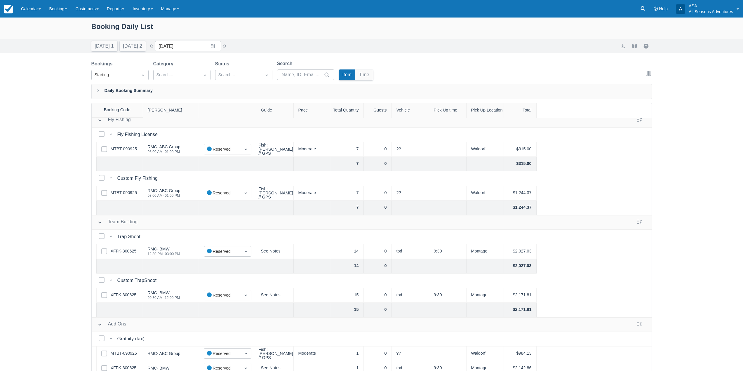
scroll to position [72, 0]
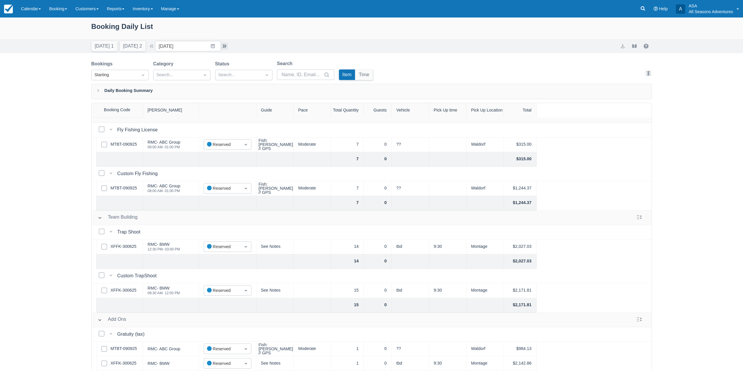
click at [228, 45] on button "button" at bounding box center [224, 46] width 7 height 7
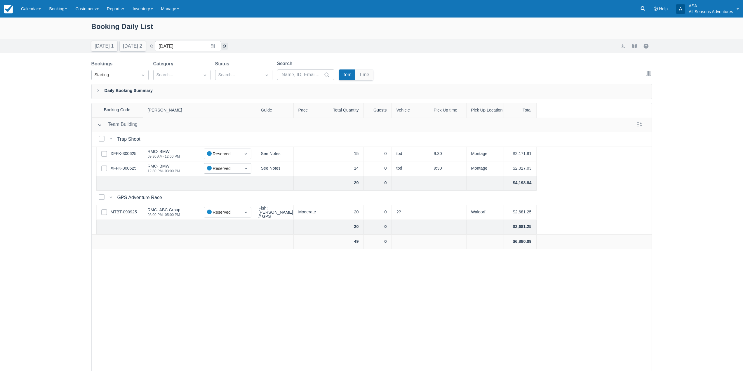
click at [228, 45] on button "button" at bounding box center [224, 46] width 7 height 7
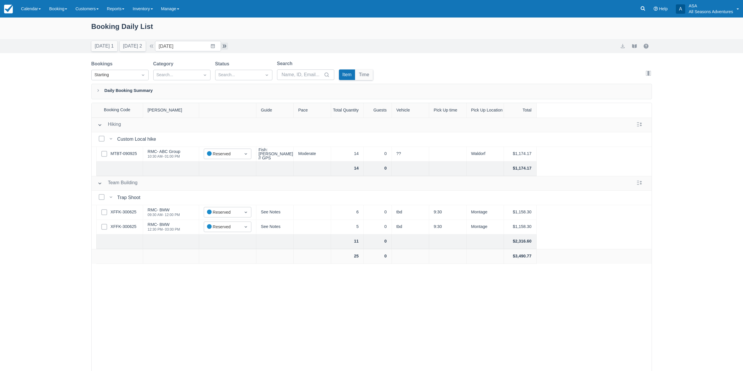
click at [228, 45] on button "button" at bounding box center [224, 46] width 7 height 7
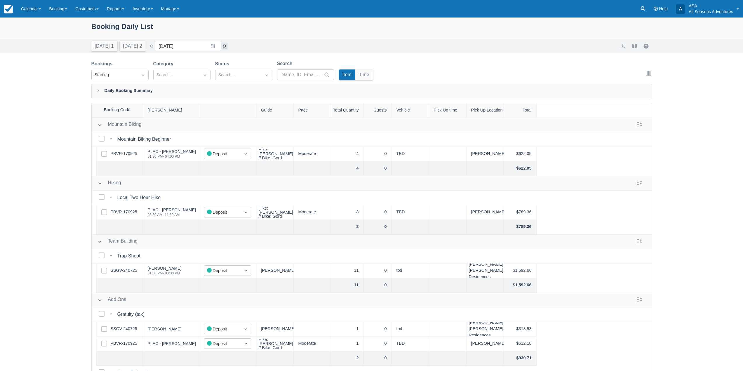
click at [228, 44] on button "button" at bounding box center [224, 46] width 7 height 7
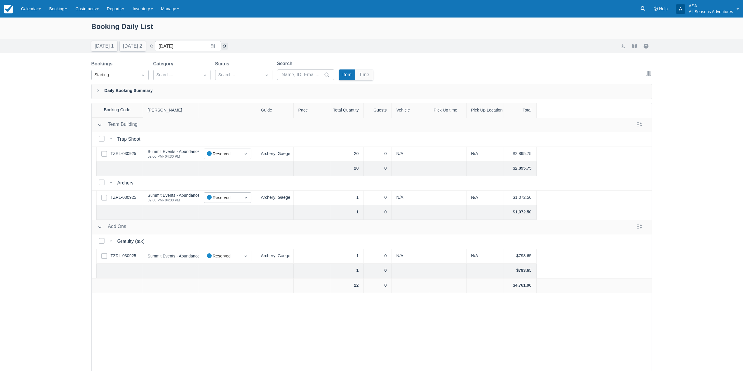
click at [224, 48] on button "button" at bounding box center [224, 46] width 7 height 7
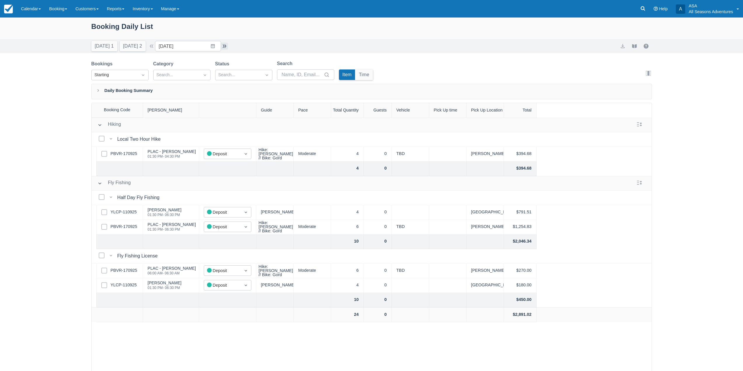
click at [226, 44] on button "button" at bounding box center [224, 46] width 7 height 7
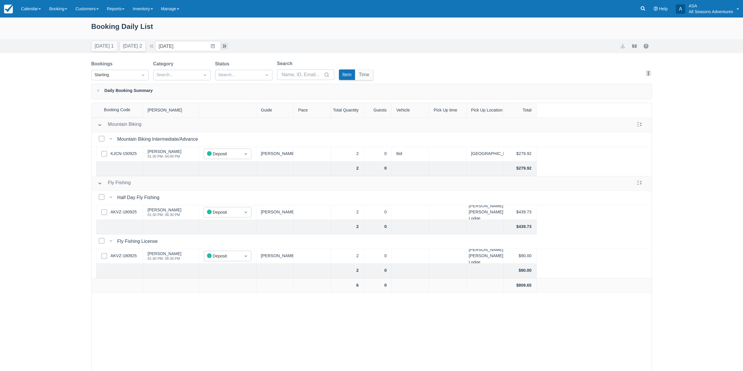
click at [226, 44] on button "button" at bounding box center [224, 46] width 7 height 7
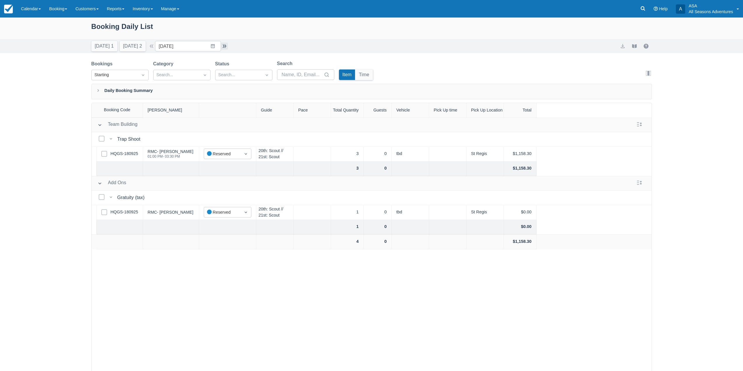
click at [226, 44] on button "button" at bounding box center [224, 46] width 7 height 7
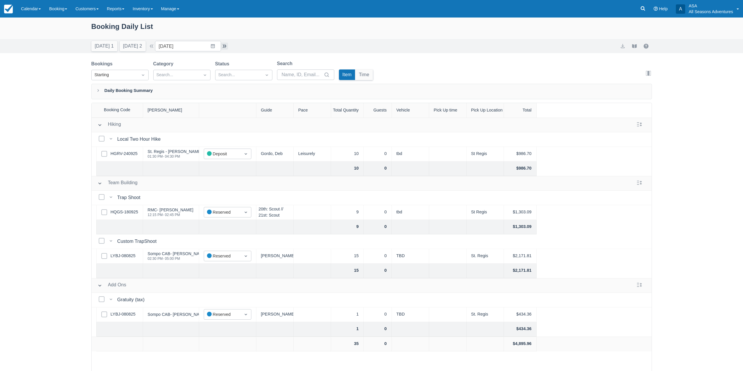
click at [226, 44] on button "button" at bounding box center [224, 46] width 7 height 7
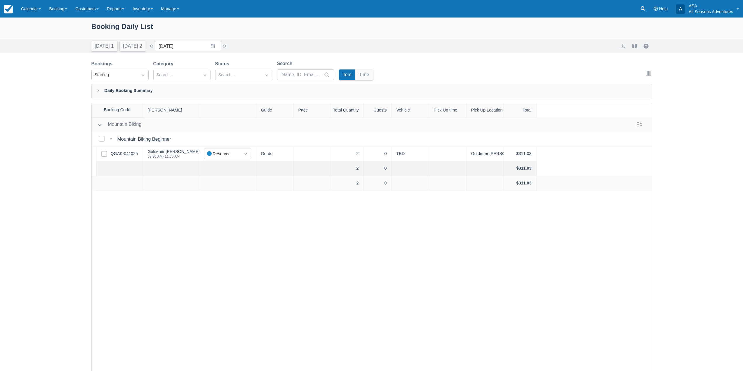
drag, startPoint x: 228, startPoint y: 46, endPoint x: 237, endPoint y: 44, distance: 9.5
click at [232, 46] on div "Today 1 Tomorrow 2 Date 10/22/25 Navigate forward to interact with the calendar…" at bounding box center [371, 46] width 561 height 11
click at [227, 47] on button "button" at bounding box center [224, 46] width 7 height 7
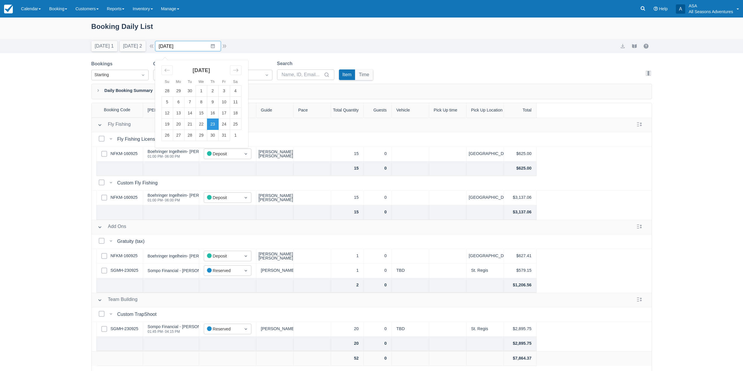
click at [209, 51] on input "10/23/25" at bounding box center [188, 46] width 66 height 11
click at [167, 114] on td "12" at bounding box center [166, 113] width 11 height 11
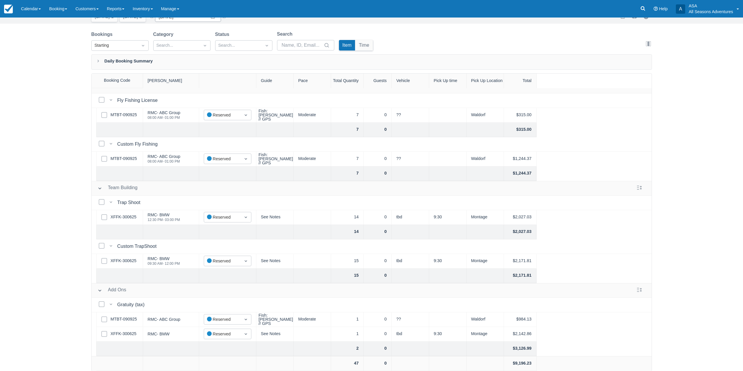
scroll to position [30, 0]
drag, startPoint x: 183, startPoint y: 259, endPoint x: 150, endPoint y: 253, distance: 33.8
click at [150, 254] on div "RMC- BMW 09:30 AM - 12:00 PM" at bounding box center [171, 261] width 56 height 15
click at [41, 223] on div "Booking Daily List Today 1 Tomorrow 2 Date 10/12/25 Navigate forward to interac…" at bounding box center [371, 179] width 743 height 383
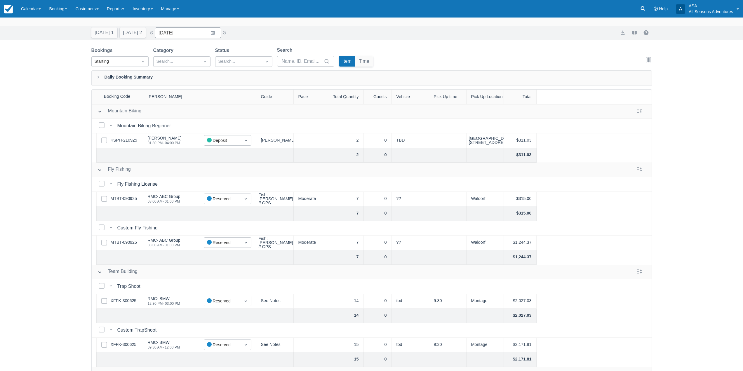
scroll to position [0, 0]
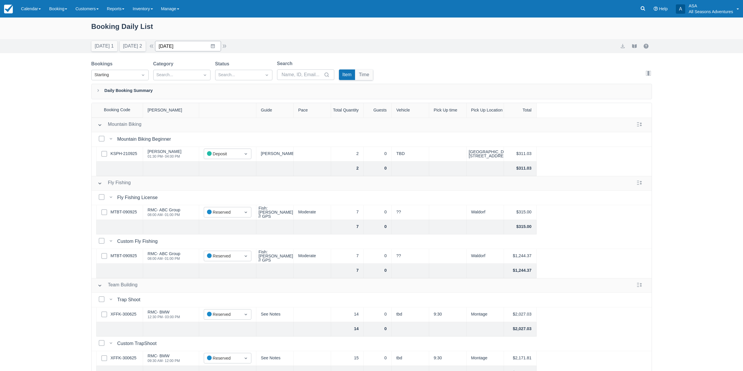
click at [217, 47] on input "10/12/25" at bounding box center [188, 46] width 66 height 11
click at [204, 124] on td "22" at bounding box center [201, 124] width 11 height 11
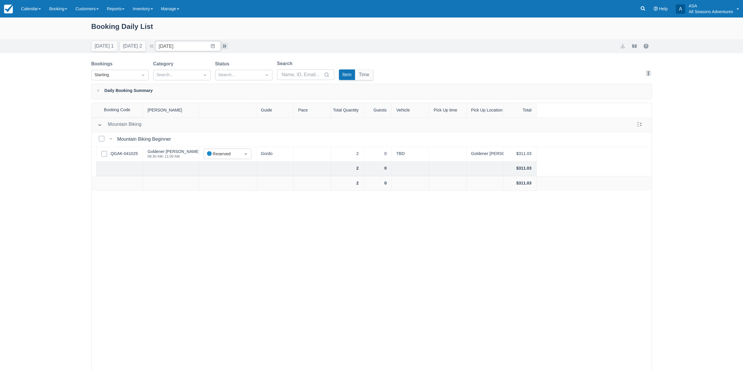
click at [226, 46] on button "button" at bounding box center [224, 46] width 7 height 7
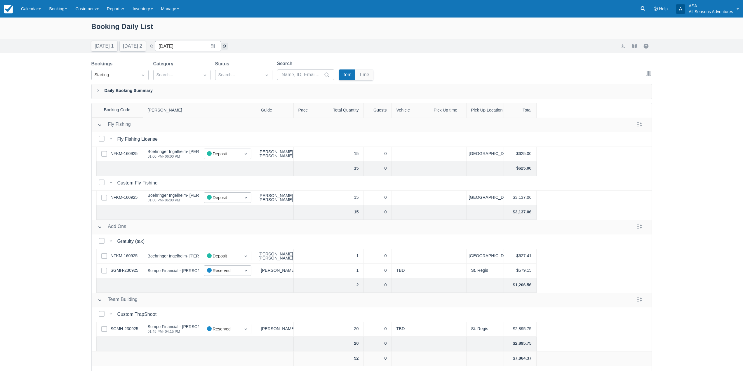
click at [226, 46] on button "button" at bounding box center [224, 46] width 7 height 7
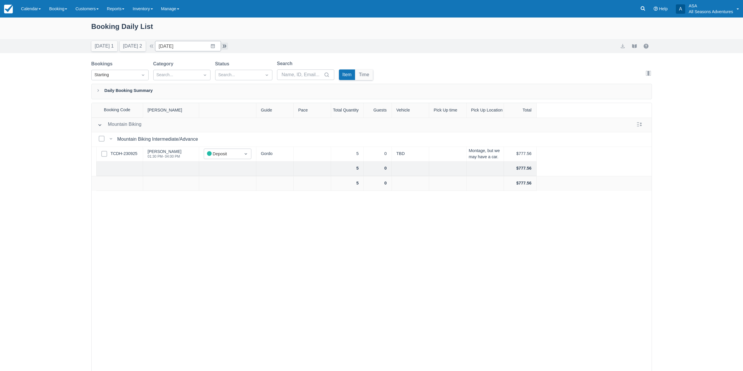
click at [226, 46] on button "button" at bounding box center [224, 46] width 7 height 7
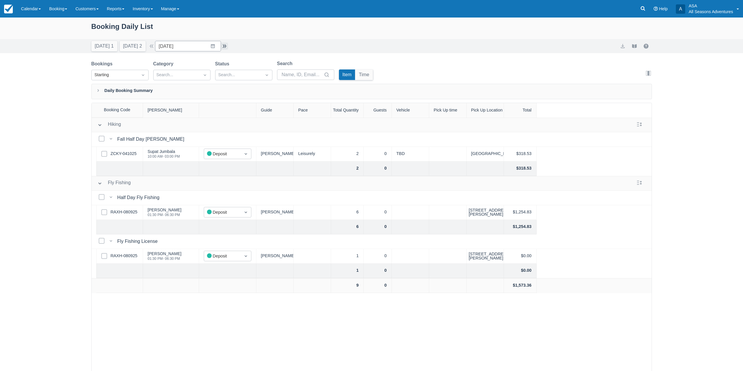
click at [228, 46] on button "button" at bounding box center [224, 46] width 7 height 7
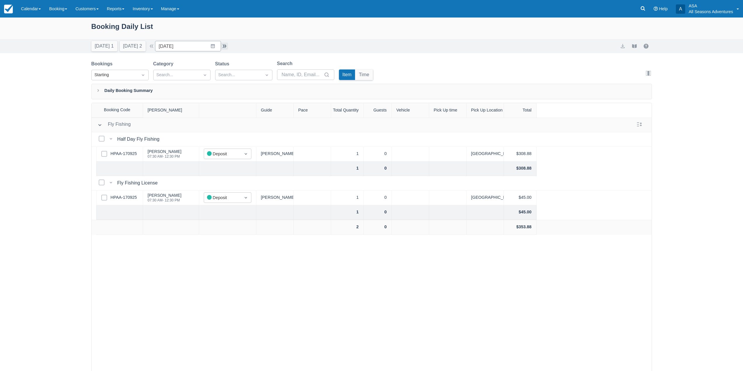
click at [228, 46] on button "button" at bounding box center [224, 46] width 7 height 7
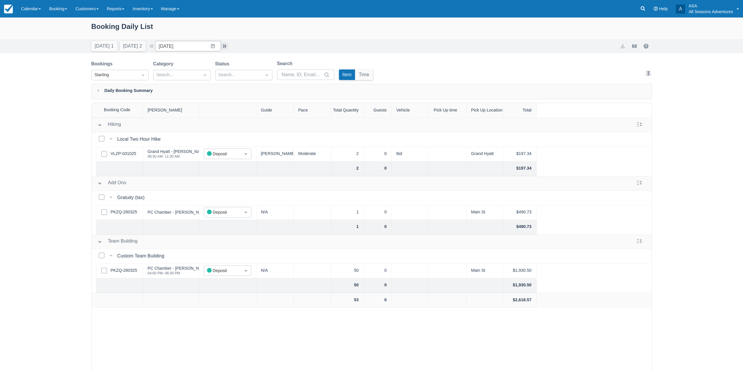
click at [228, 46] on button "button" at bounding box center [224, 46] width 7 height 7
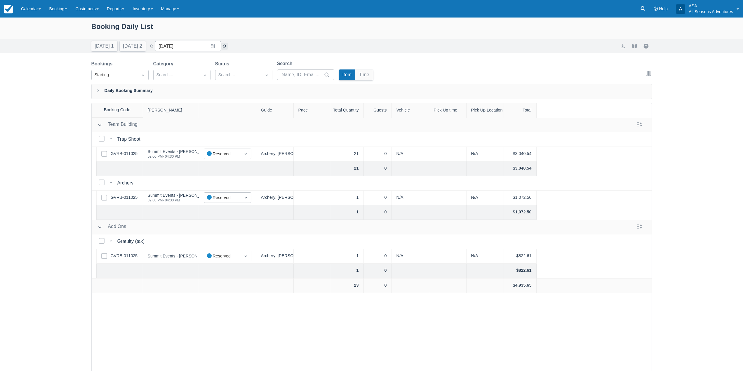
click at [228, 47] on button "button" at bounding box center [224, 46] width 7 height 7
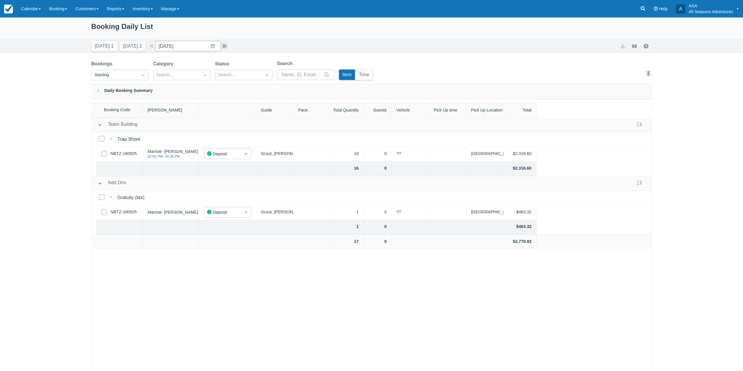
click at [228, 47] on button "button" at bounding box center [224, 46] width 7 height 7
click at [218, 46] on input "11/05/25" at bounding box center [188, 46] width 66 height 11
click at [218, 106] on td "6" at bounding box center [212, 102] width 11 height 11
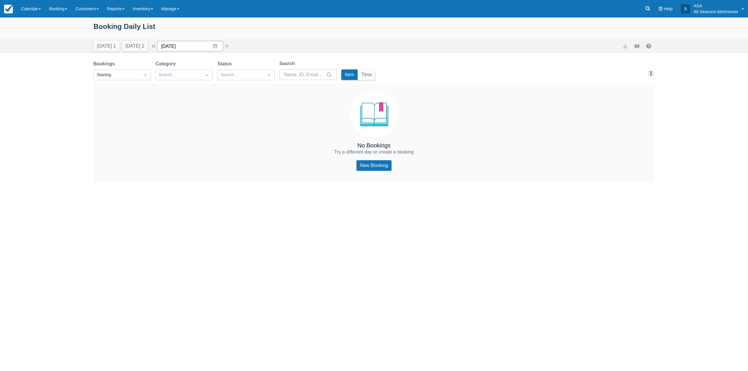
click at [206, 44] on input "11/06/25" at bounding box center [190, 46] width 66 height 11
click at [166, 70] on div "November 2025 26 27 28 29 30 31 1 2 3 4 5 6 7 8 9 10 11 12 13 14 15 16 17 18 19…" at bounding box center [204, 106] width 88 height 92
click at [183, 70] on div "November 2025" at bounding box center [204, 72] width 80 height 25
click at [175, 71] on div "Move backward to switch to the previous month." at bounding box center [169, 70] width 11 height 10
click at [206, 112] on td "15" at bounding box center [203, 113] width 11 height 11
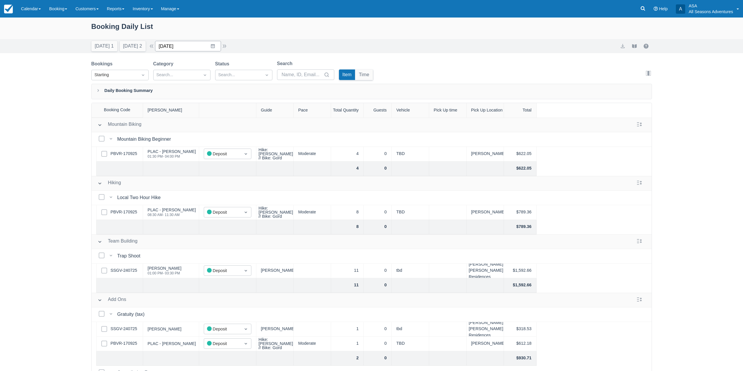
click at [213, 46] on input "10/15/25" at bounding box center [188, 46] width 66 height 11
click at [167, 114] on td "12" at bounding box center [166, 113] width 11 height 11
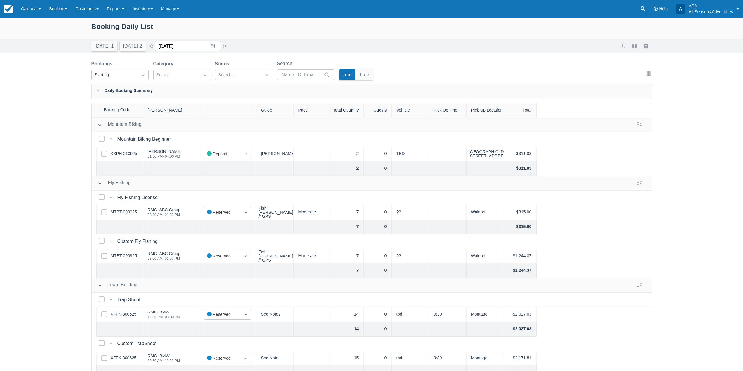
click at [214, 50] on input "10/12/25" at bounding box center [188, 46] width 66 height 11
click at [202, 114] on td "15" at bounding box center [201, 113] width 11 height 11
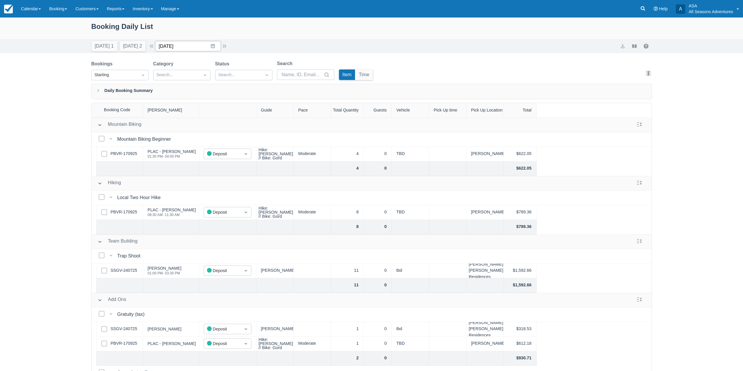
click at [209, 46] on input "10/15/25" at bounding box center [188, 46] width 66 height 11
click at [202, 124] on td "22" at bounding box center [201, 124] width 11 height 11
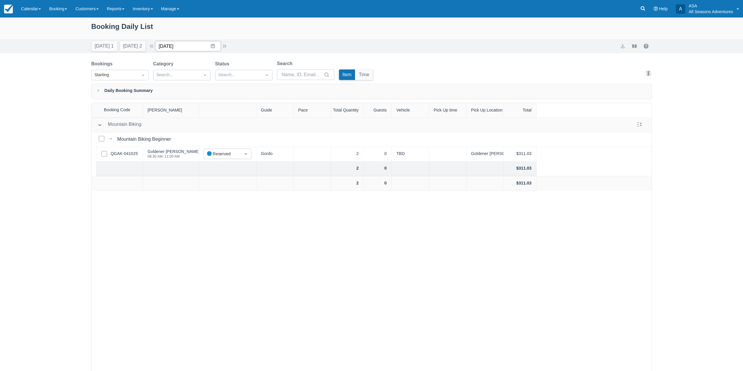
drag, startPoint x: 200, startPoint y: 43, endPoint x: 204, endPoint y: 51, distance: 9.4
click at [200, 43] on input "10/22/25" at bounding box center [188, 46] width 66 height 11
click at [183, 138] on td "27" at bounding box center [178, 135] width 11 height 11
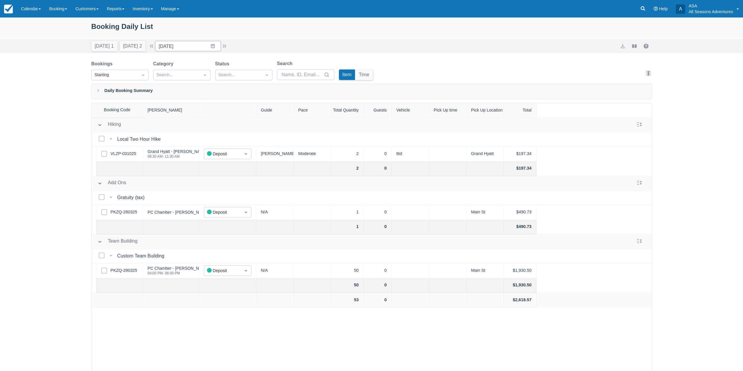
click at [210, 53] on div "Today 1 Tomorrow 2 Date 10/27/25 Navigate forward to interact with the calendar…" at bounding box center [371, 46] width 743 height 14
click at [105, 48] on button "Today 1" at bounding box center [104, 46] width 26 height 11
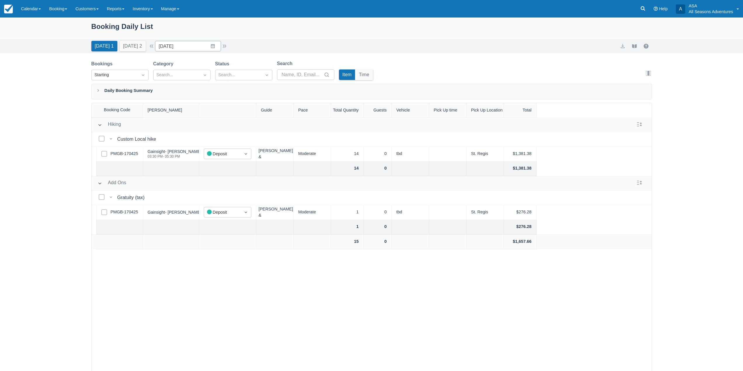
click at [132, 39] on div "Today 1 Tomorrow 2" at bounding box center [118, 45] width 59 height 13
click at [133, 42] on button "Tomorrow 2" at bounding box center [133, 46] width 26 height 11
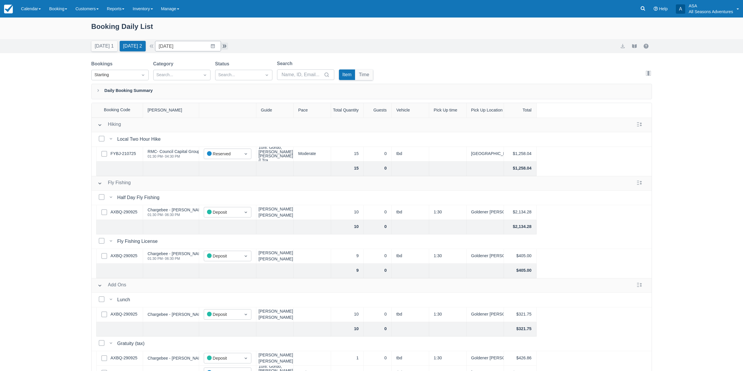
click at [228, 48] on button "button" at bounding box center [224, 46] width 7 height 7
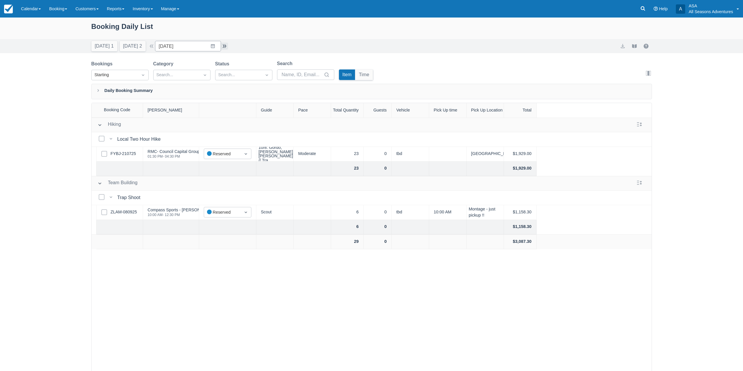
click at [228, 48] on button "button" at bounding box center [224, 46] width 7 height 7
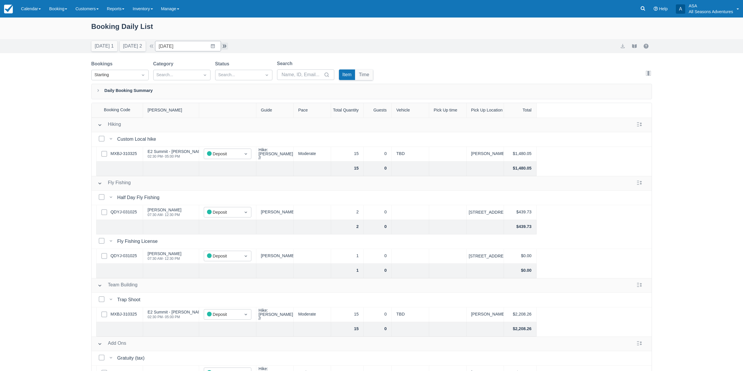
click at [227, 46] on button "button" at bounding box center [224, 46] width 7 height 7
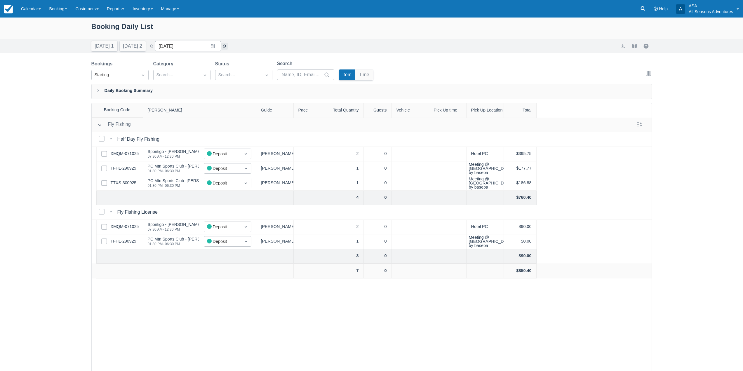
click at [227, 46] on button "button" at bounding box center [224, 46] width 7 height 7
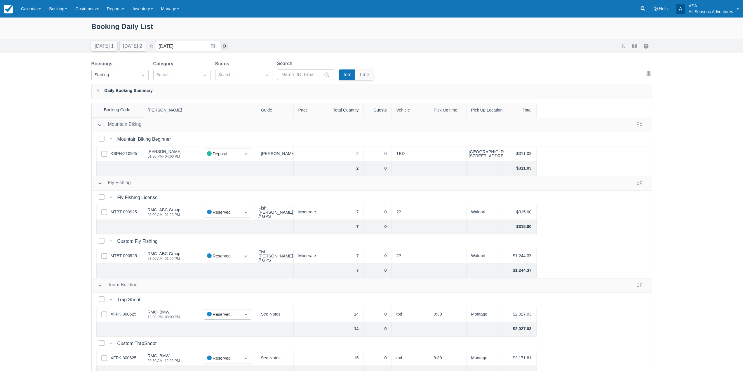
click at [227, 44] on button "button" at bounding box center [224, 46] width 7 height 7
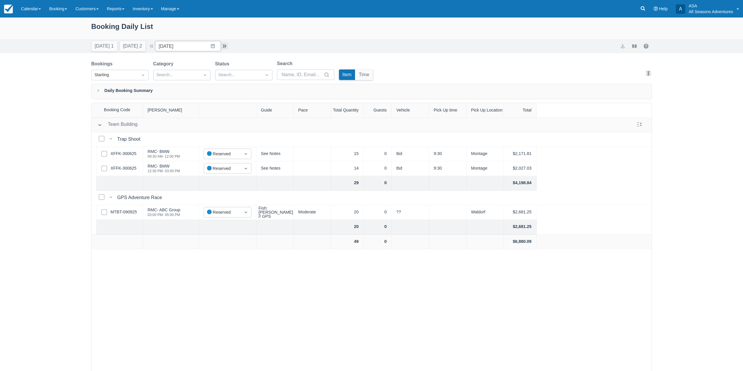
click at [227, 44] on button "button" at bounding box center [224, 46] width 7 height 7
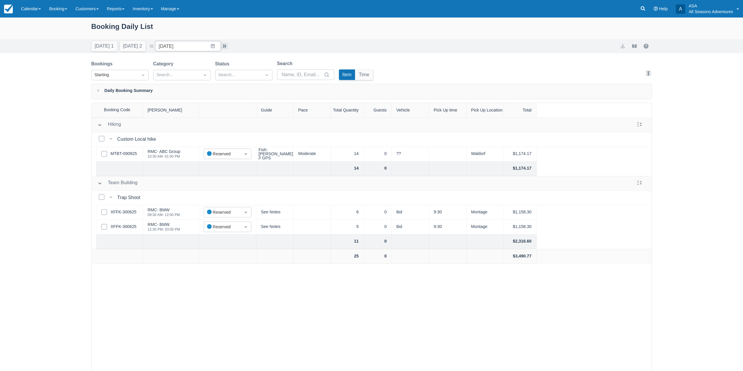
click at [227, 44] on button "button" at bounding box center [224, 46] width 7 height 7
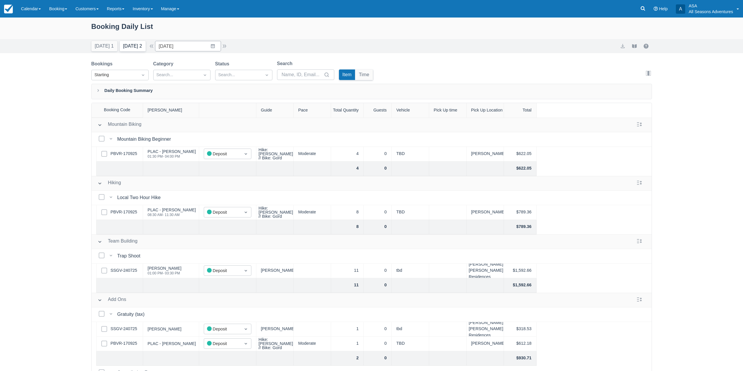
click at [122, 43] on button "Tomorrow 2" at bounding box center [133, 46] width 26 height 11
type input "10/08/25"
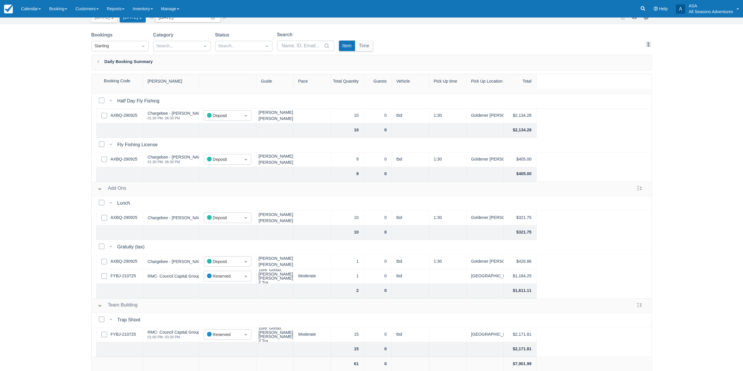
scroll to position [30, 0]
click at [131, 331] on link "FYBJ-210725" at bounding box center [123, 334] width 25 height 6
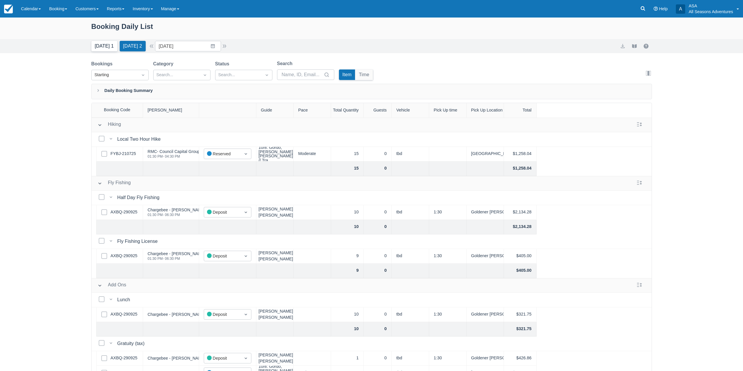
click at [107, 48] on button "[DATE] 1" at bounding box center [104, 46] width 26 height 11
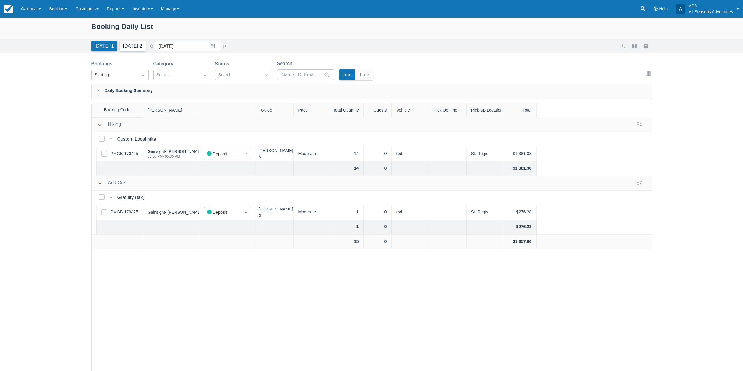
click at [128, 46] on button "Tomorrow 2" at bounding box center [133, 46] width 26 height 11
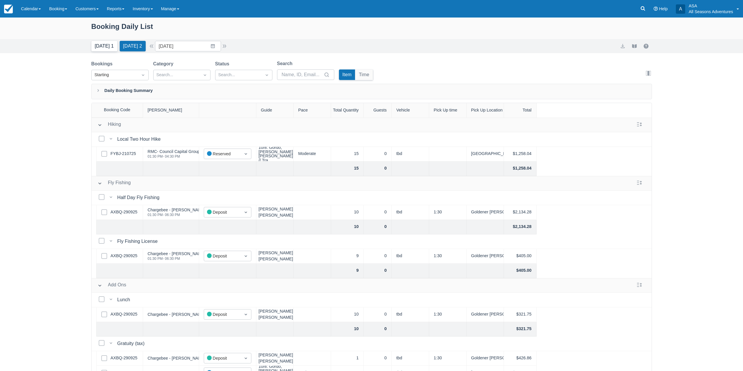
click at [102, 47] on button "Today 1" at bounding box center [104, 46] width 26 height 11
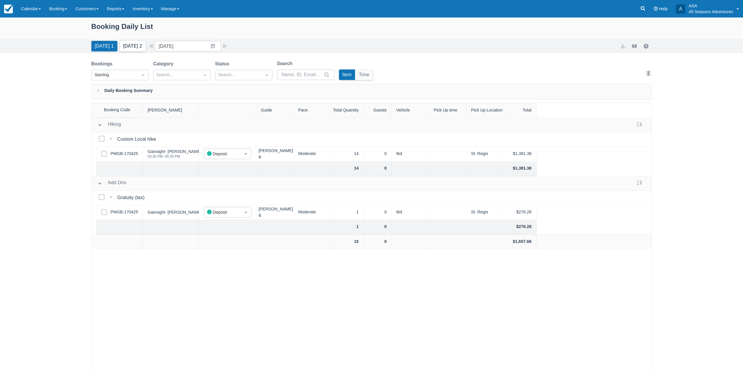
click at [135, 49] on button "Tomorrow 2" at bounding box center [133, 46] width 26 height 11
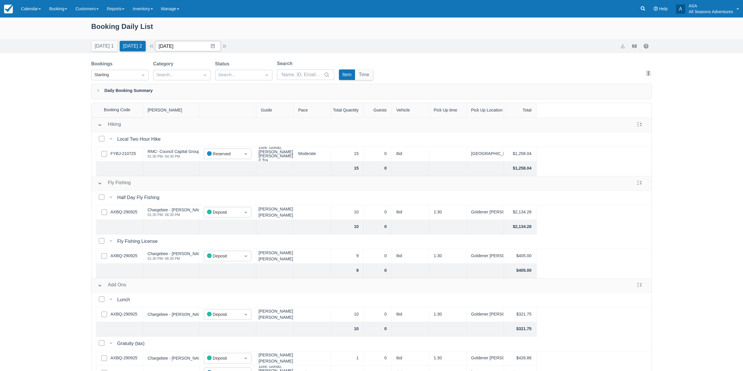
click at [219, 46] on input "10/08/25" at bounding box center [188, 46] width 66 height 11
click at [236, 103] on td "11" at bounding box center [235, 102] width 11 height 11
type input "10/11/25"
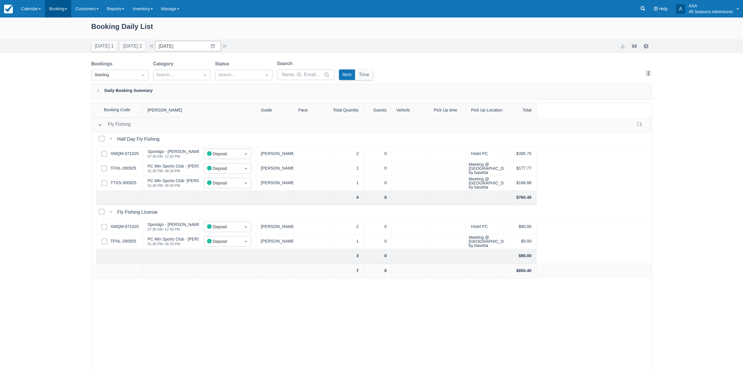
click at [70, 5] on link "Booking" at bounding box center [58, 9] width 26 height 18
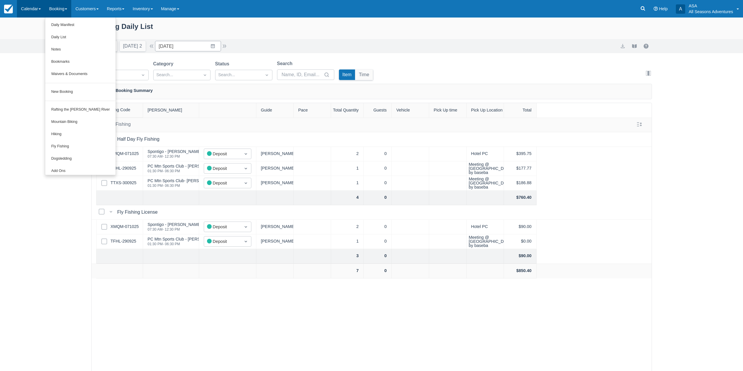
click at [31, 9] on link "Calendar" at bounding box center [31, 9] width 28 height 18
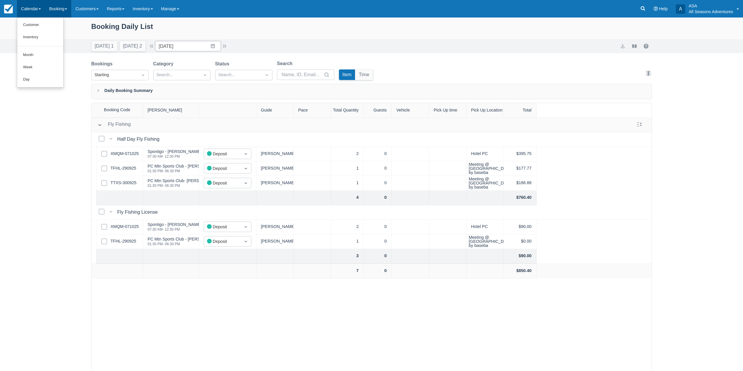
click at [55, 10] on link "Booking" at bounding box center [58, 9] width 26 height 18
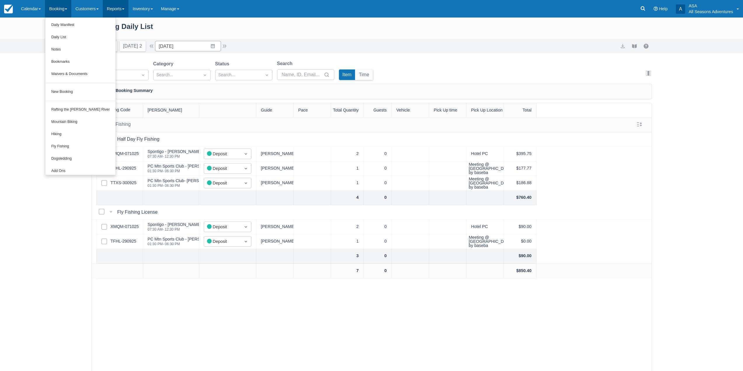
click at [122, 11] on link "Reports" at bounding box center [116, 9] width 26 height 18
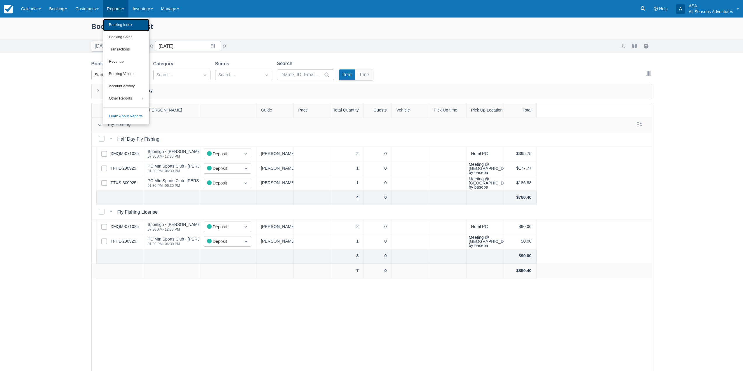
click at [119, 25] on link "Booking Index" at bounding box center [126, 25] width 46 height 12
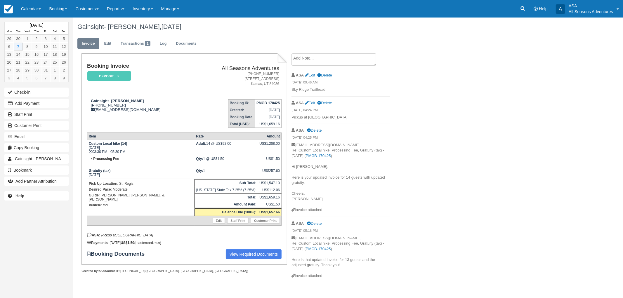
click at [317, 22] on div "Gainsight- [PERSON_NAME], [DATE]" at bounding box center [306, 27] width 467 height 19
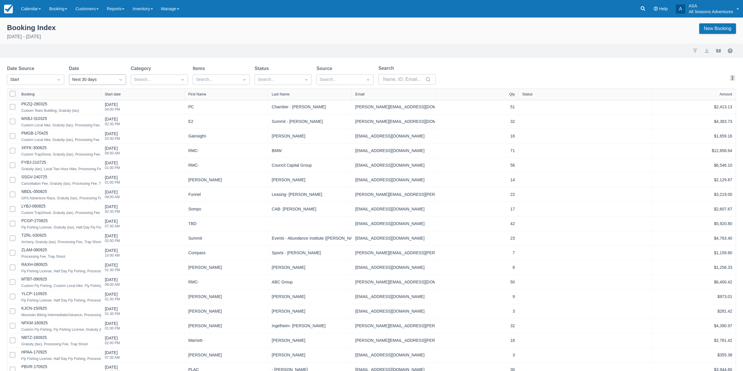
select select "25"
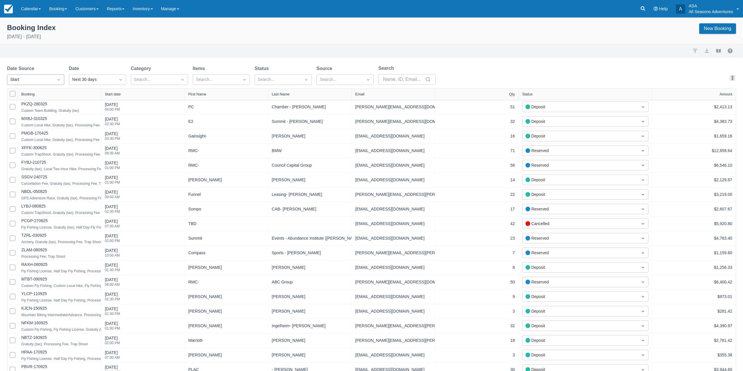
click at [46, 80] on div "Start" at bounding box center [30, 80] width 40 height 6
click at [81, 79] on div "Next 30 days" at bounding box center [92, 80] width 40 height 6
click at [155, 78] on div at bounding box center [154, 80] width 40 height 8
click at [124, 78] on div at bounding box center [120, 80] width 11 height 8
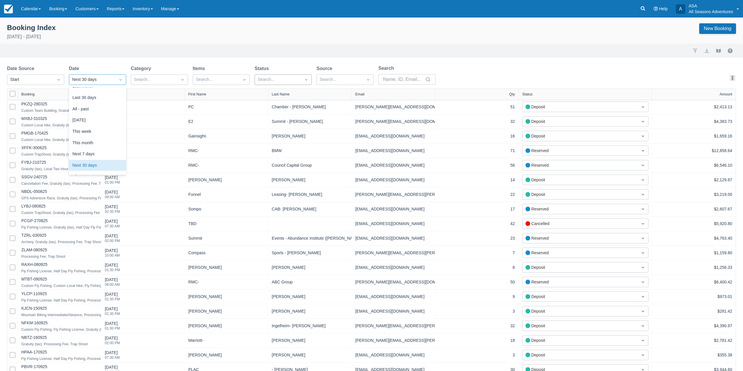
click at [284, 81] on div at bounding box center [278, 80] width 40 height 8
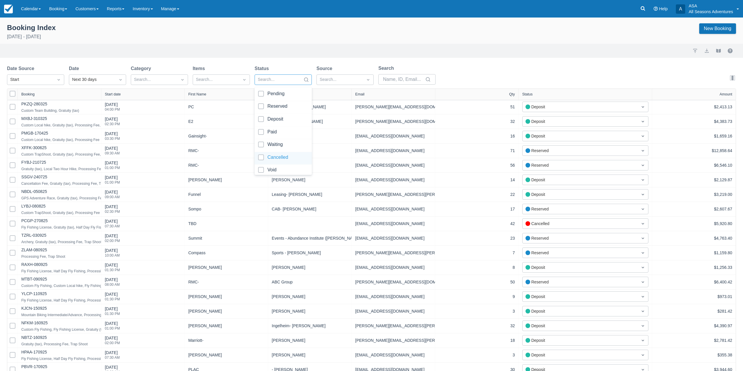
click at [280, 159] on div at bounding box center [283, 158] width 50 height 8
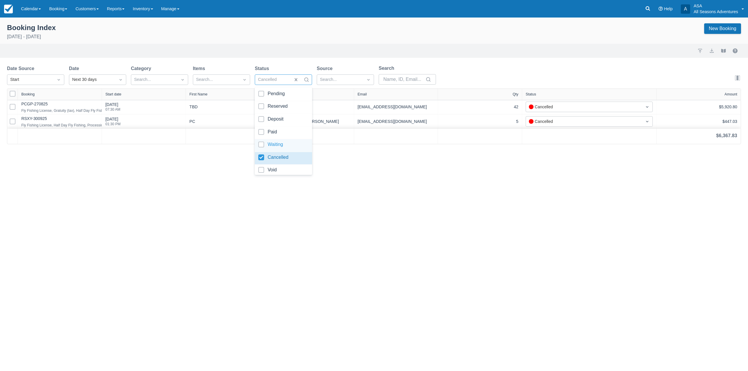
click at [99, 194] on div "Booking Index [DATE] - [DATE] New Booking Import Export View booklet Date Sourc…" at bounding box center [374, 195] width 748 height 354
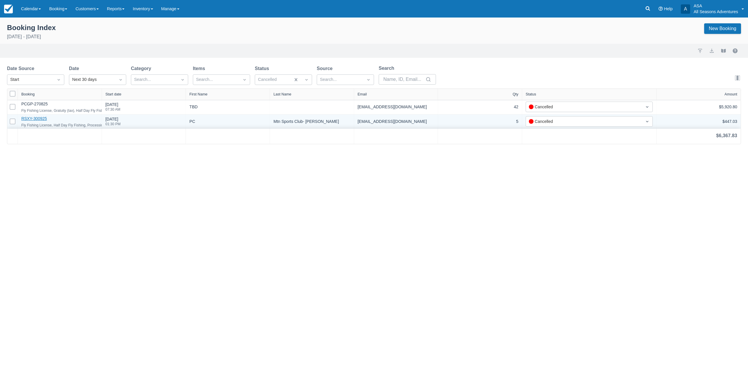
click at [36, 119] on link "RSXY-300925" at bounding box center [33, 118] width 25 height 5
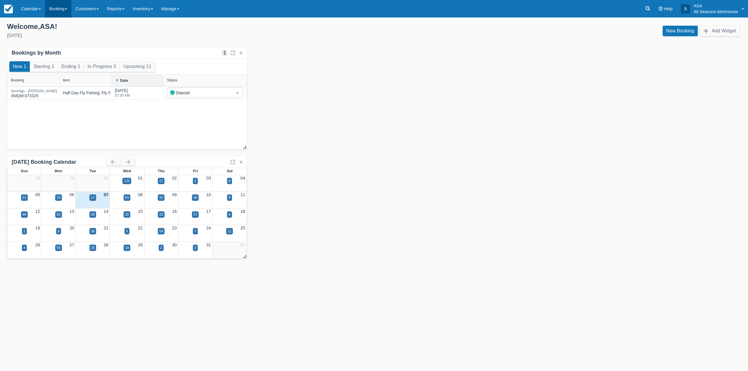
click at [67, 14] on link "Booking" at bounding box center [58, 9] width 26 height 18
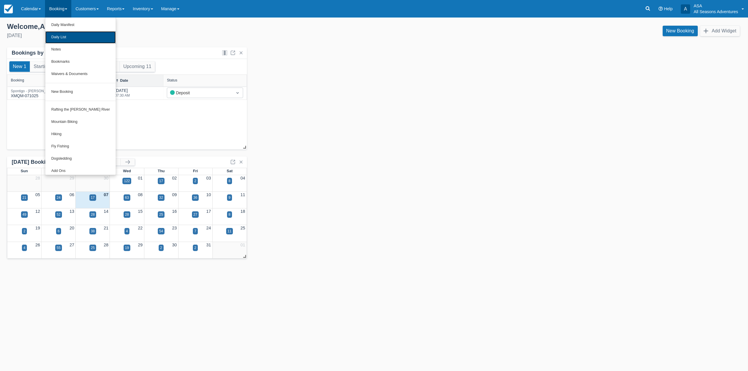
click at [79, 39] on link "Daily List" at bounding box center [80, 37] width 70 height 12
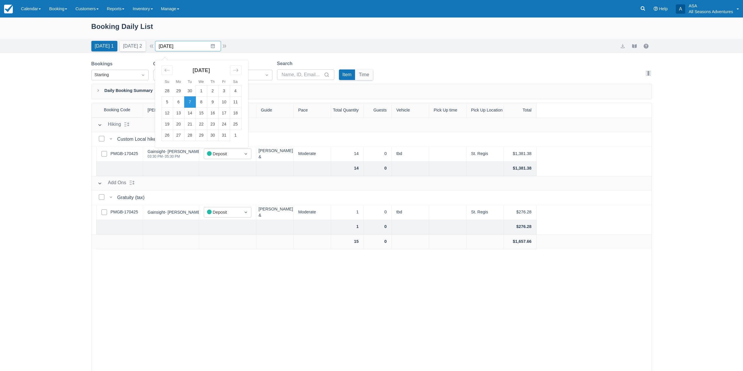
click at [200, 48] on input "[DATE]" at bounding box center [188, 46] width 66 height 11
click at [239, 102] on td "11" at bounding box center [235, 102] width 11 height 11
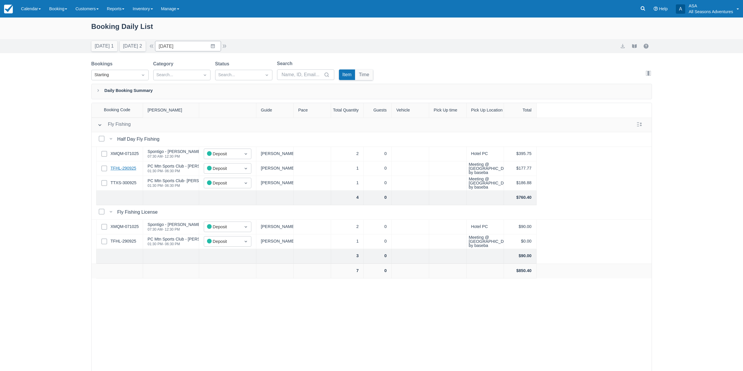
click at [124, 169] on link "TFHL-290925" at bounding box center [124, 168] width 26 height 6
click at [130, 183] on link "TTXS-300925" at bounding box center [124, 183] width 26 height 6
click at [102, 42] on button "Today 1" at bounding box center [104, 46] width 26 height 11
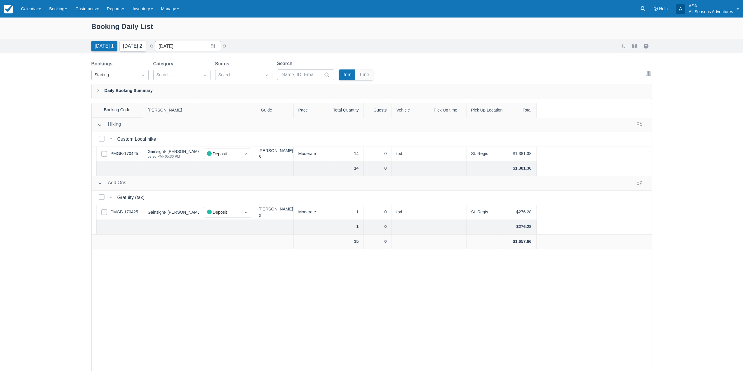
click at [137, 43] on button "Tomorrow 2" at bounding box center [133, 46] width 26 height 11
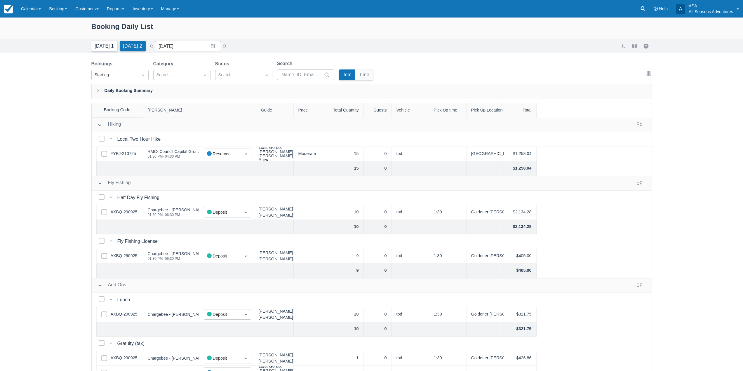
click at [96, 44] on button "Today 1" at bounding box center [104, 46] width 26 height 11
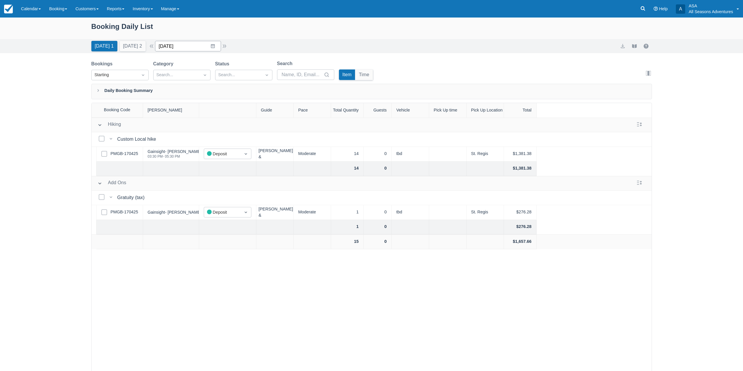
click at [215, 45] on input "10/07/25" at bounding box center [188, 46] width 66 height 11
click at [170, 70] on icon "Move backward to switch to the previous month." at bounding box center [167, 70] width 6 height 6
click at [238, 70] on icon "Move forward to switch to the next month." at bounding box center [236, 70] width 6 height 6
click at [30, 112] on div "Booking Daily List Today 1 Tomorrow 2 Date 10/07/25 Navigate forward to interac…" at bounding box center [371, 209] width 743 height 383
click at [155, 45] on button "button" at bounding box center [151, 46] width 7 height 7
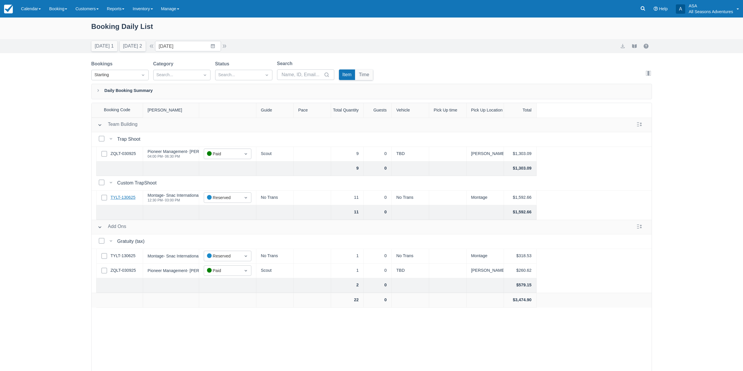
click at [118, 199] on link "TYLT-130625" at bounding box center [123, 197] width 25 height 6
click at [123, 152] on link "ZQLT-030925" at bounding box center [123, 154] width 25 height 6
click at [105, 45] on button "Today 1" at bounding box center [104, 46] width 26 height 11
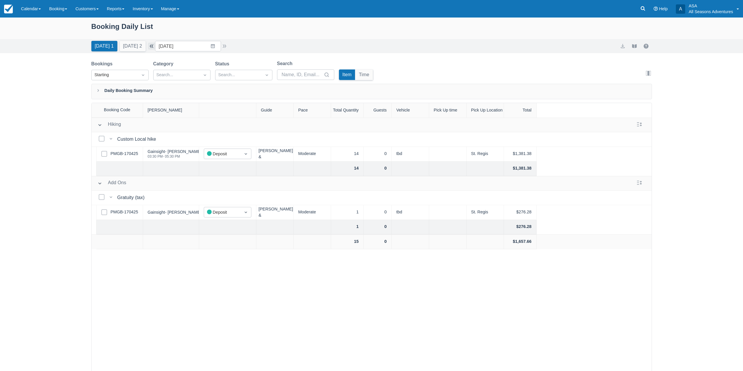
click at [155, 46] on button "button" at bounding box center [151, 46] width 7 height 7
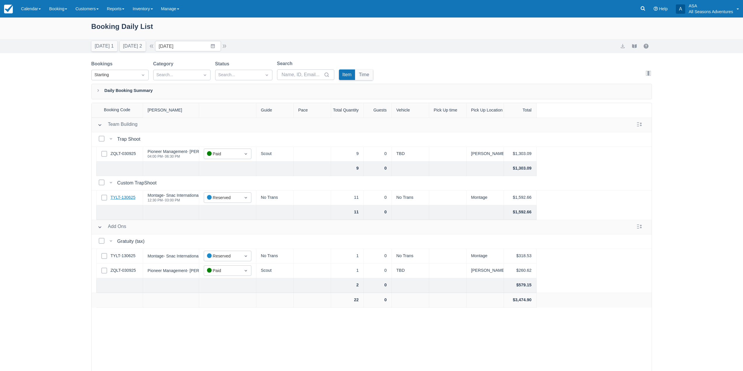
click at [124, 199] on link "TYLT-130625" at bounding box center [123, 197] width 25 height 6
click at [135, 44] on button "Tomorrow 2" at bounding box center [133, 46] width 26 height 11
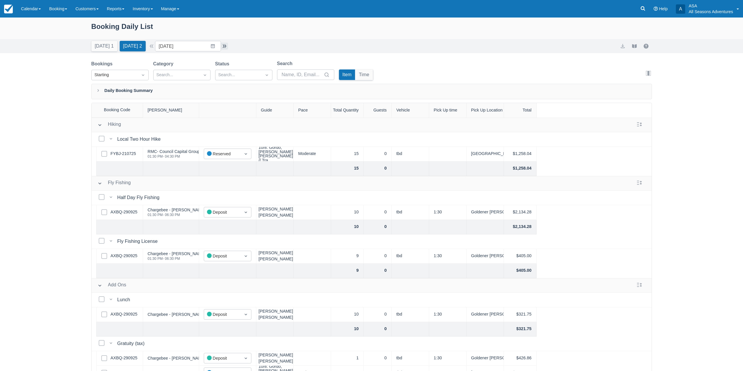
click at [225, 49] on button "button" at bounding box center [224, 46] width 7 height 7
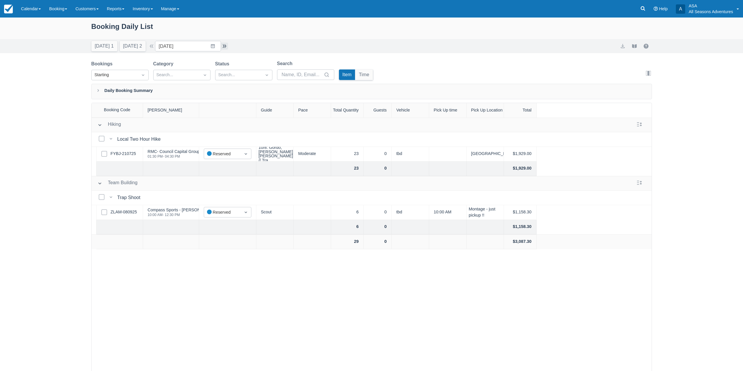
click at [224, 47] on button "button" at bounding box center [224, 46] width 7 height 7
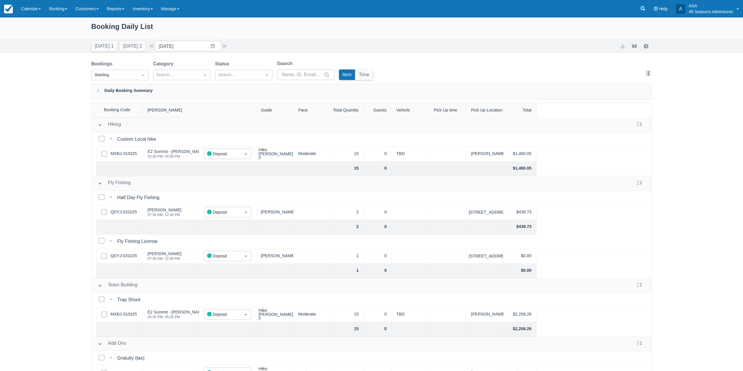
scroll to position [14, 0]
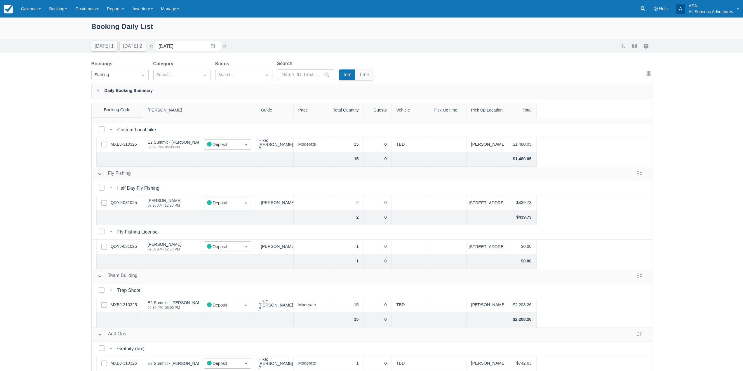
click at [129, 240] on div "Select Row QDYJ-031025" at bounding box center [119, 247] width 47 height 15
click at [127, 244] on link "QDYJ-031025" at bounding box center [124, 247] width 26 height 6
click at [137, 45] on button "Tomorrow 2" at bounding box center [133, 46] width 26 height 11
type input "10/08/25"
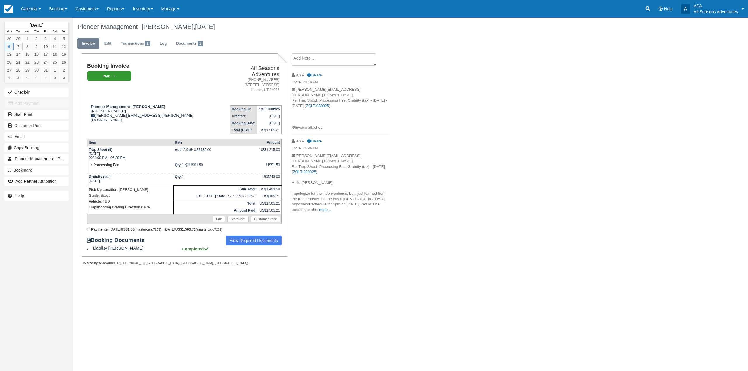
click at [306, 52] on ul "Invoice Edit Transactions 2 Log Documents 1" at bounding box center [353, 45] width 552 height 18
click at [306, 55] on textarea at bounding box center [333, 59] width 85 height 12
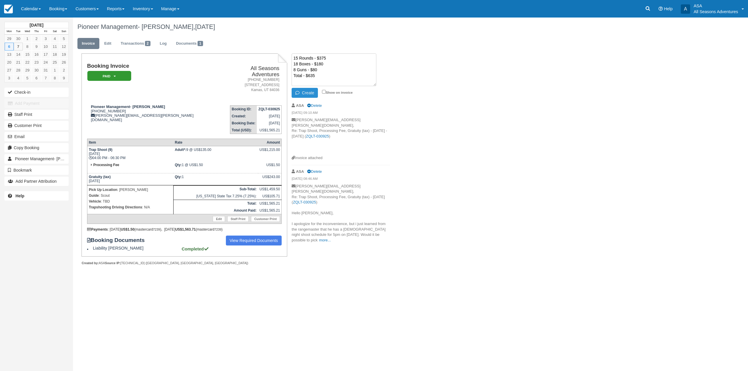
type textarea "15 Rounds - $375 18 Boxes - $180 8 Guns - $80 Total - $635"
click at [310, 93] on button "Create" at bounding box center [304, 93] width 26 height 10
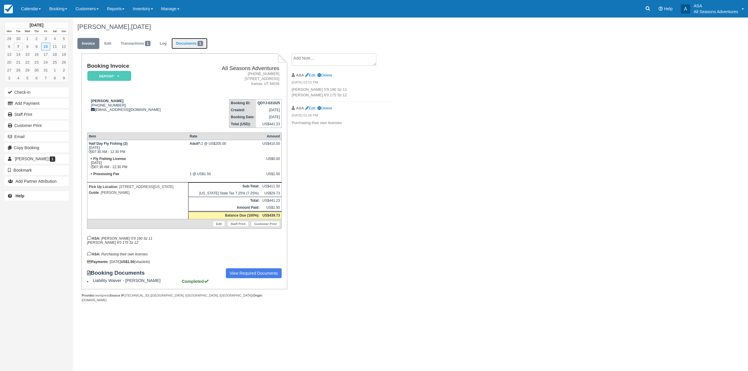
click at [184, 45] on link "Documents 1" at bounding box center [189, 43] width 36 height 11
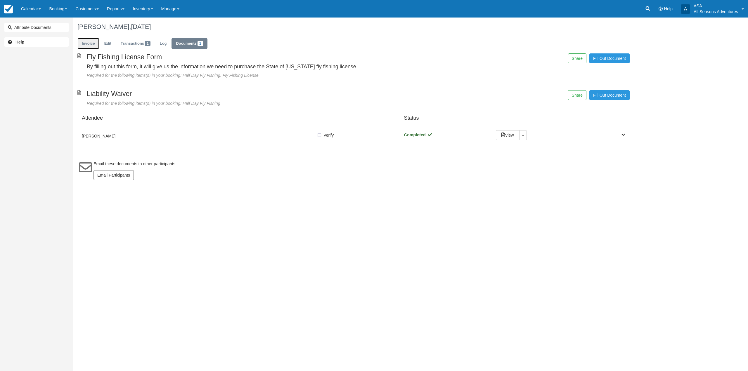
click at [92, 47] on link "Invoice" at bounding box center [88, 43] width 22 height 11
